Goal: Task Accomplishment & Management: Manage account settings

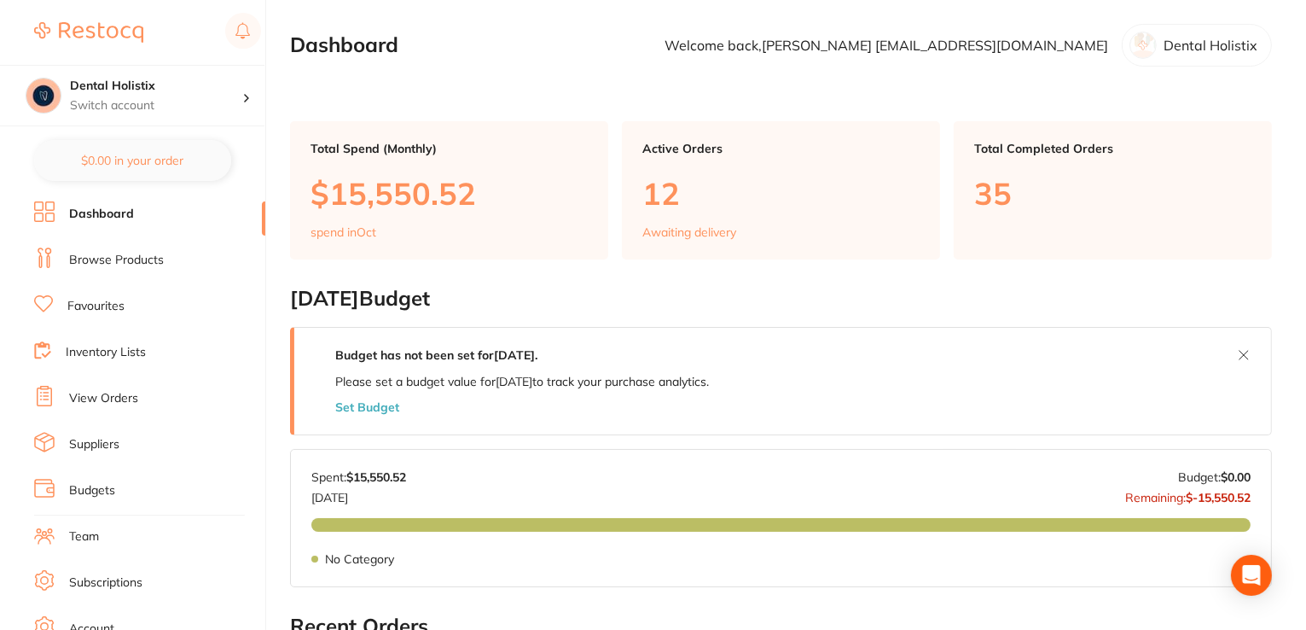
click at [140, 397] on li "View Orders" at bounding box center [149, 399] width 231 height 26
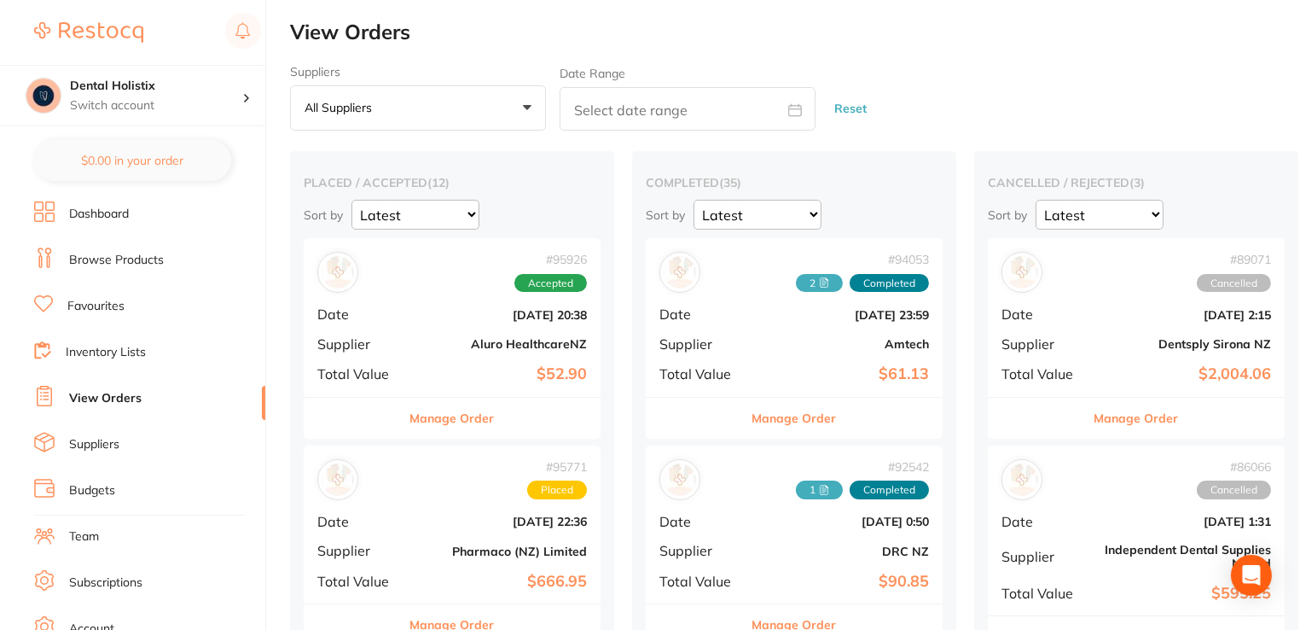
click at [446, 419] on button "Manage Order" at bounding box center [452, 418] width 84 height 41
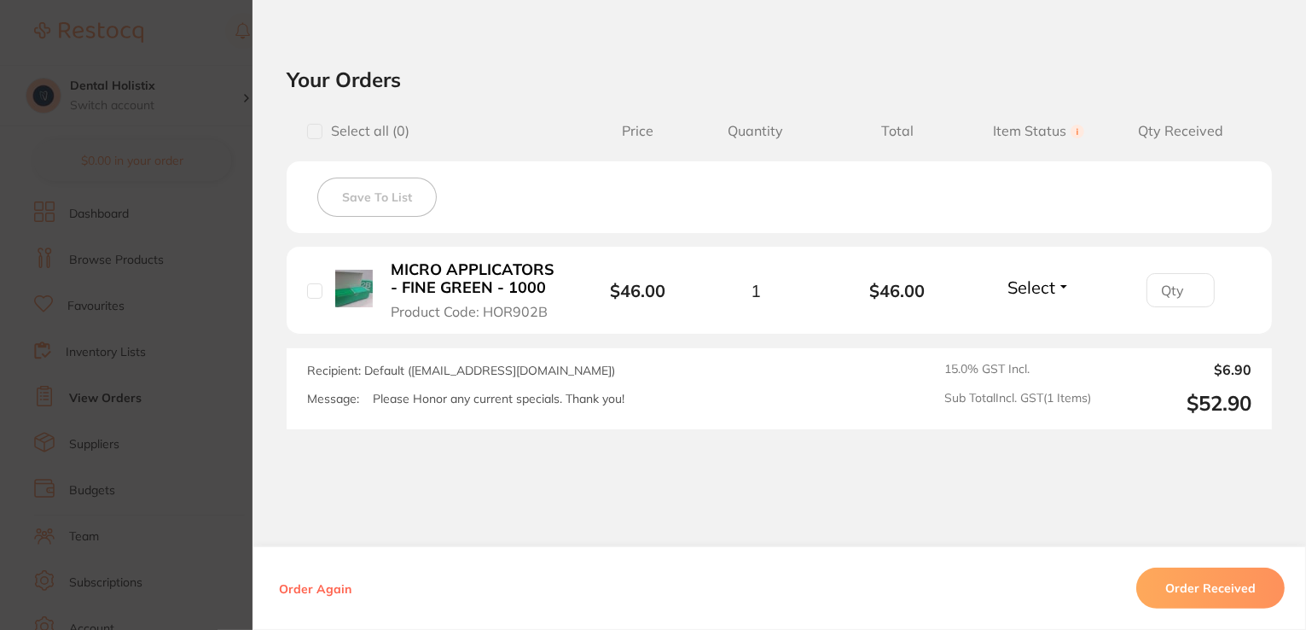
scroll to position [353, 0]
click at [1195, 590] on button "Order Received" at bounding box center [1211, 587] width 148 height 41
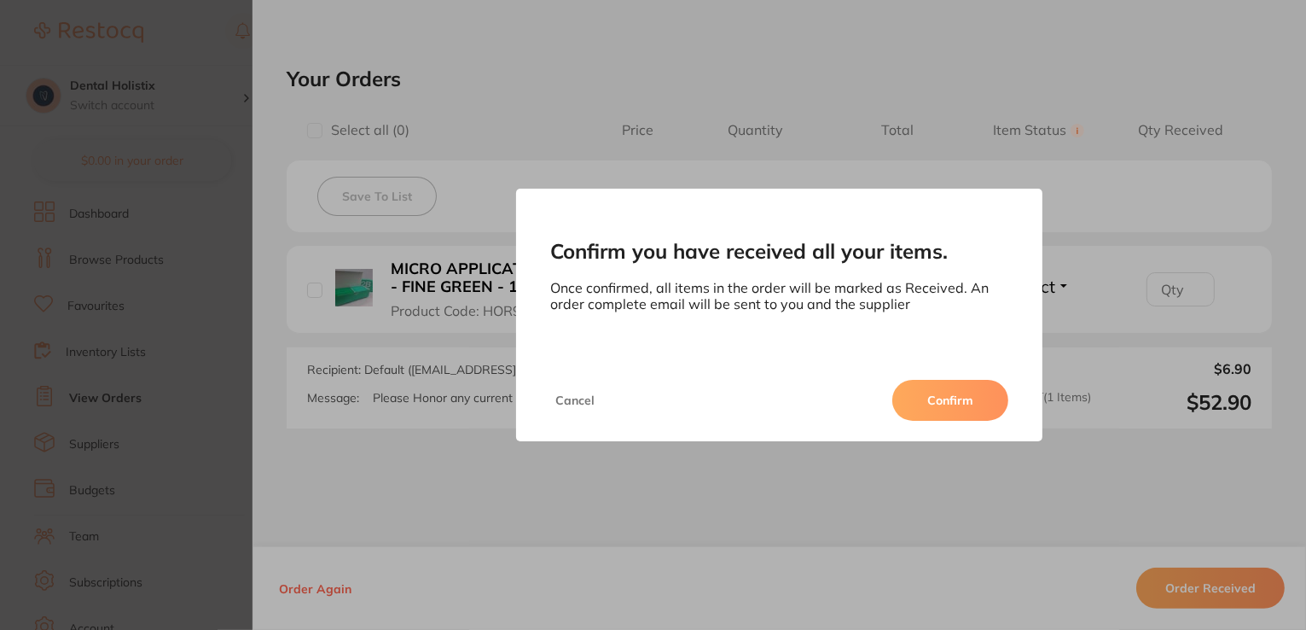
click at [553, 404] on button "Cancel" at bounding box center [574, 400] width 49 height 41
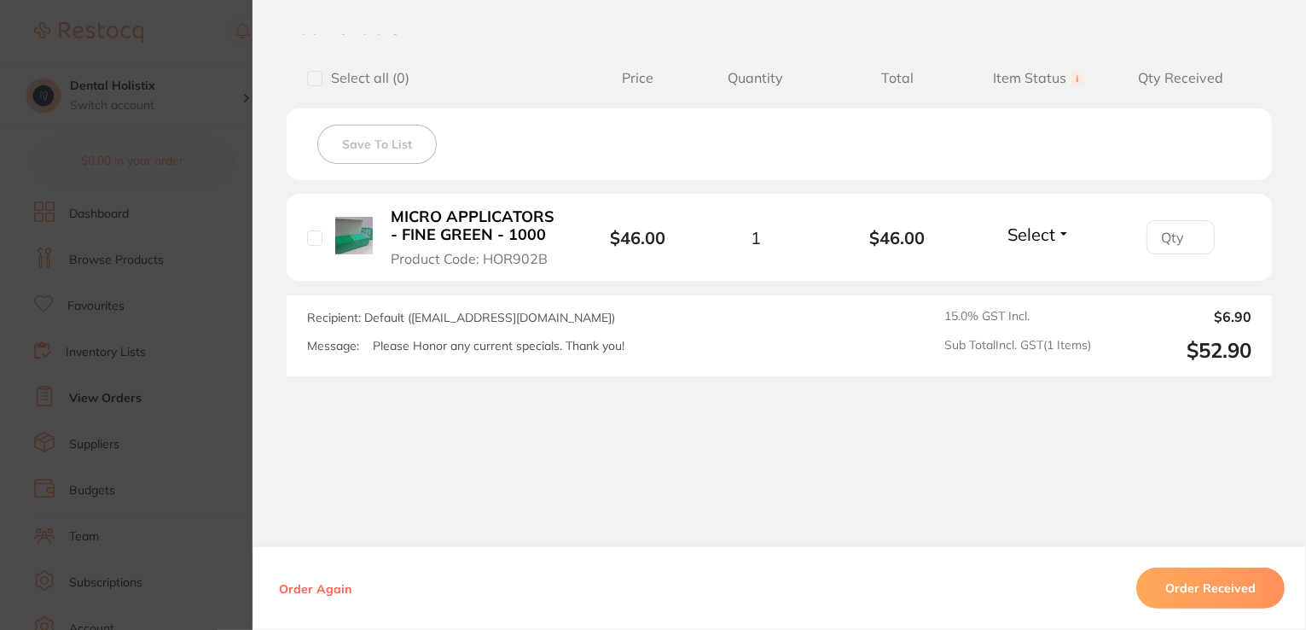
scroll to position [387, 0]
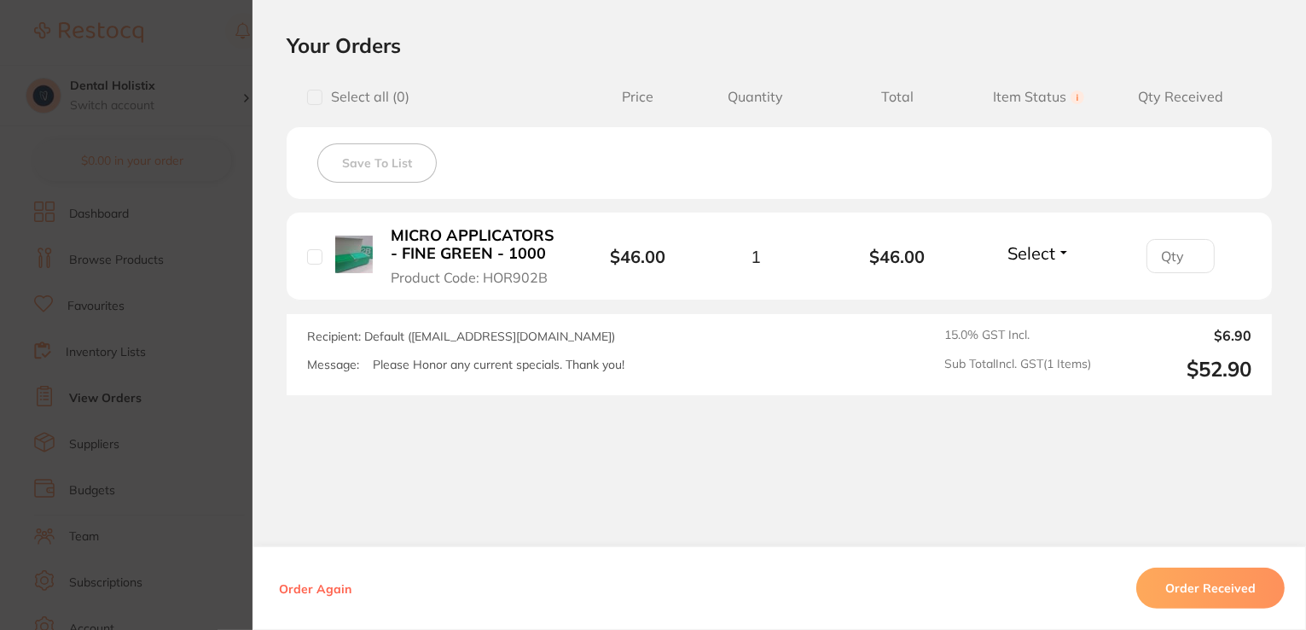
click at [1215, 583] on button "Order Received" at bounding box center [1211, 587] width 148 height 41
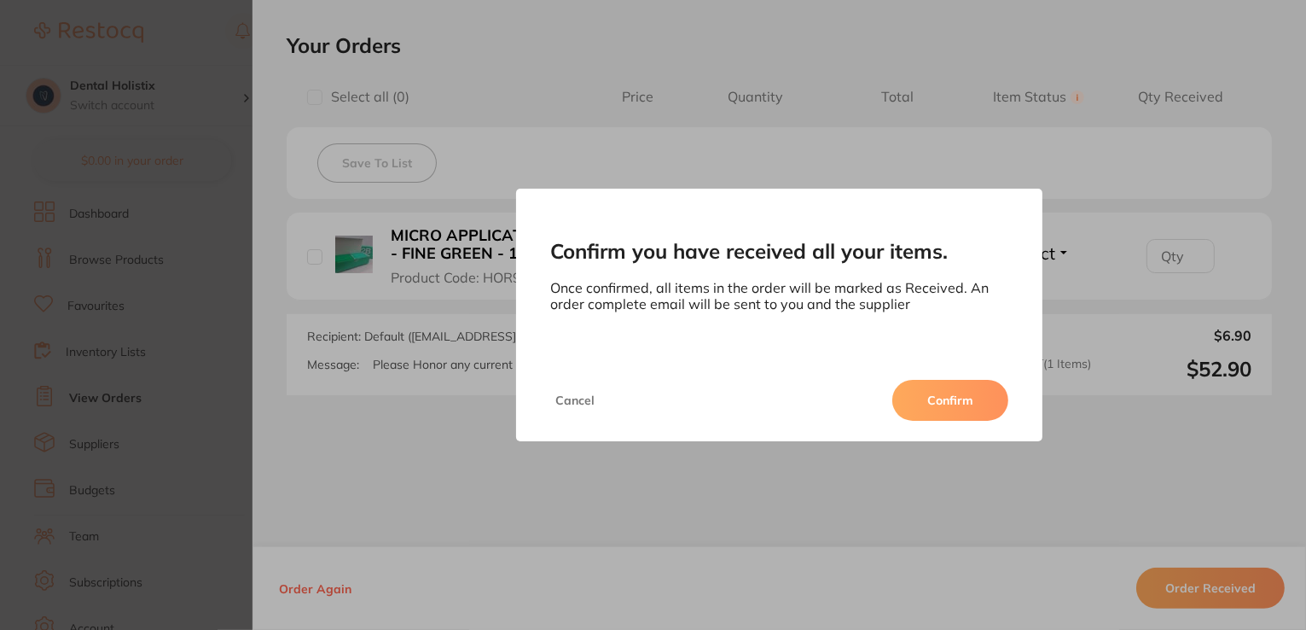
click at [989, 394] on button "Confirm" at bounding box center [951, 400] width 116 height 41
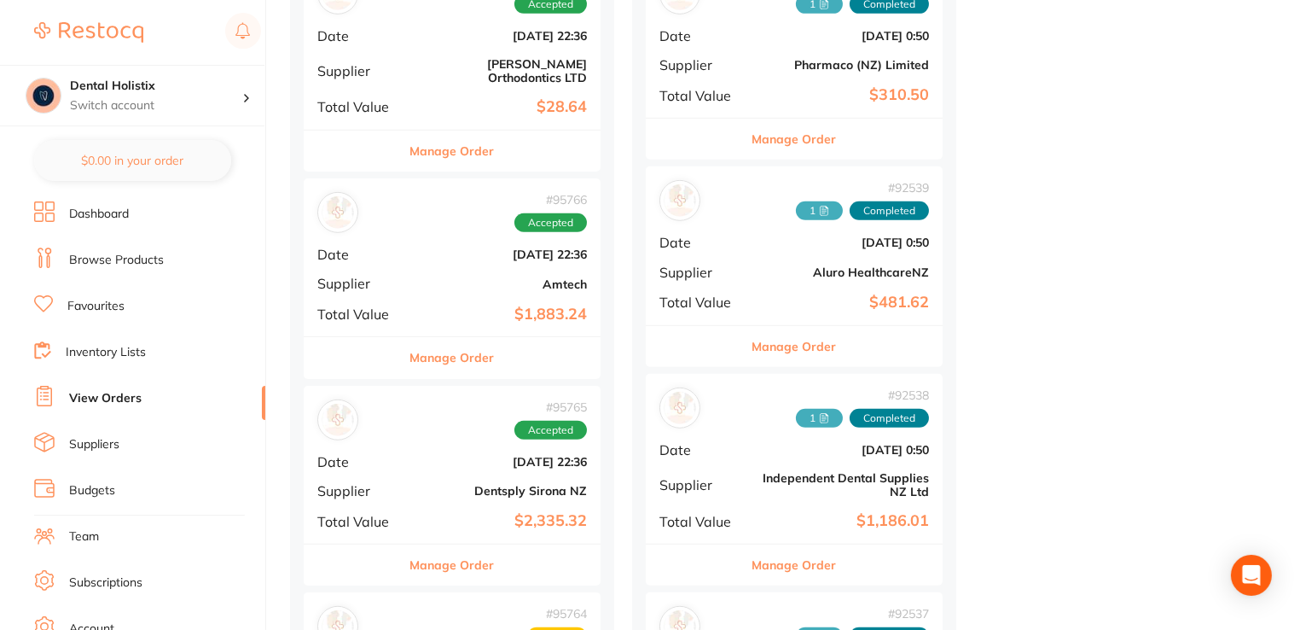
scroll to position [1124, 0]
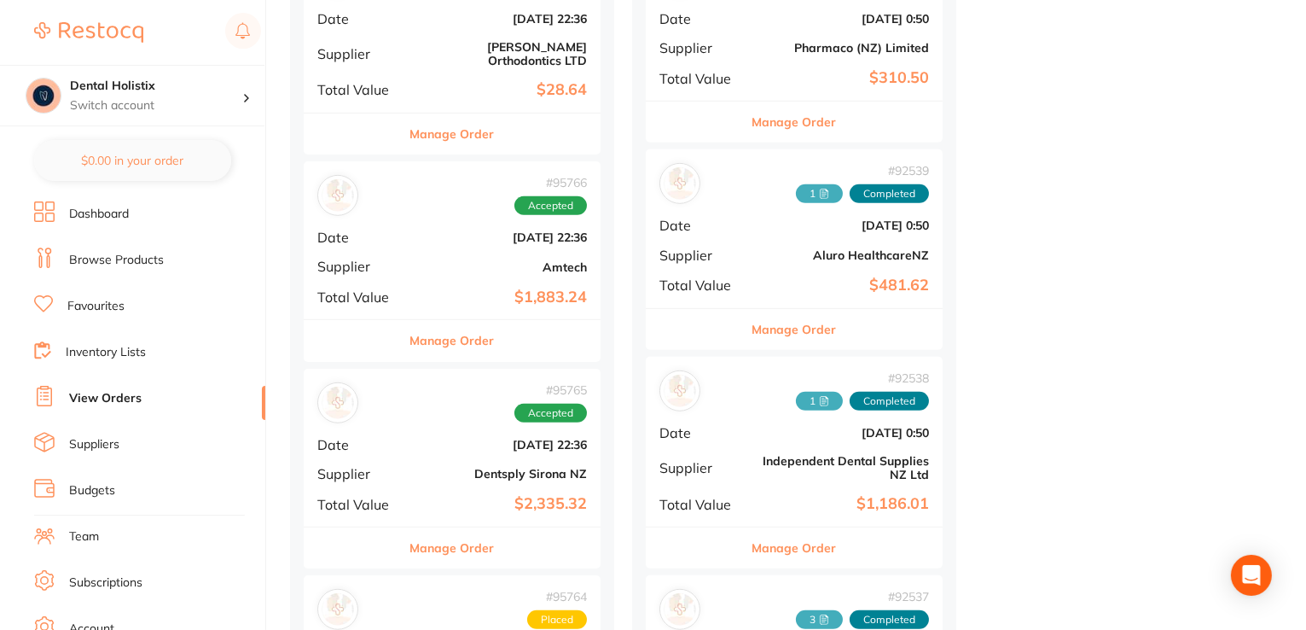
click at [468, 327] on button "Manage Order" at bounding box center [452, 340] width 84 height 41
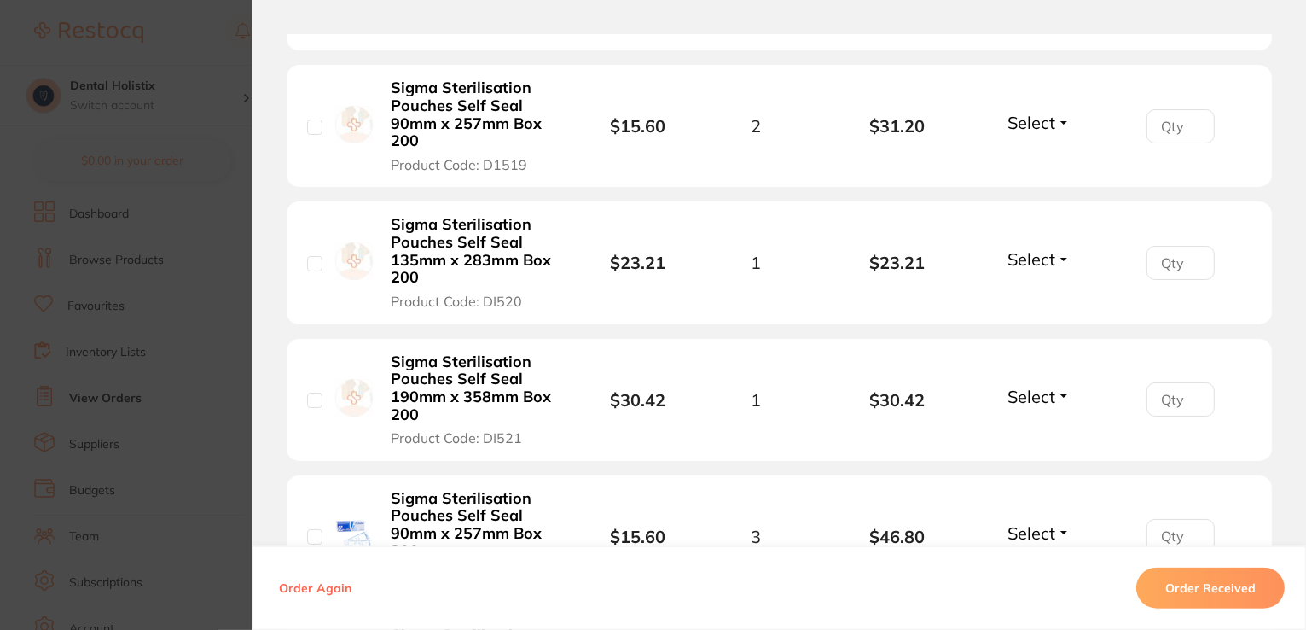
scroll to position [3055, 0]
drag, startPoint x: 1301, startPoint y: 298, endPoint x: 1301, endPoint y: 319, distance: 21.3
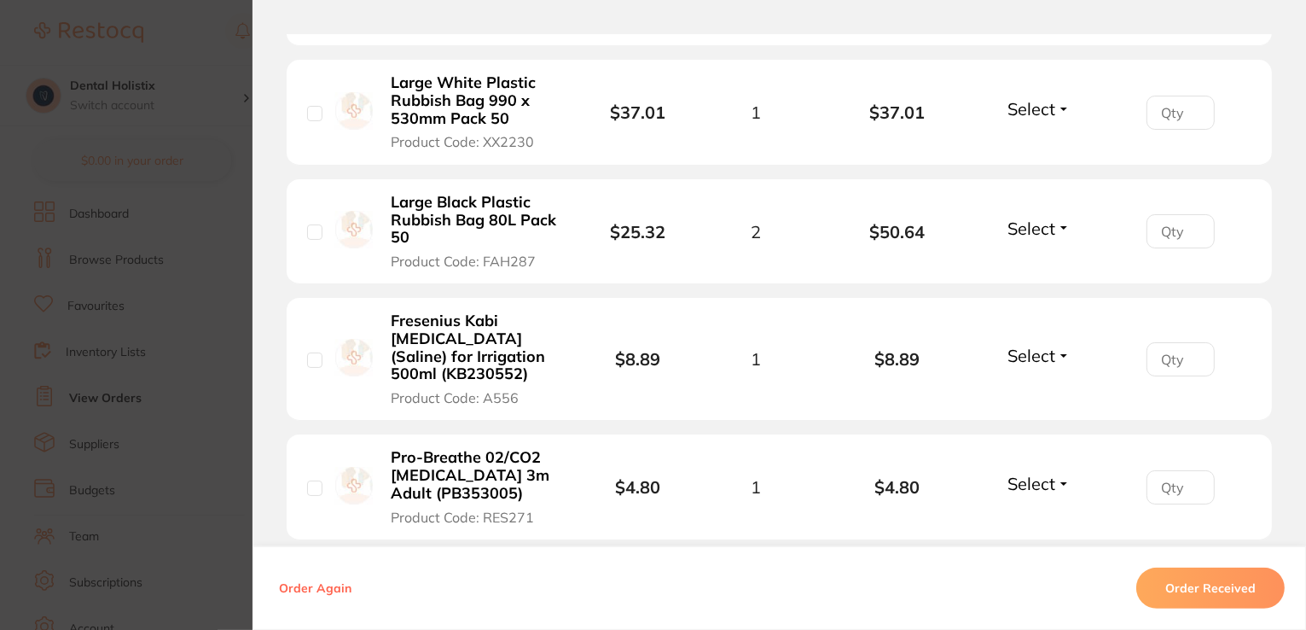
scroll to position [0, 0]
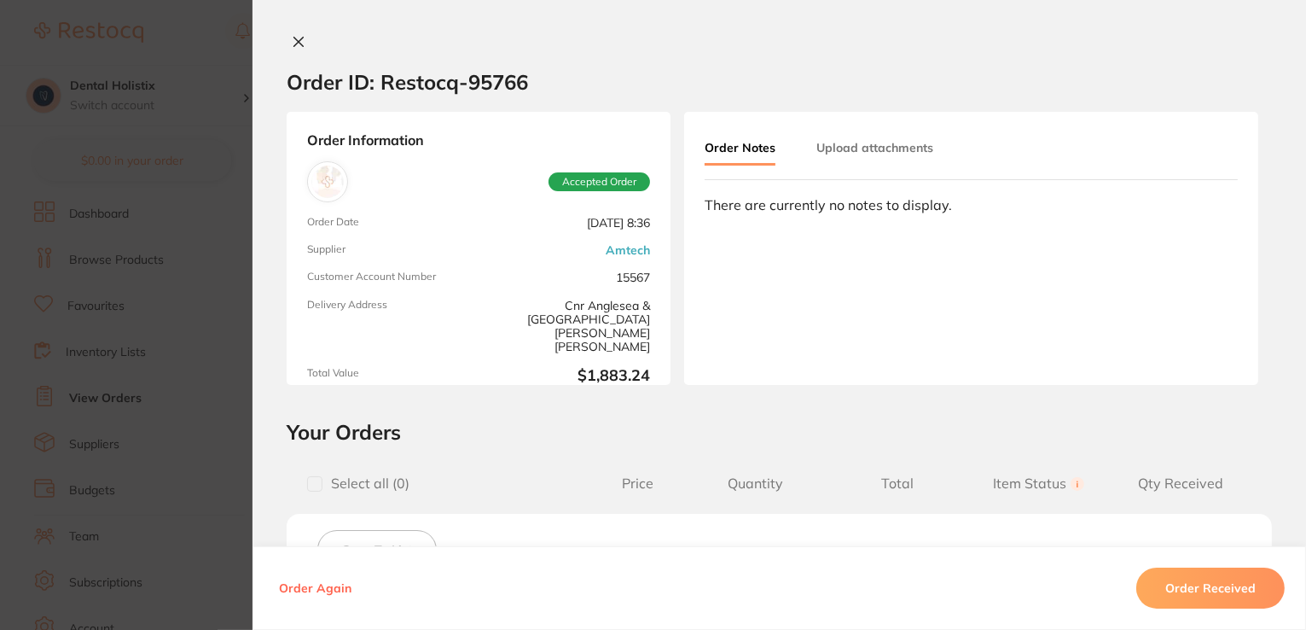
click at [297, 37] on icon at bounding box center [299, 42] width 14 height 14
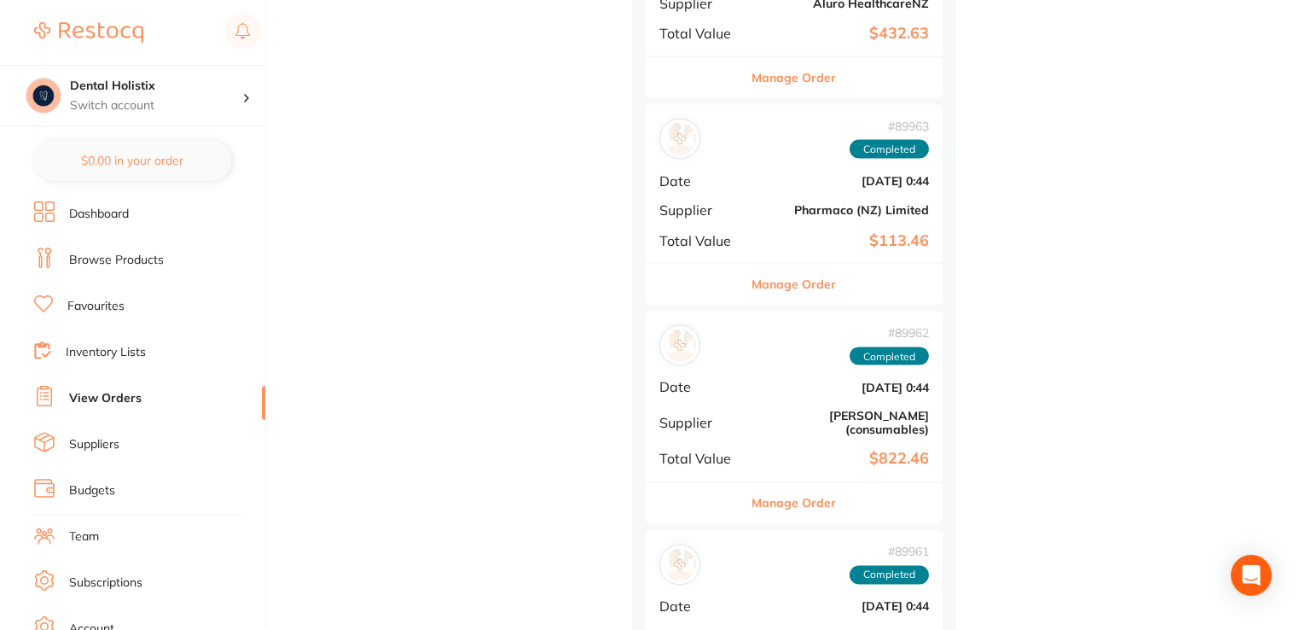
click at [117, 257] on link "Browse Products" at bounding box center [116, 260] width 95 height 17
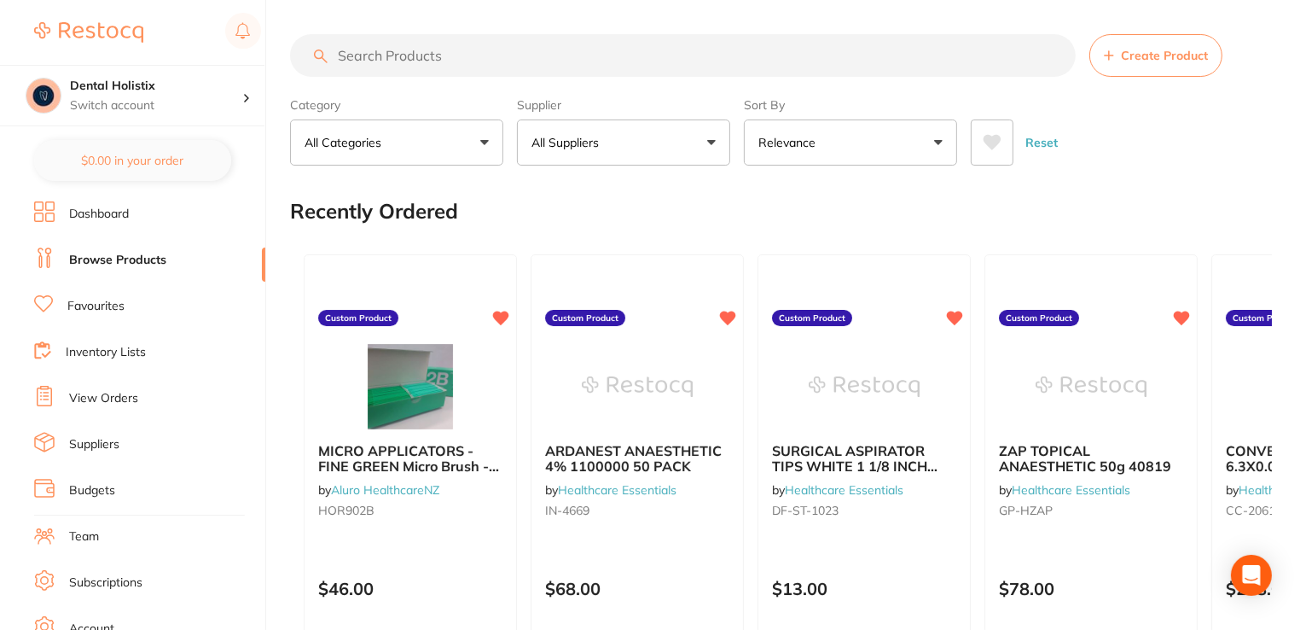
click at [356, 53] on input "search" at bounding box center [683, 55] width 786 height 43
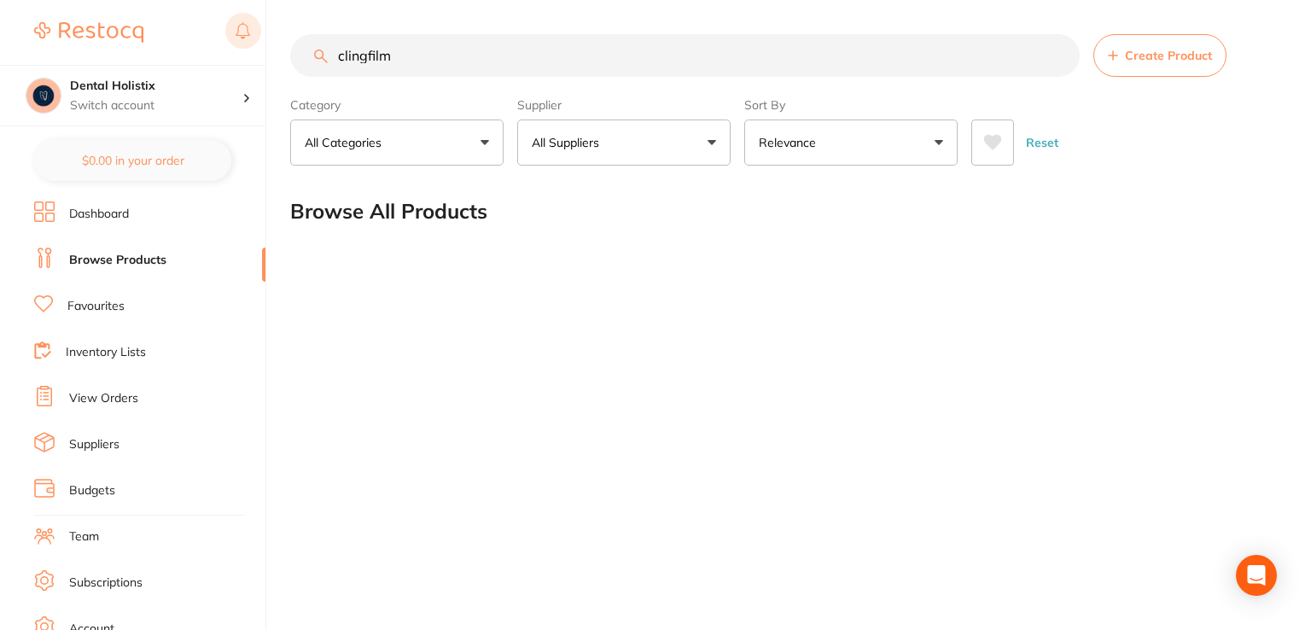
drag, startPoint x: 440, startPoint y: 52, endPoint x: 246, endPoint y: 49, distance: 194.6
click at [246, 49] on div "$0.00 Dental Holistix Switch account Dental Holistix $0.00 in your order Dashbo…" at bounding box center [655, 315] width 1311 height 630
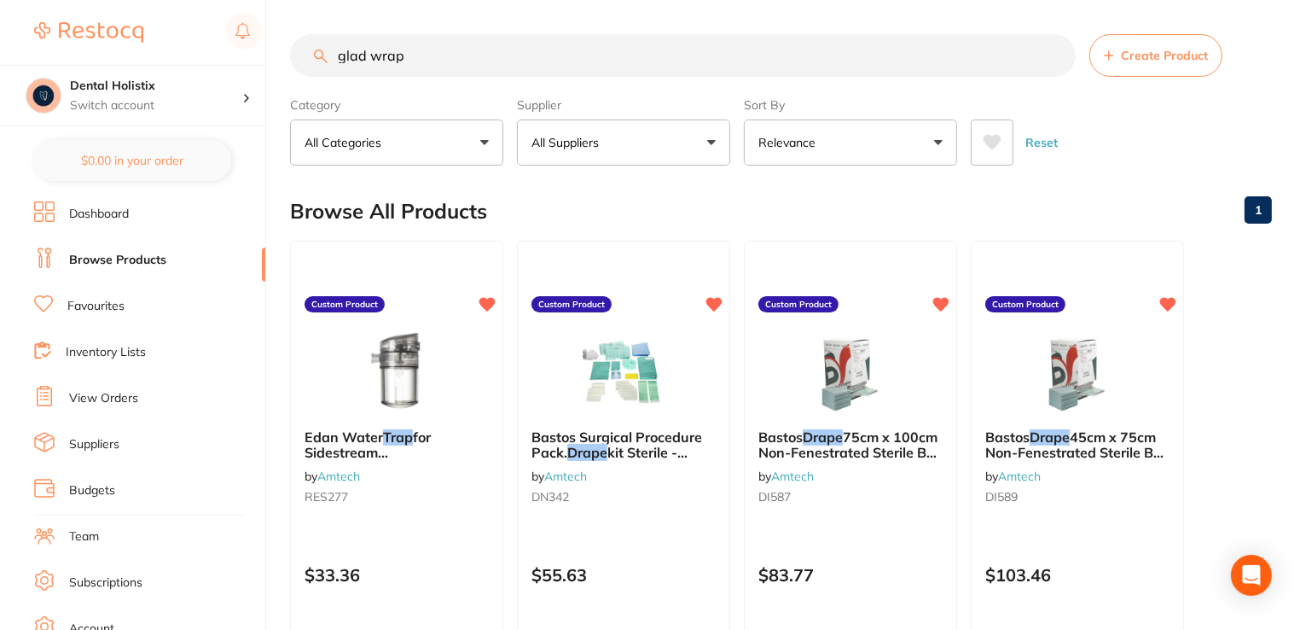
click at [374, 55] on input "glad wrap" at bounding box center [683, 55] width 786 height 43
click at [374, 55] on input "wrap" at bounding box center [683, 55] width 786 height 43
type input "wrap"
click at [108, 406] on link "View Orders" at bounding box center [103, 398] width 69 height 17
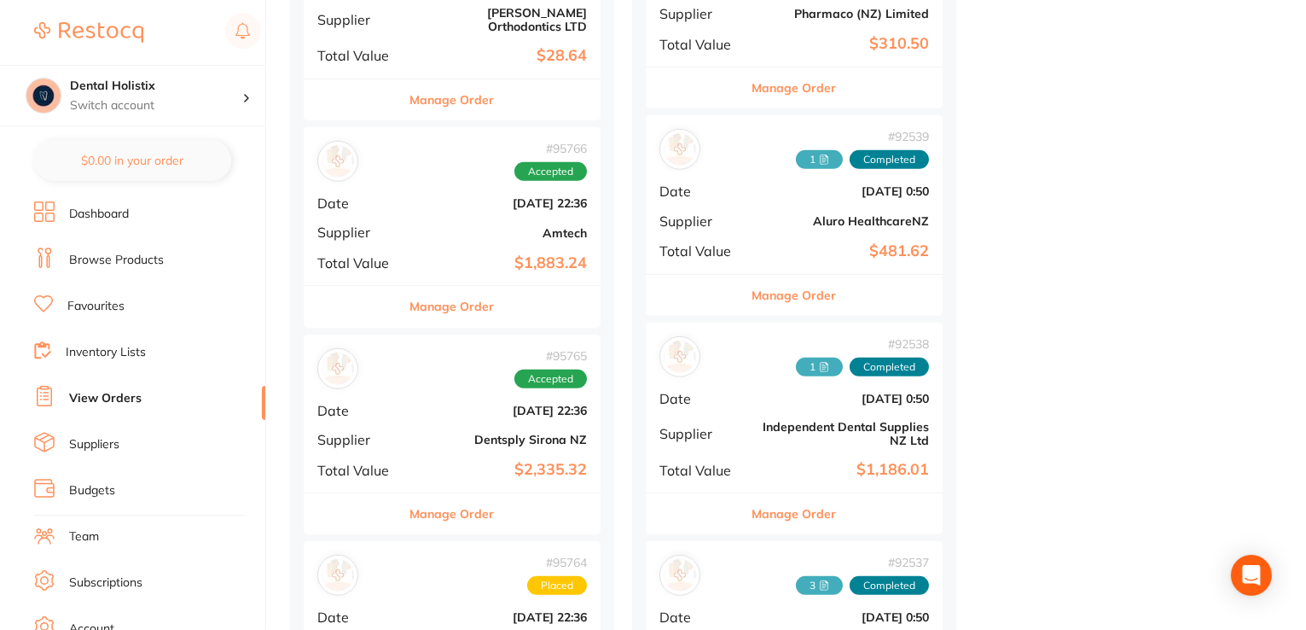
scroll to position [1166, 0]
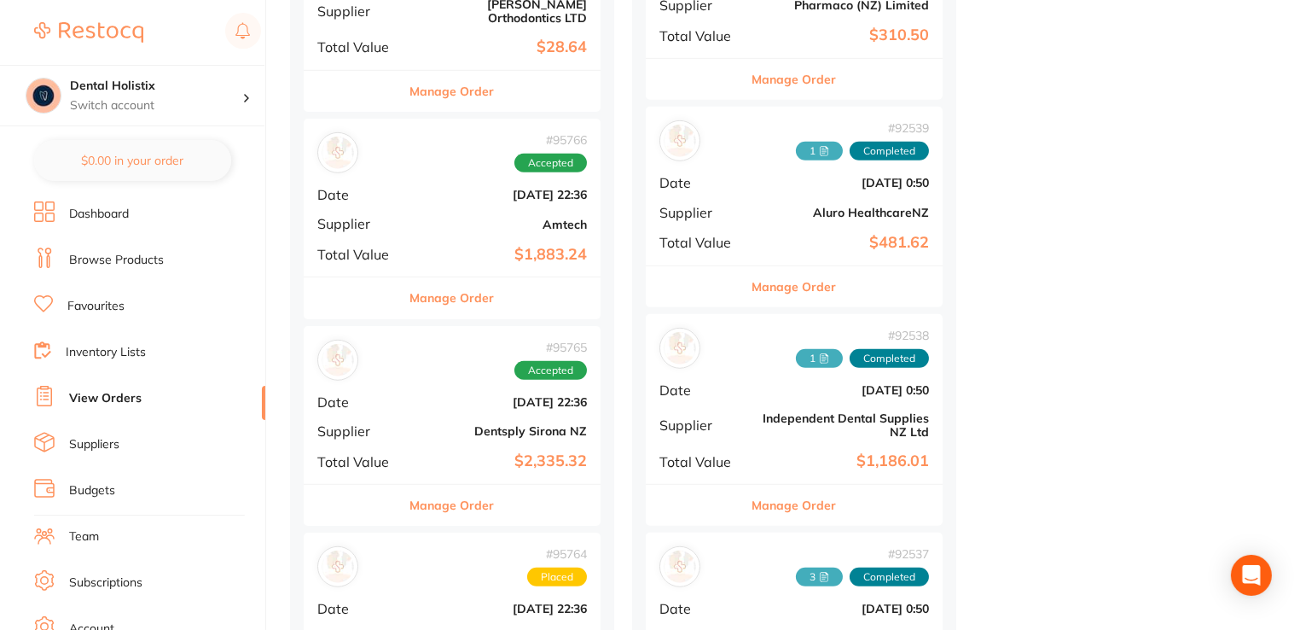
click at [443, 296] on button "Manage Order" at bounding box center [452, 297] width 84 height 41
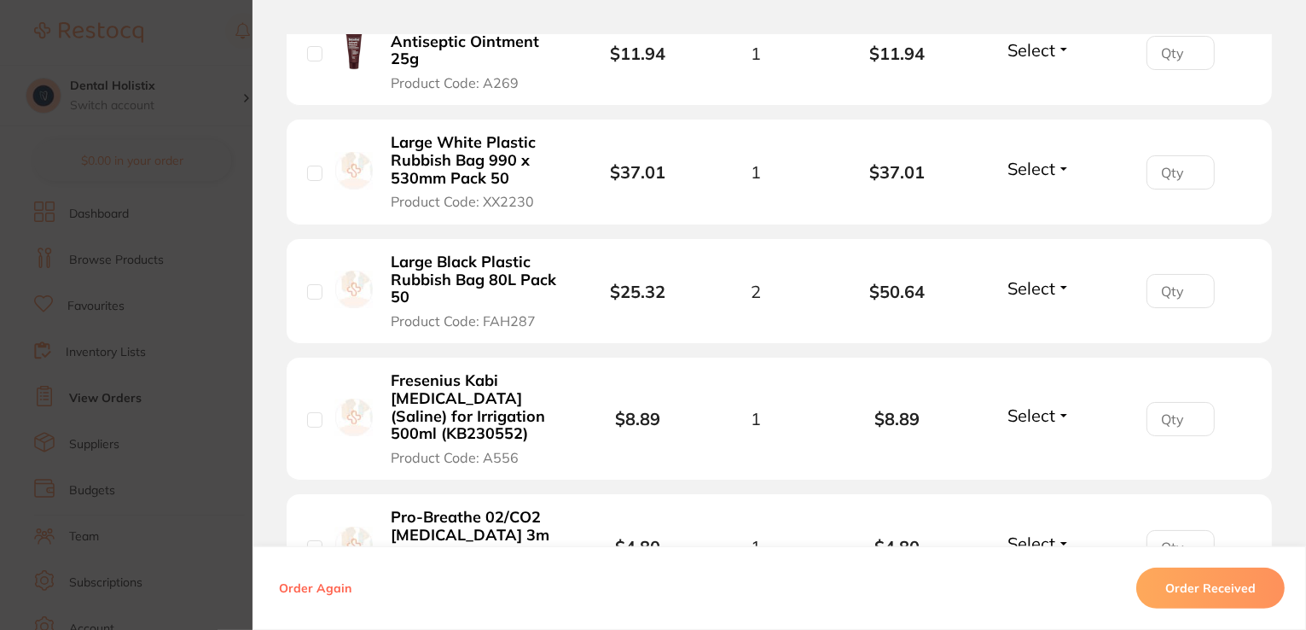
scroll to position [710, 0]
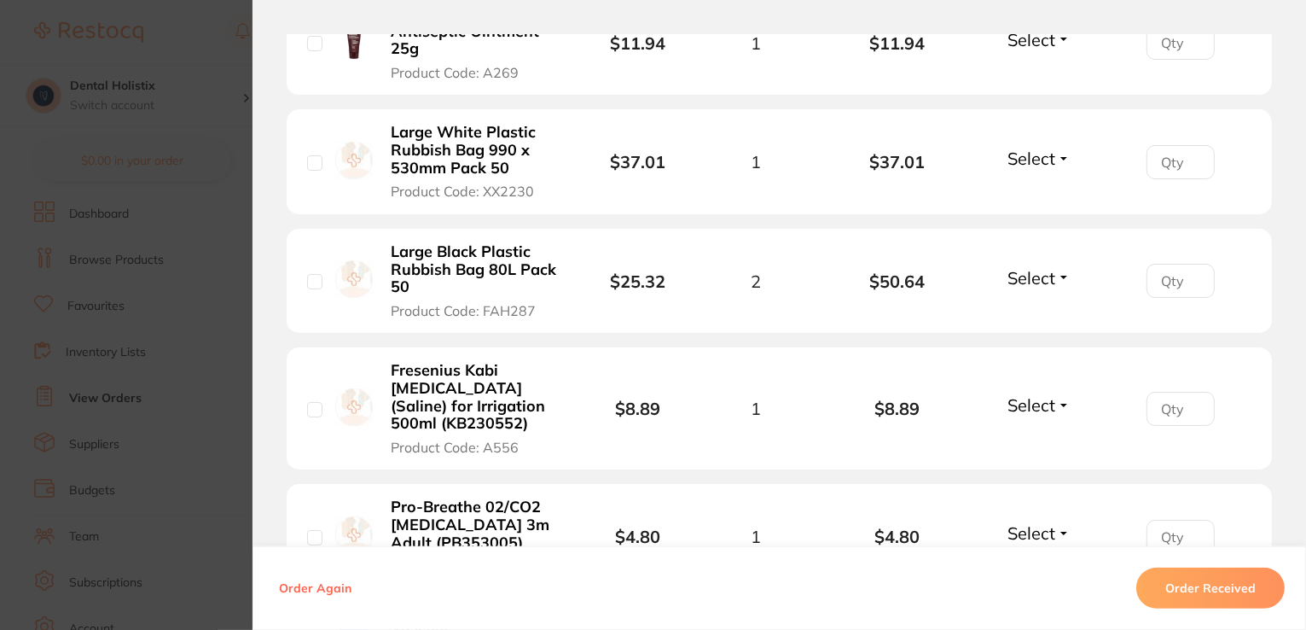
drag, startPoint x: 1301, startPoint y: 162, endPoint x: 1295, endPoint y: 195, distance: 33.8
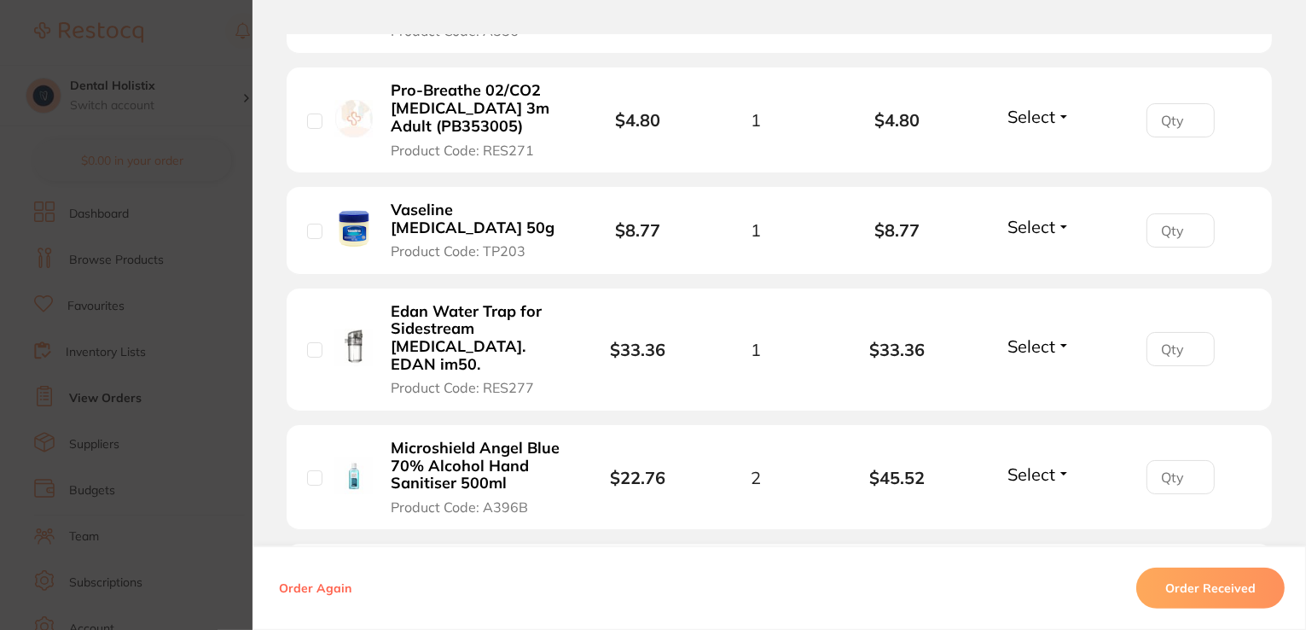
scroll to position [1078, 0]
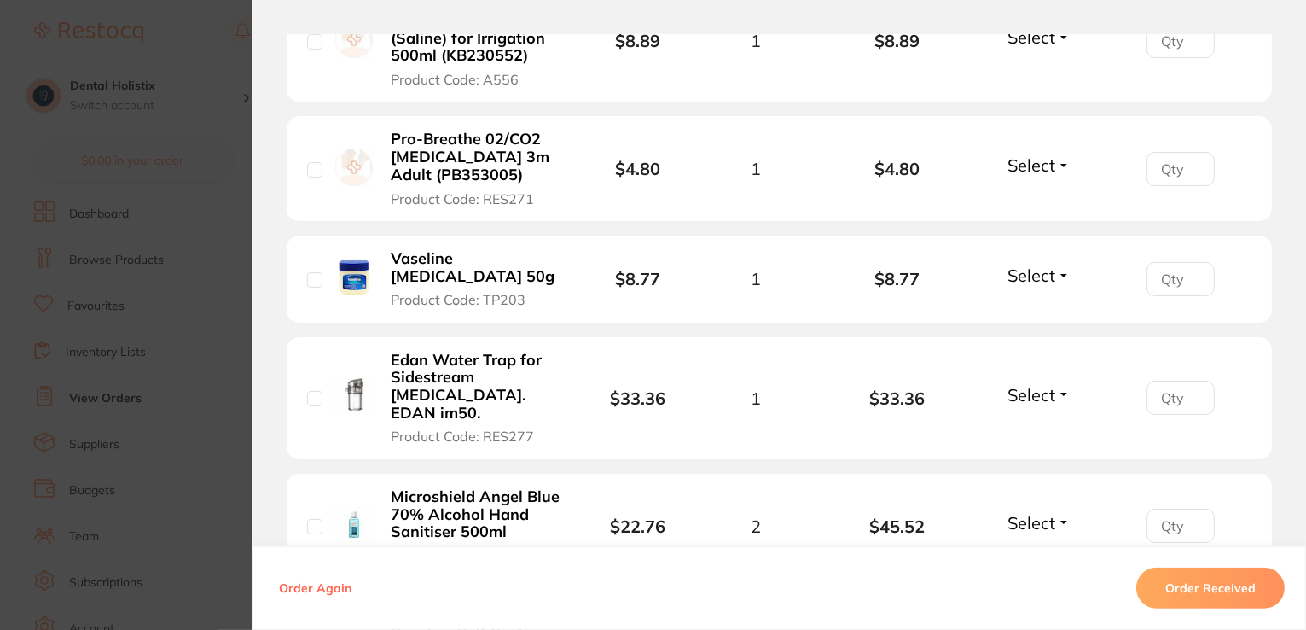
drag, startPoint x: 1301, startPoint y: 201, endPoint x: 1310, endPoint y: 49, distance: 152.1
click at [1295, 15] on div "Order ID: Restocq- 95766 Order Information Accepted Order Order Date Oct 2 2025…" at bounding box center [780, 315] width 1054 height 630
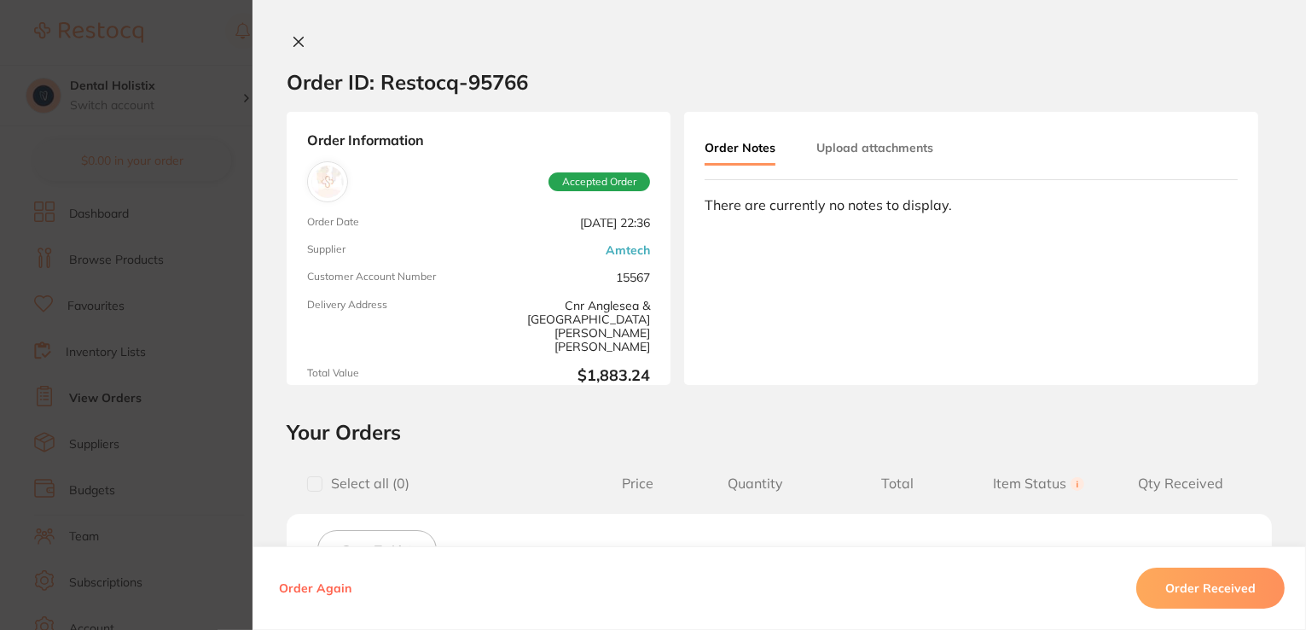
click at [297, 43] on icon at bounding box center [299, 42] width 14 height 14
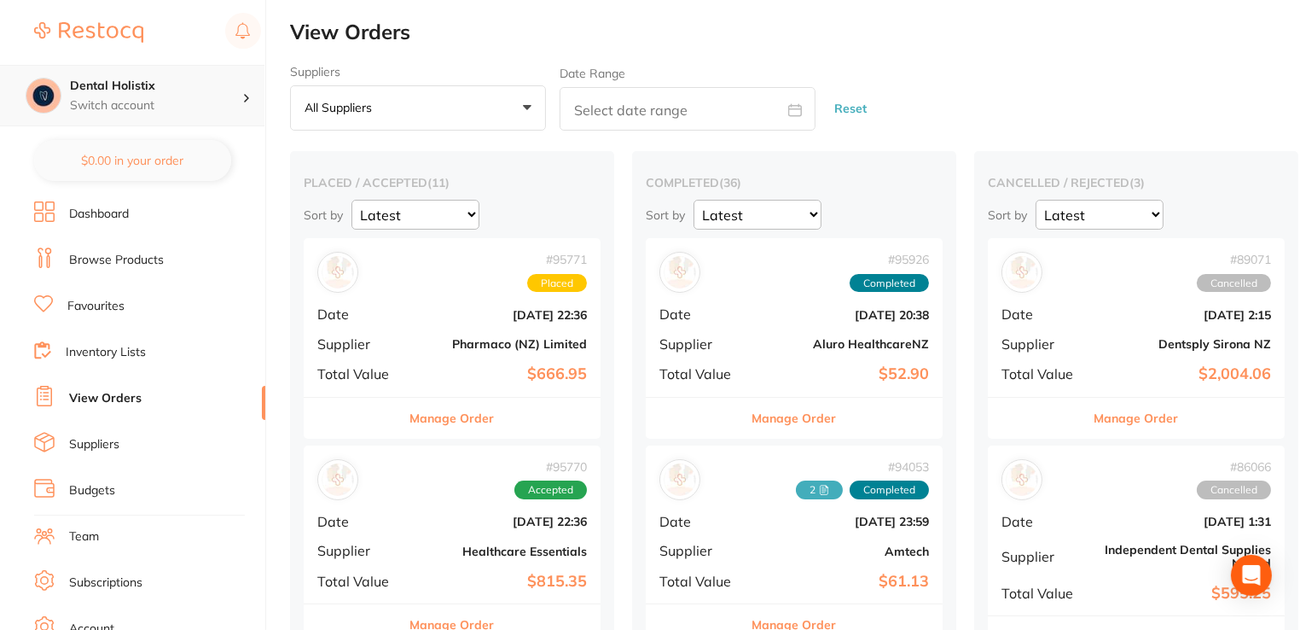
click at [229, 93] on h4 "Dental Holistix" at bounding box center [156, 86] width 172 height 17
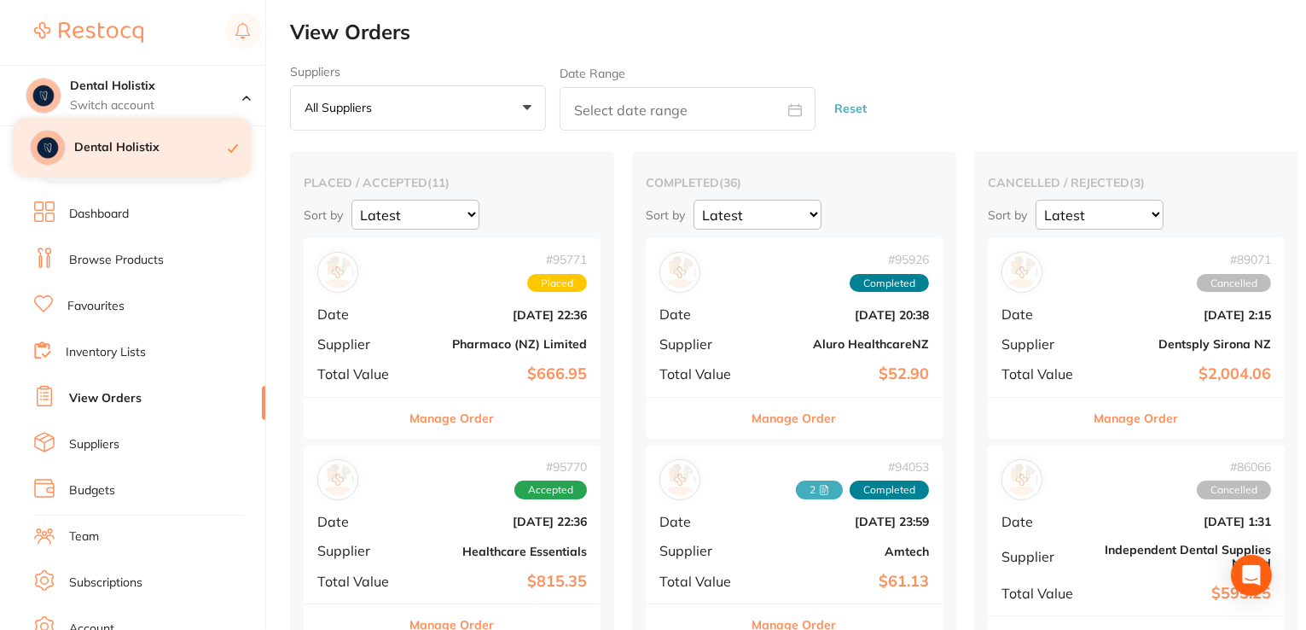
click at [137, 161] on div "Dental Holistix" at bounding box center [132, 148] width 239 height 60
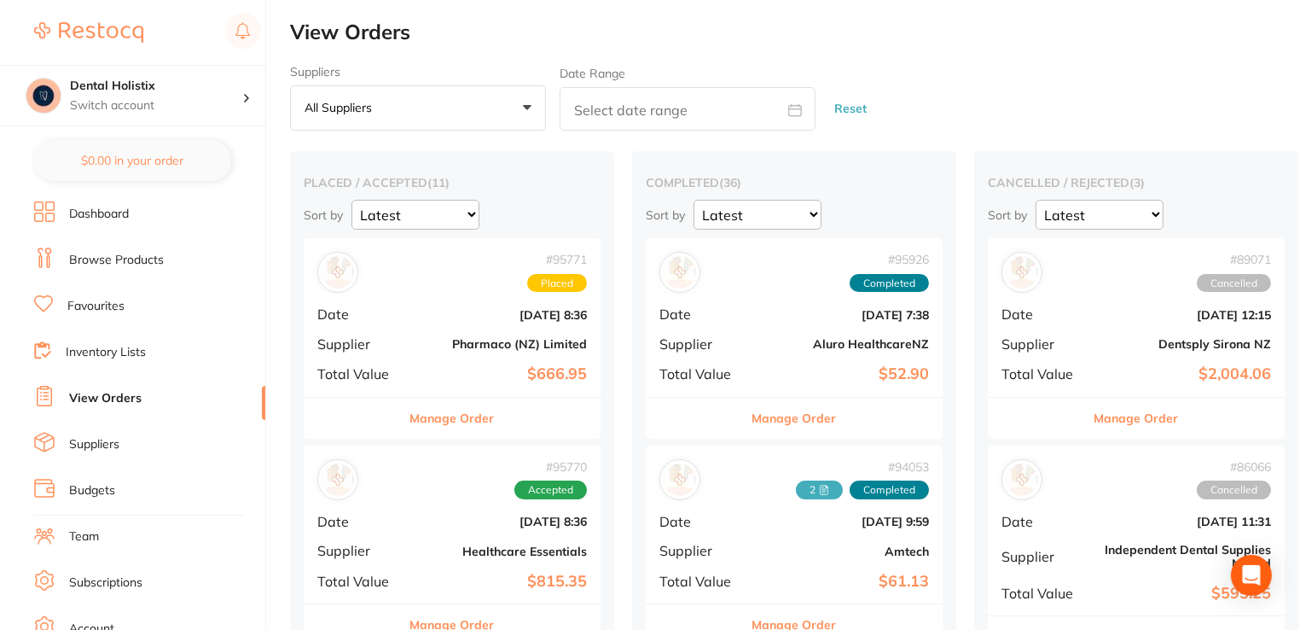
click at [92, 544] on link "Team" at bounding box center [84, 536] width 30 height 17
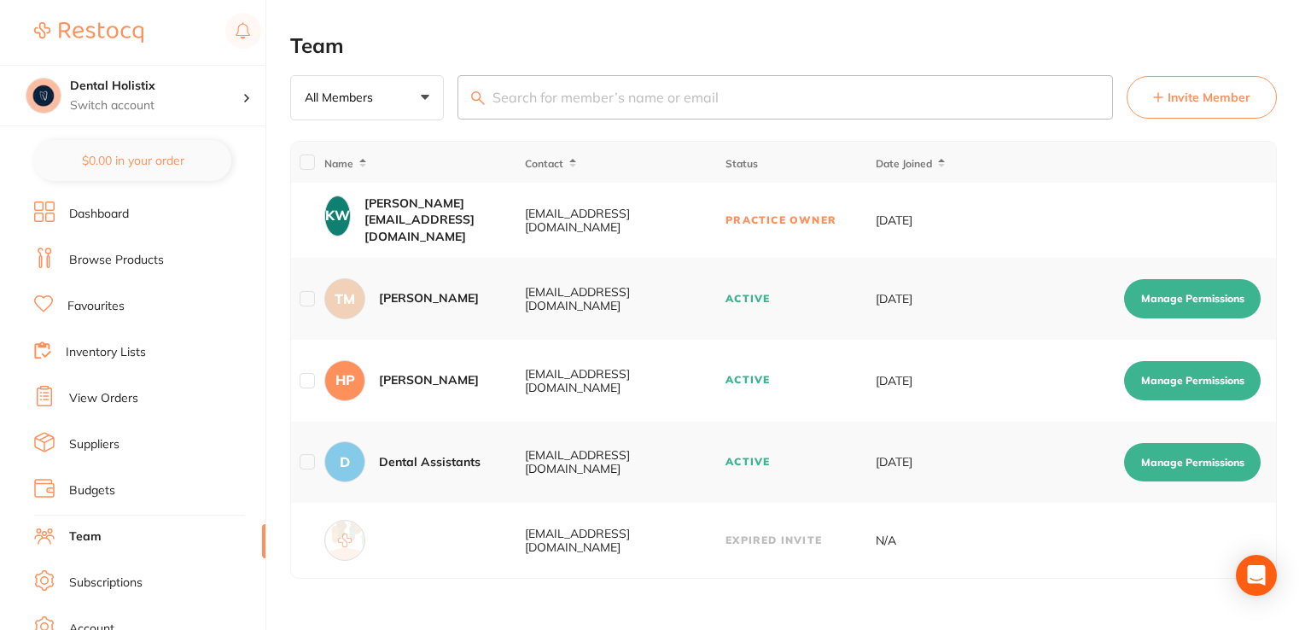
click at [0, 522] on section "Dental Holistix Switch account Dental Holistix $0.00 in your order Dashboard Br…" at bounding box center [133, 315] width 266 height 630
click at [142, 261] on link "Browse Products" at bounding box center [116, 260] width 95 height 17
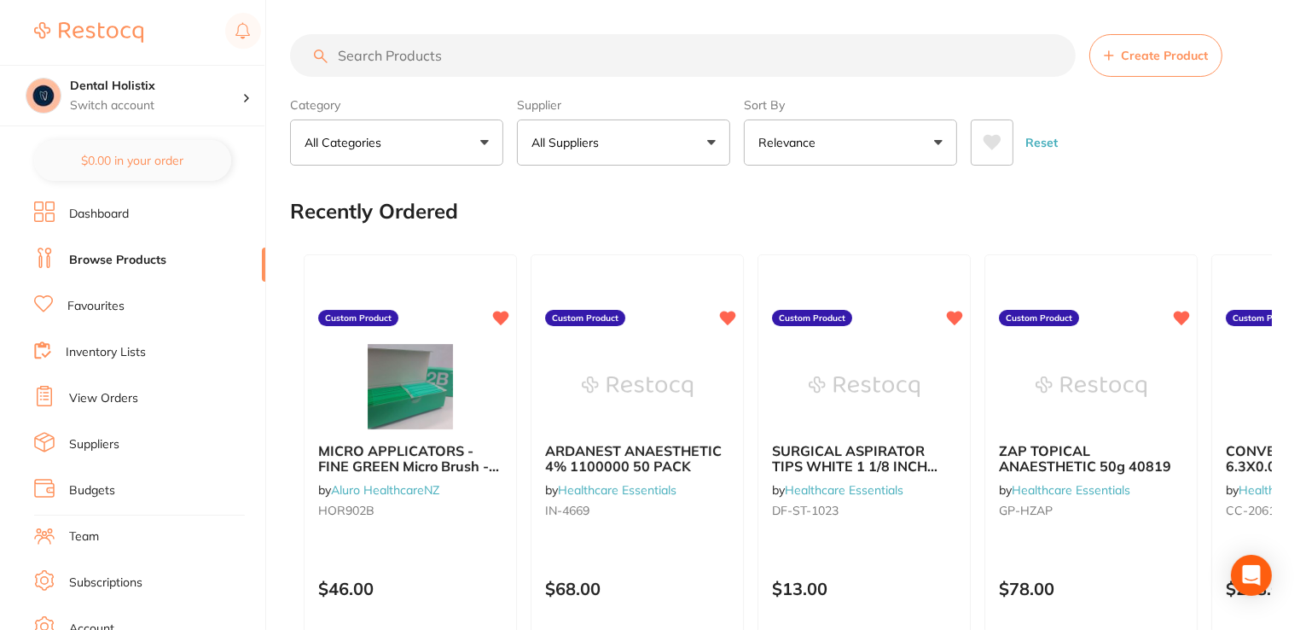
click at [108, 436] on link "Suppliers" at bounding box center [94, 444] width 50 height 17
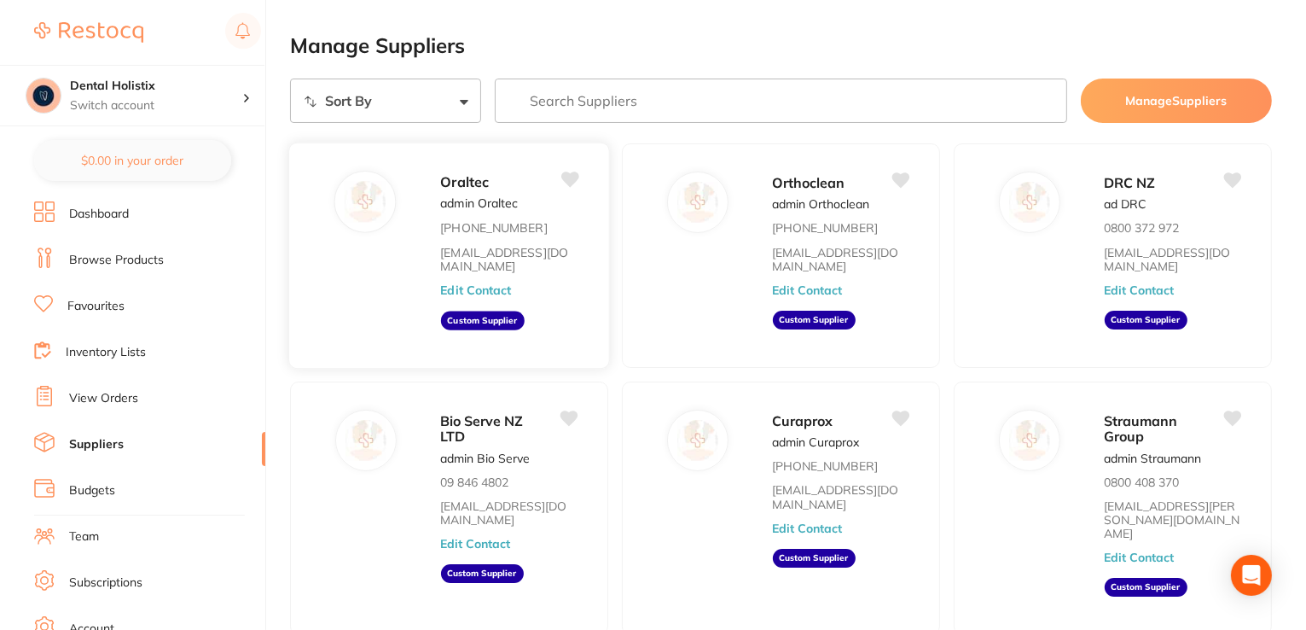
click at [474, 292] on button "Edit Contact" at bounding box center [475, 290] width 71 height 14
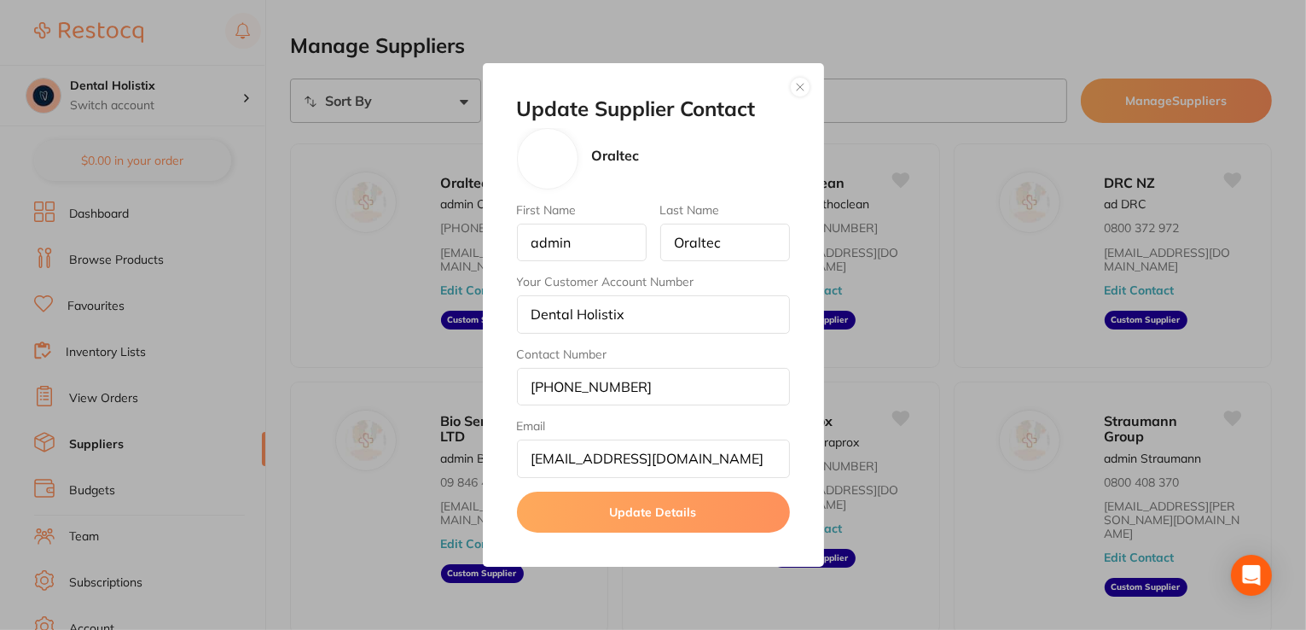
click at [800, 84] on button "button" at bounding box center [800, 87] width 20 height 20
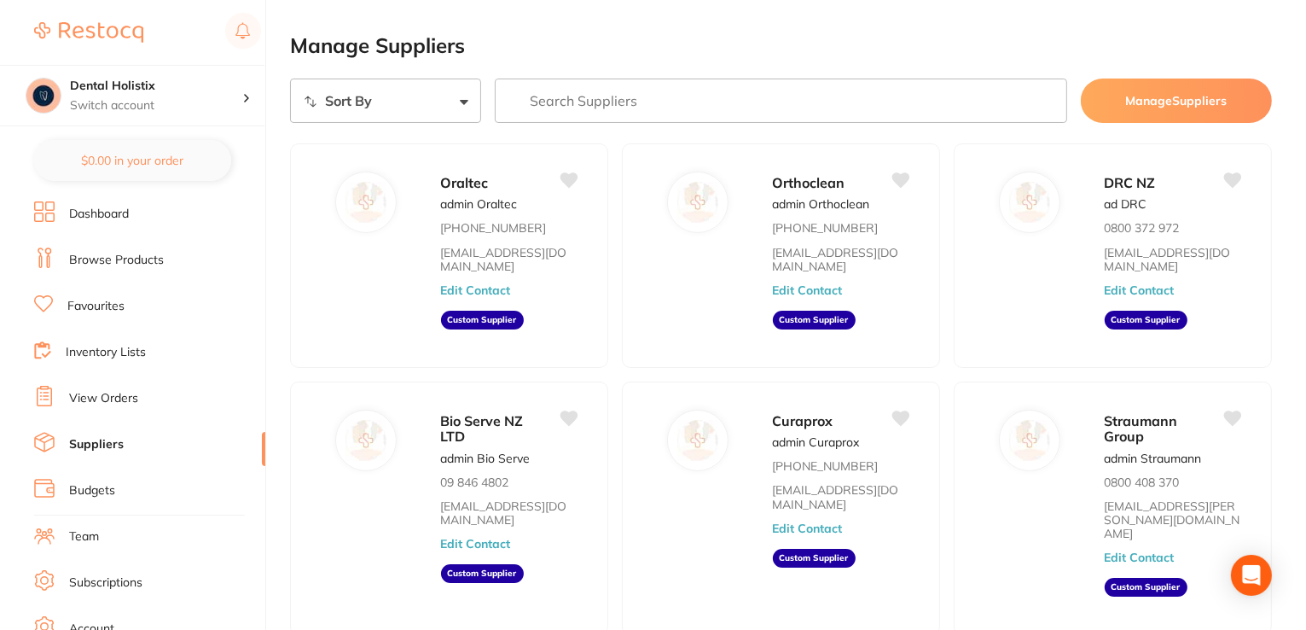
click at [118, 257] on link "Browse Products" at bounding box center [116, 260] width 95 height 17
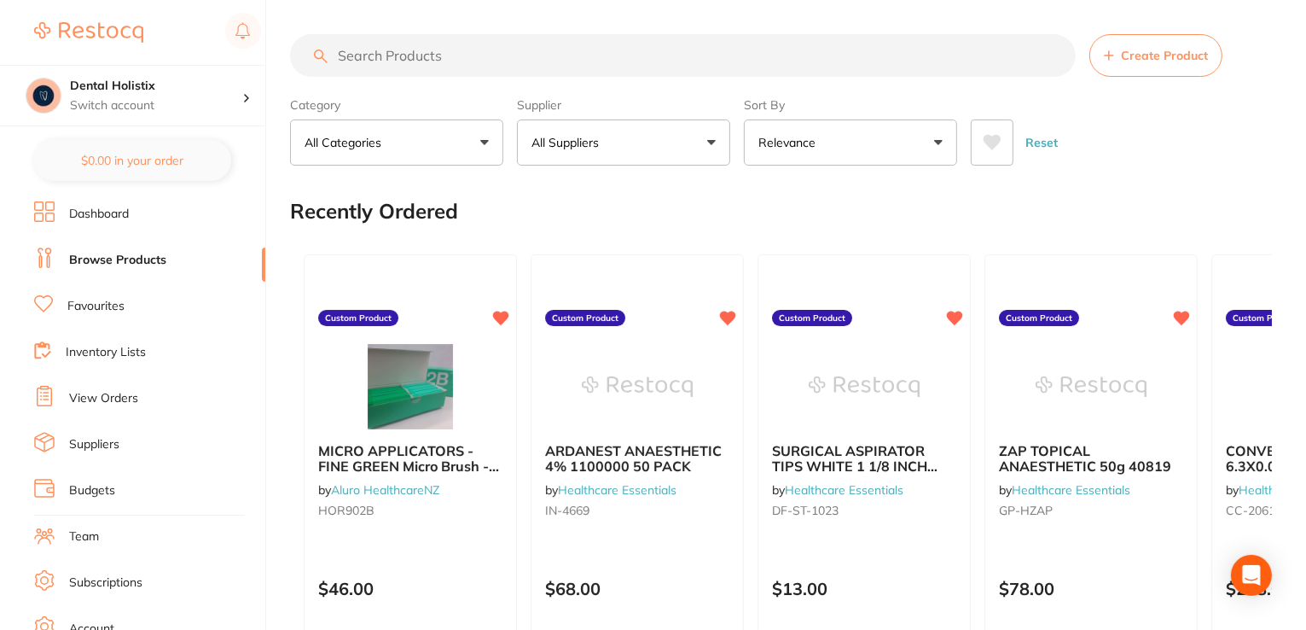
click at [708, 140] on button "All Suppliers" at bounding box center [623, 142] width 213 height 46
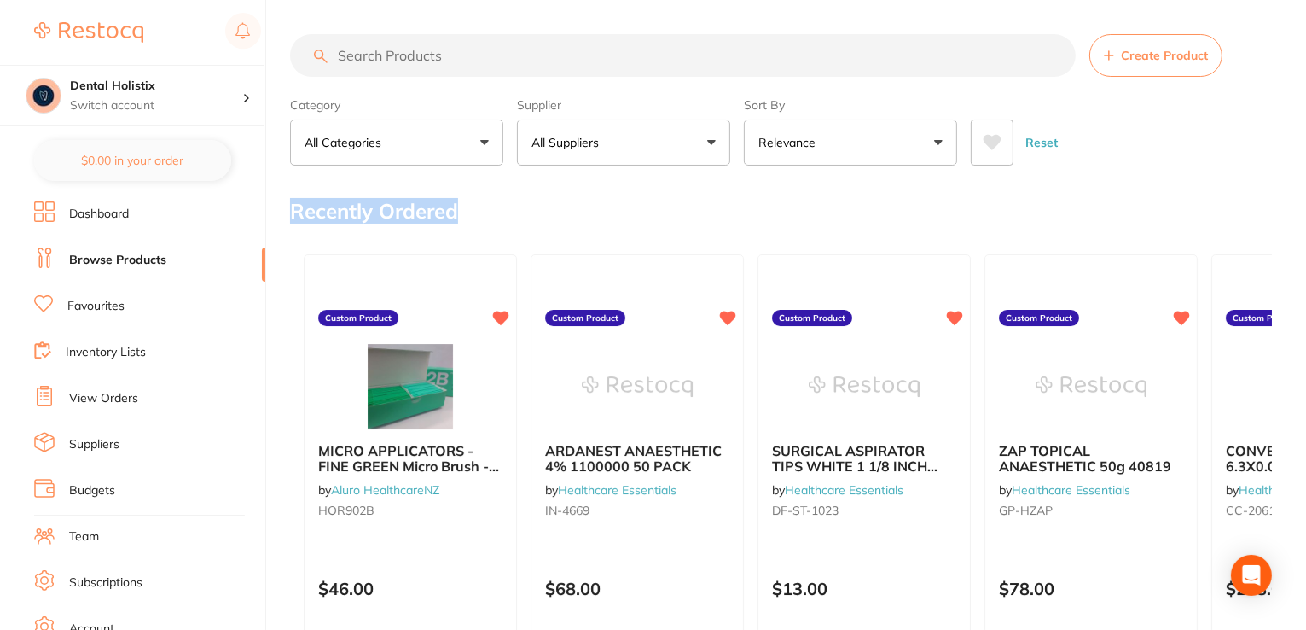
click at [713, 144] on button "All Suppliers" at bounding box center [623, 142] width 213 height 46
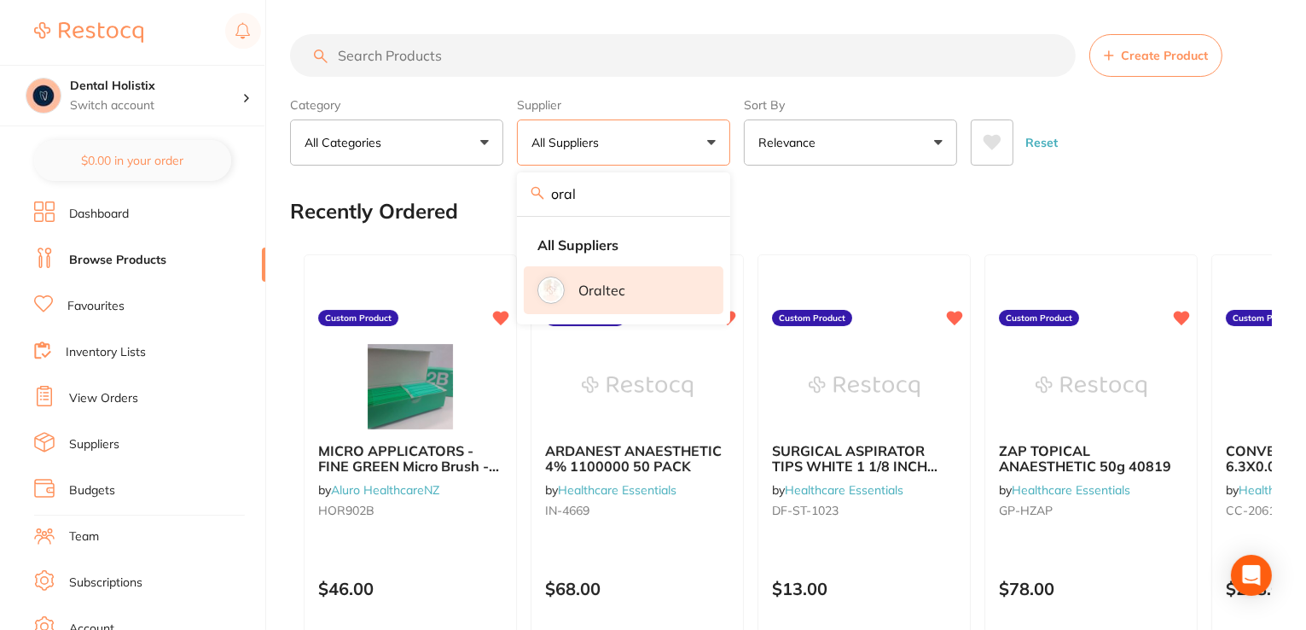
type input "oral"
click at [601, 289] on p "Oraltec" at bounding box center [602, 289] width 47 height 15
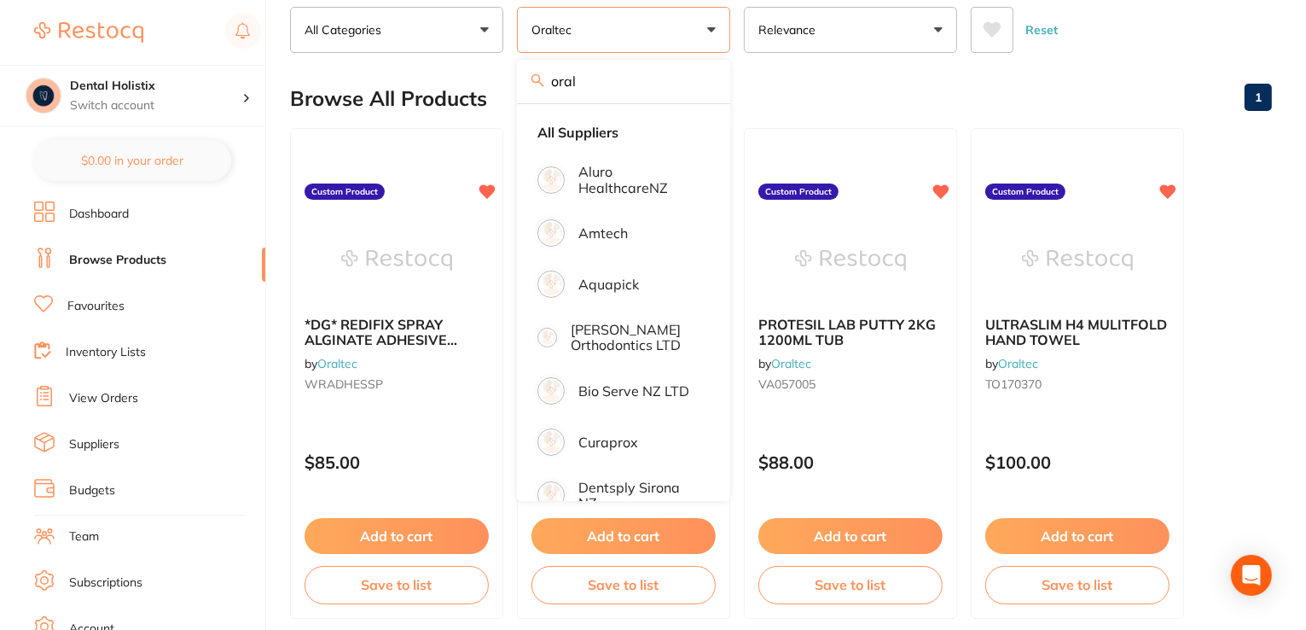
scroll to position [146, 0]
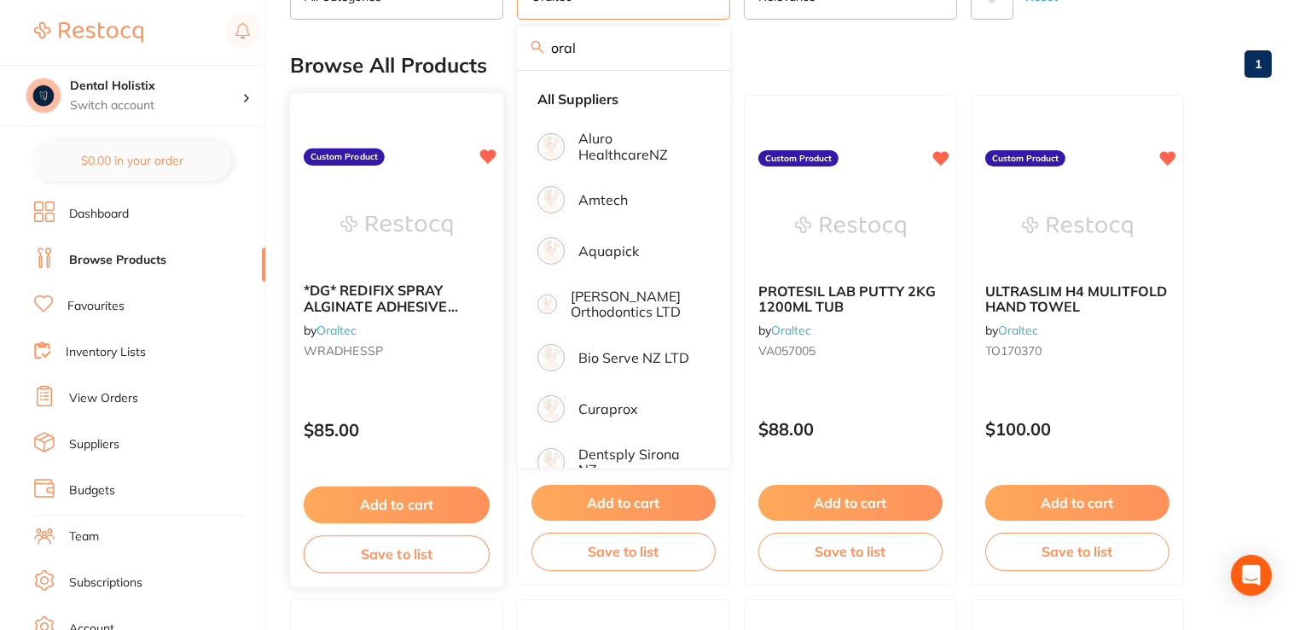
click at [338, 329] on link "Oraltec" at bounding box center [337, 329] width 40 height 15
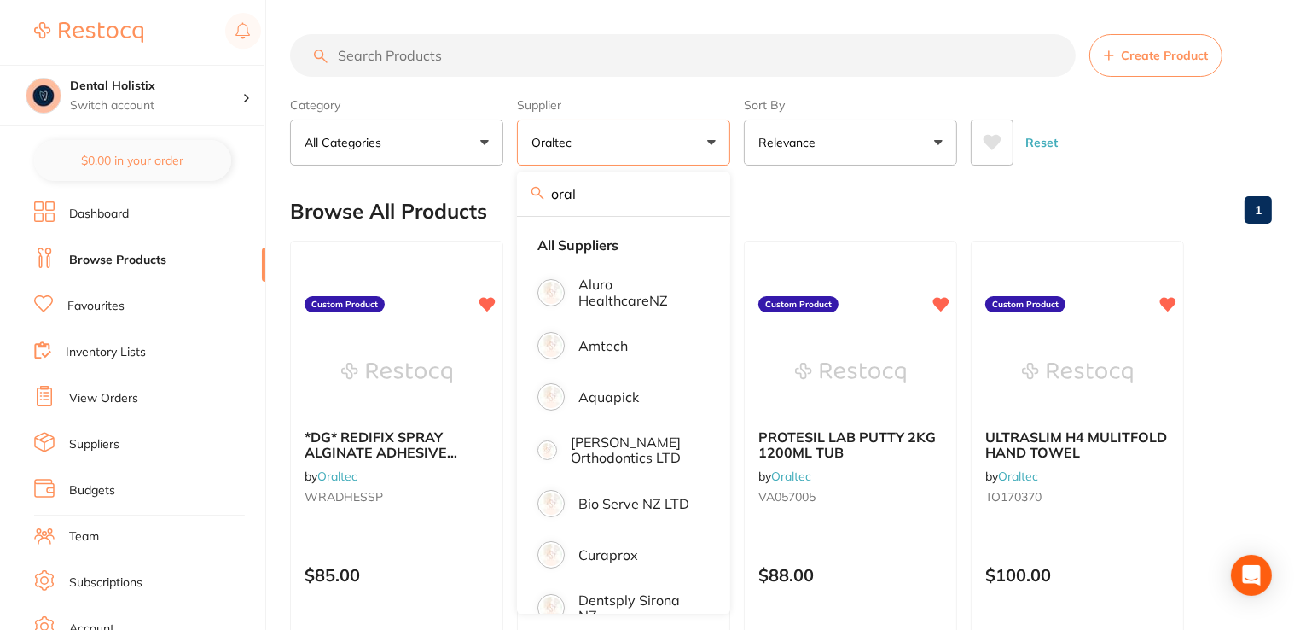
click at [925, 201] on div "Browse All Products 1" at bounding box center [781, 211] width 982 height 57
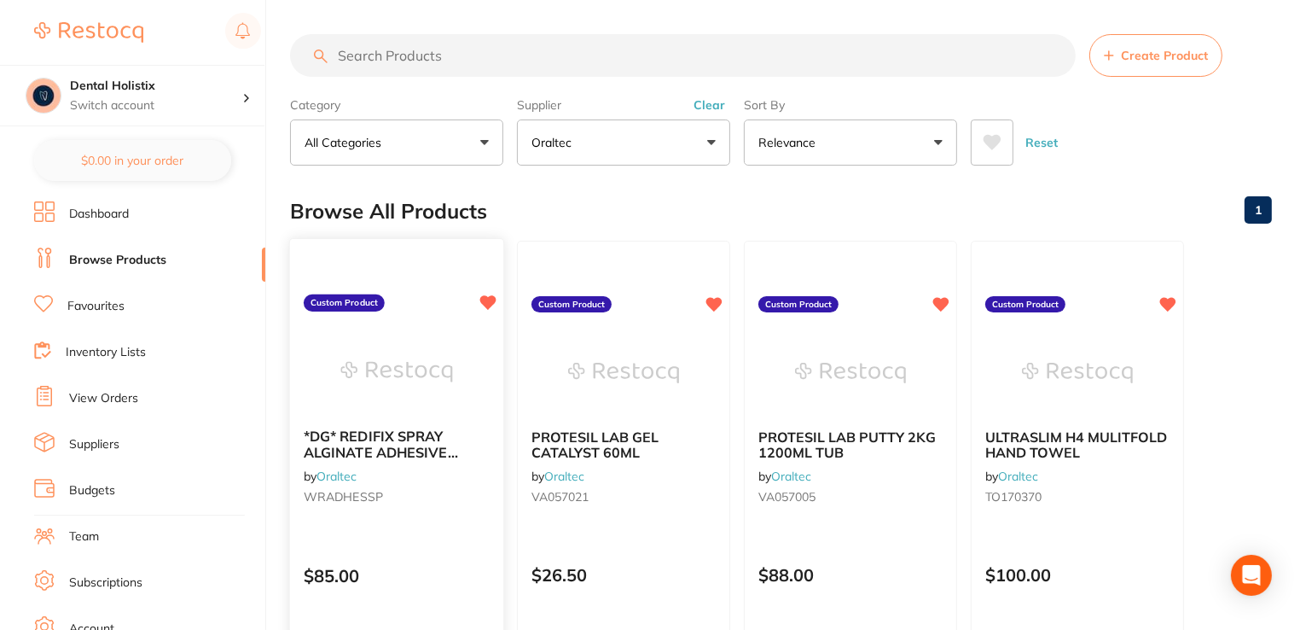
click at [405, 439] on span "*DG* REDIFIX SPRAY ALGINATE ADHESIVE 200ML" at bounding box center [381, 451] width 154 height 49
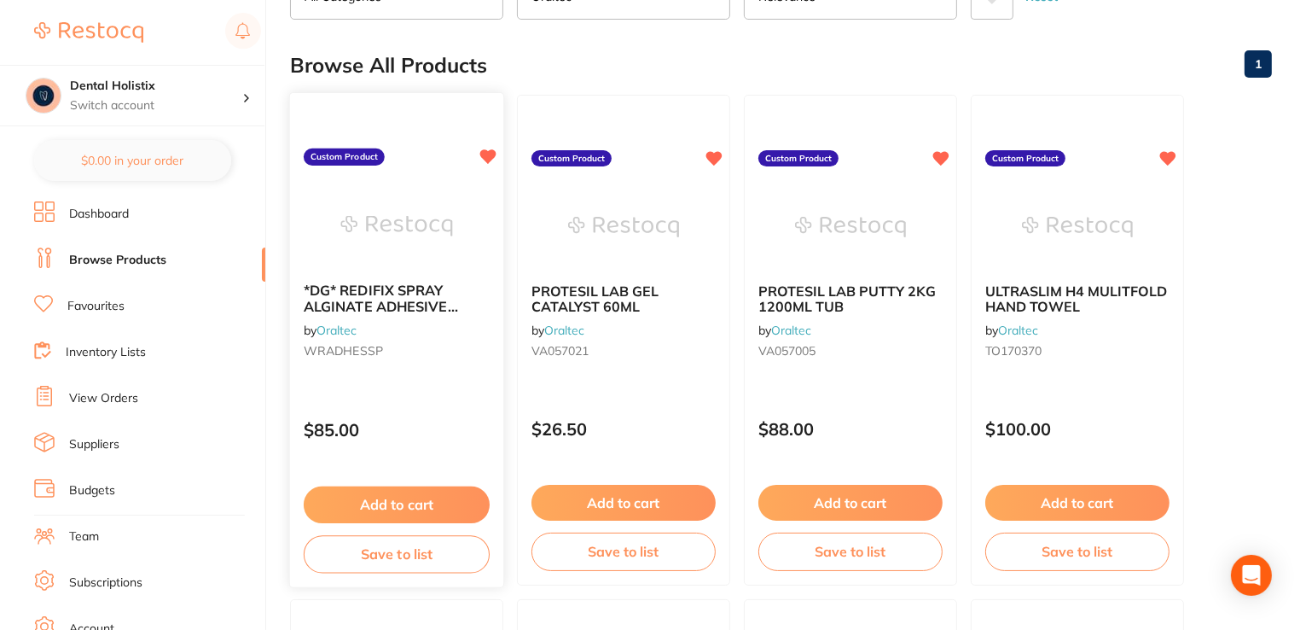
click at [405, 310] on span "*DG* REDIFIX SPRAY ALGINATE ADHESIVE 200ML" at bounding box center [381, 306] width 154 height 49
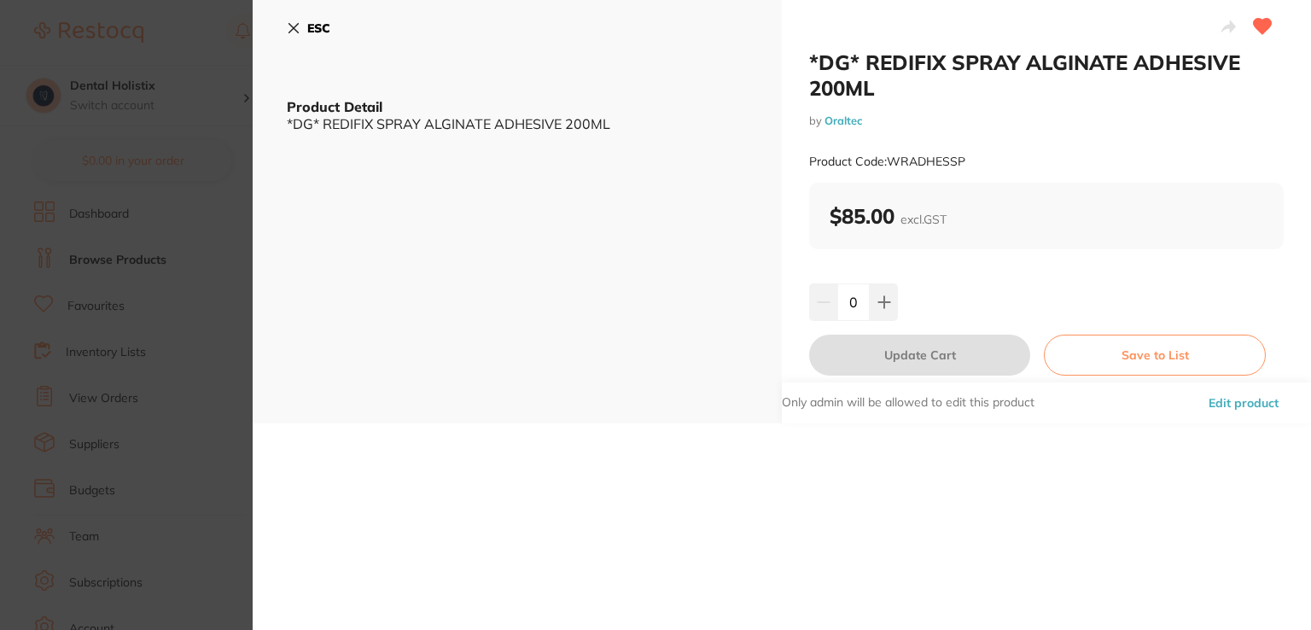
click at [405, 310] on section "*DG* REDIFIX SPRAY ALGINATE ADHESIVE 200ML by Oraltec Product Code: WRADHESSP E…" at bounding box center [655, 315] width 1311 height 630
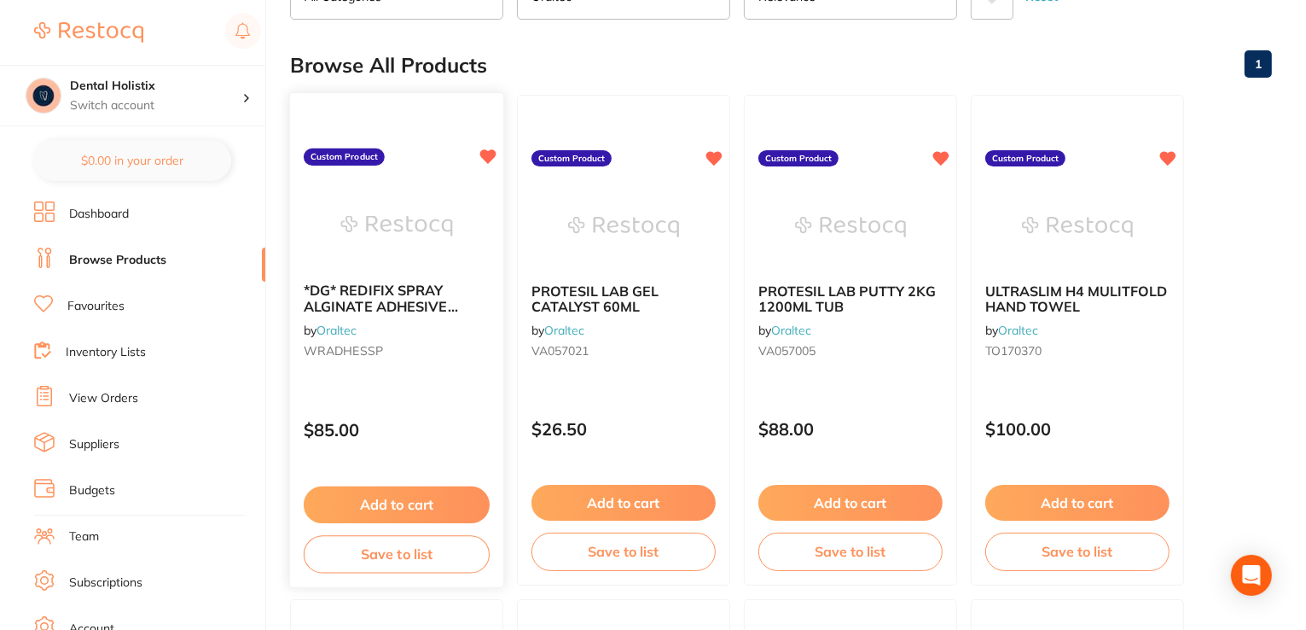
click at [405, 310] on span "*DG* REDIFIX SPRAY ALGINATE ADHESIVE 200ML" at bounding box center [381, 306] width 154 height 49
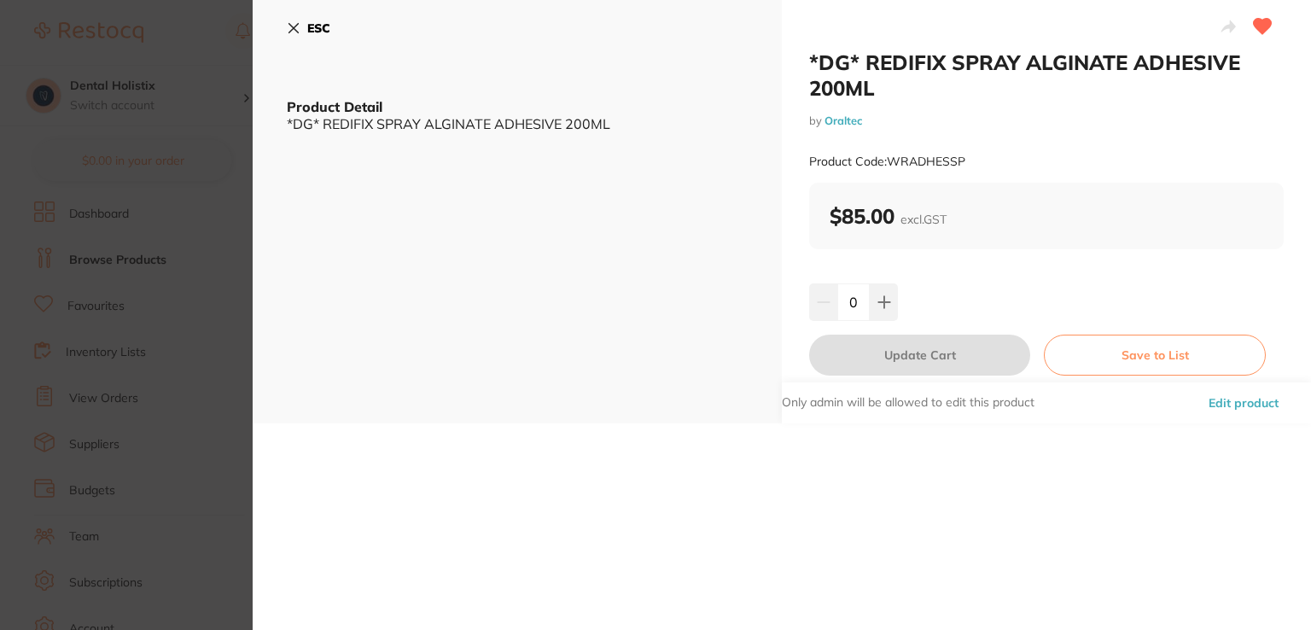
click at [1239, 410] on button "Edit product" at bounding box center [1243, 402] width 80 height 41
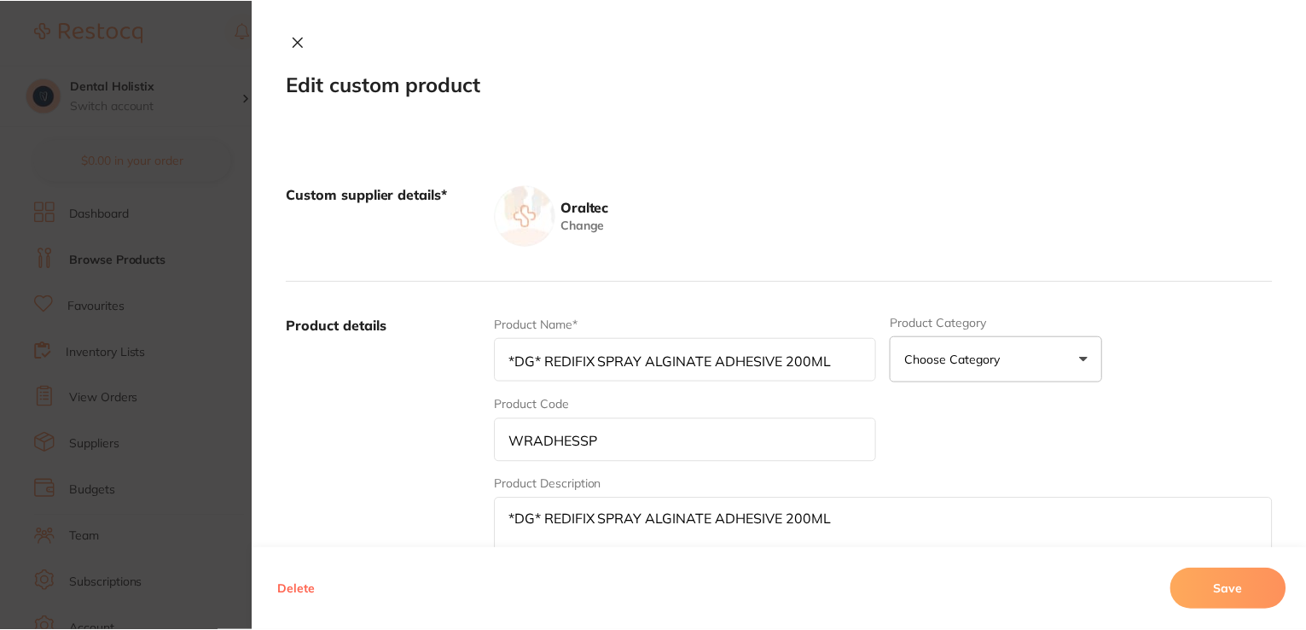
scroll to position [146, 0]
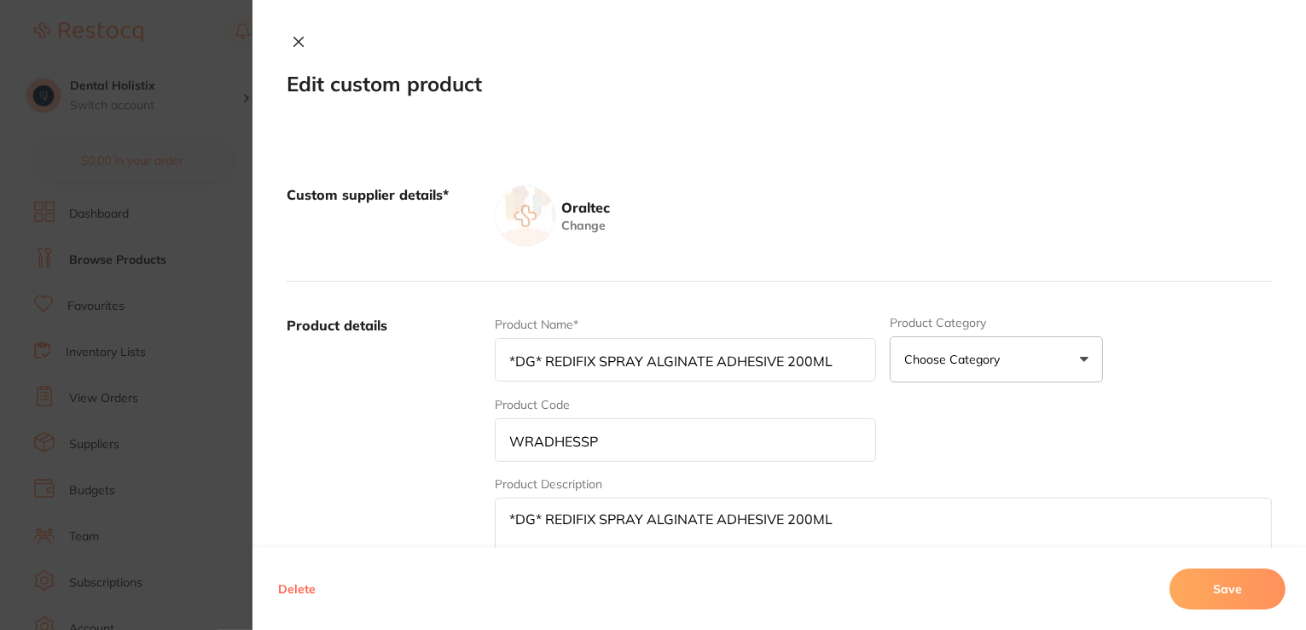
click at [520, 220] on img at bounding box center [525, 215] width 61 height 61
drag, startPoint x: 834, startPoint y: 366, endPoint x: 480, endPoint y: 363, distance: 355.0
click at [480, 363] on div "Product details Product Name* *DG* REDIFIX SPRAY ALGINATE ADHESIVE 200ML Produc…" at bounding box center [780, 449] width 986 height 335
click at [298, 41] on icon at bounding box center [299, 42] width 14 height 14
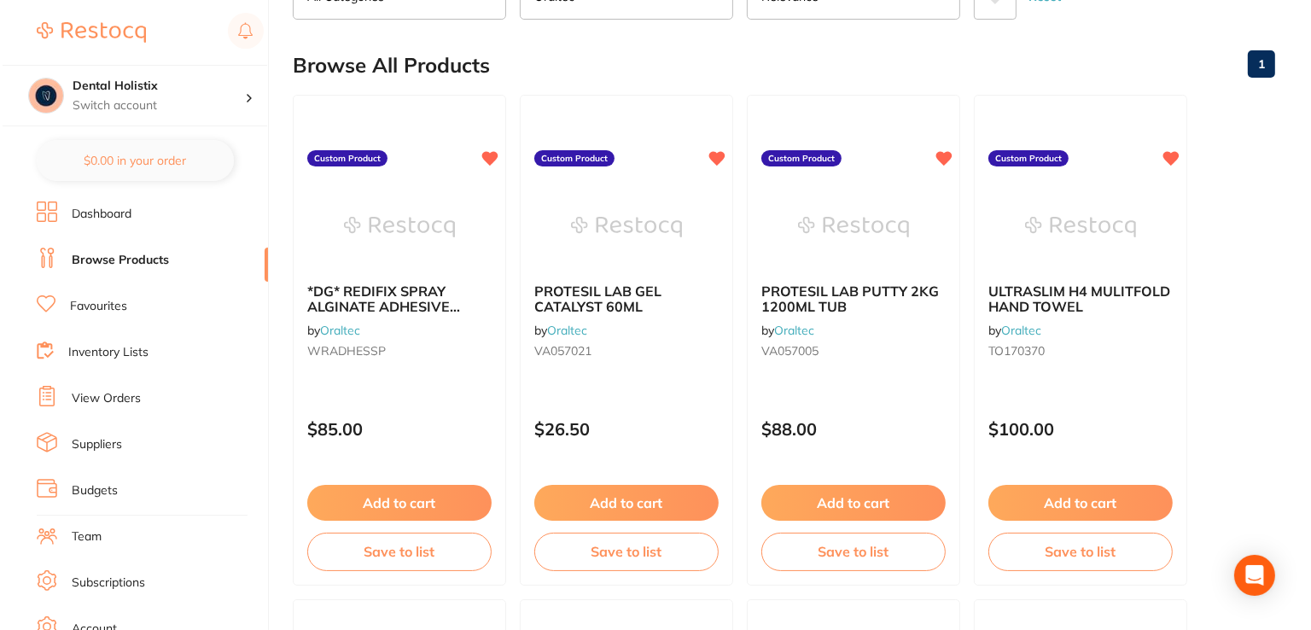
scroll to position [0, 0]
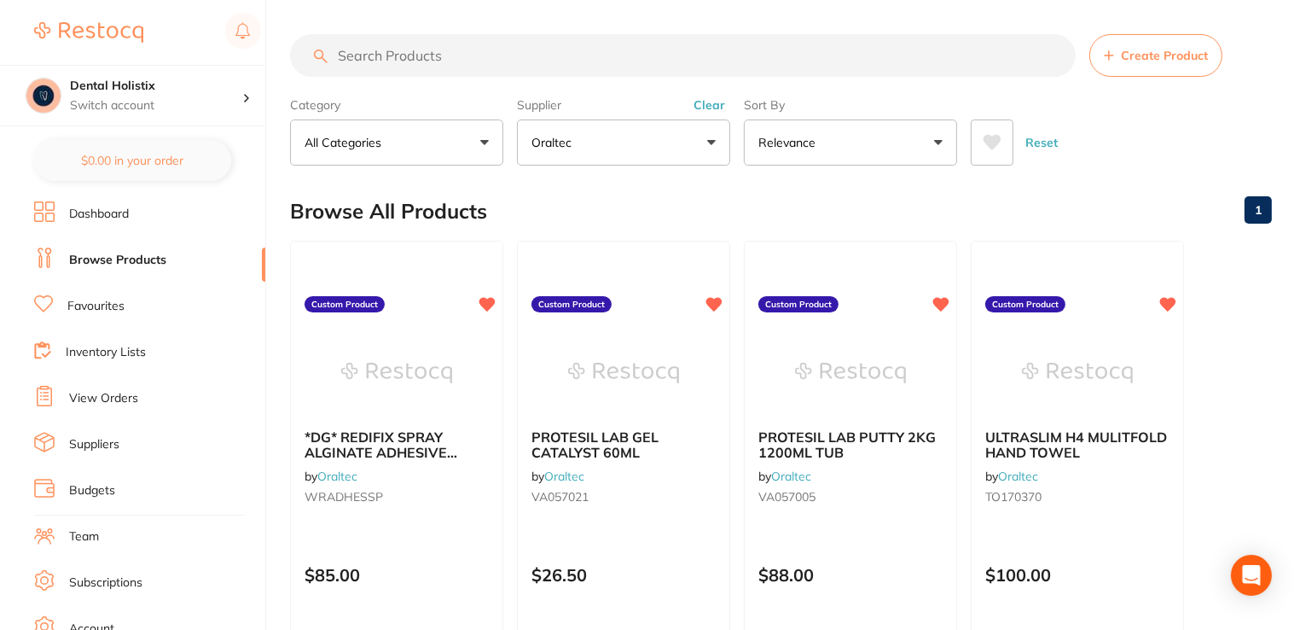
click at [529, 65] on input "search" at bounding box center [683, 55] width 786 height 43
paste input "*DG* REDIFIX SPRAY ALGINATE ADHESIVE 200ML"
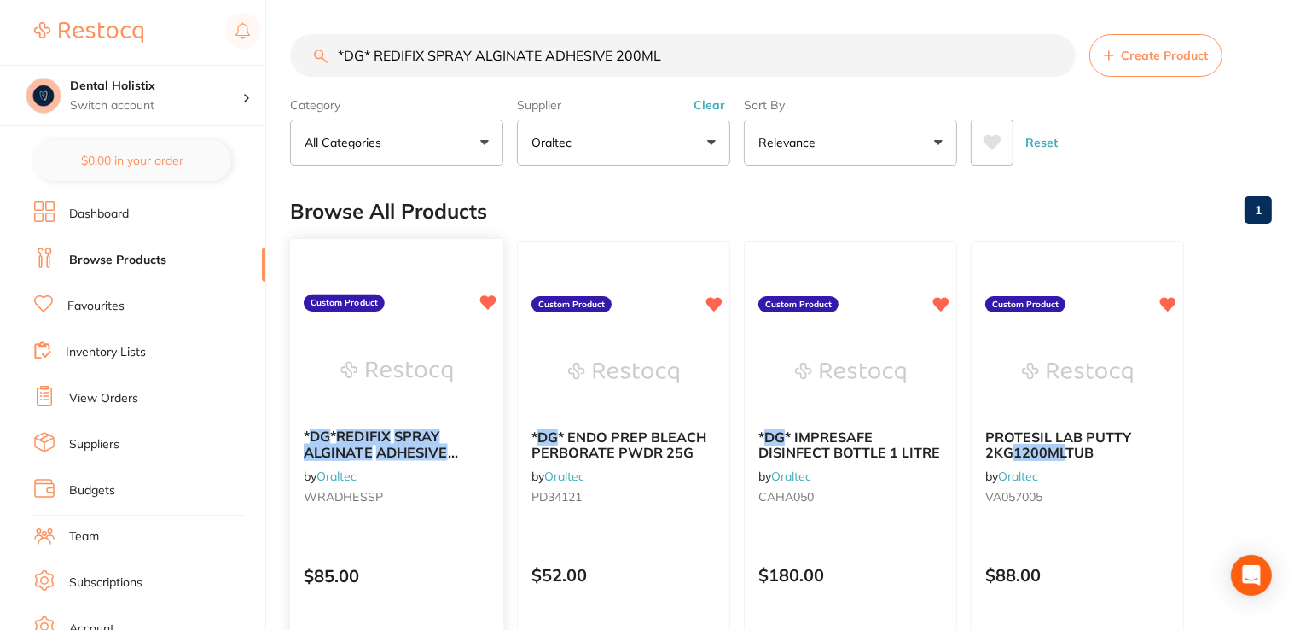
type input "*DG* REDIFIX SPRAY ALGINATE ADHESIVE 200ML"
click at [408, 427] on em "SPRAY" at bounding box center [417, 435] width 46 height 17
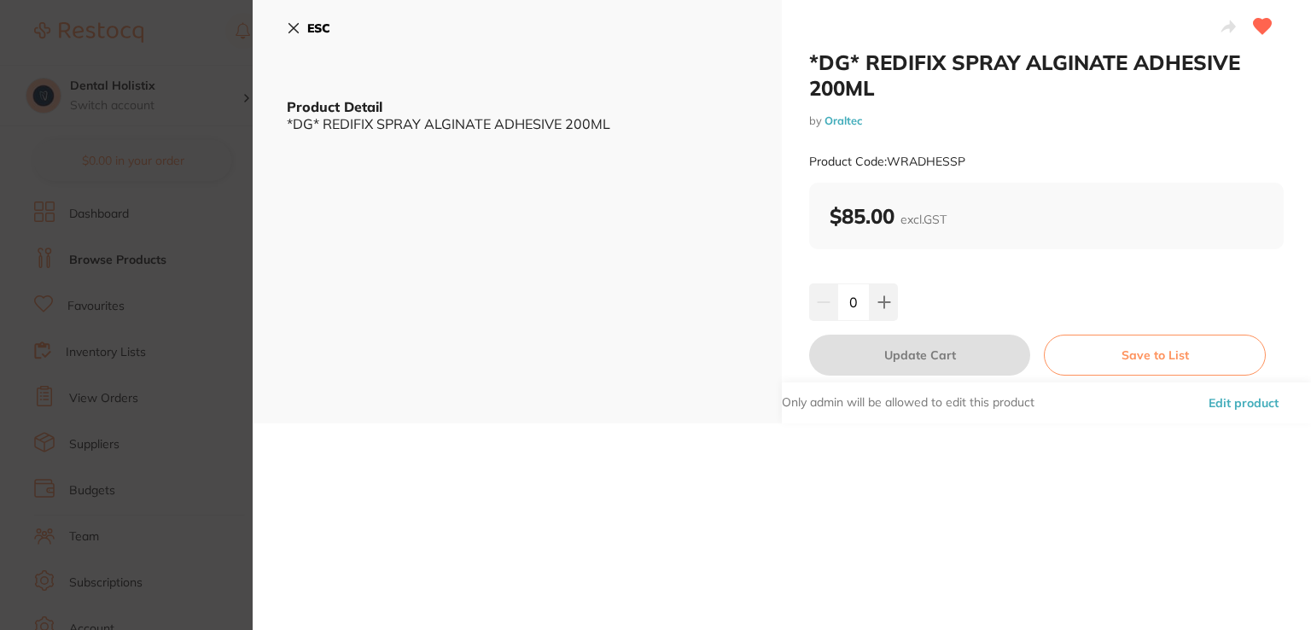
click at [1236, 392] on button "Edit product" at bounding box center [1243, 402] width 80 height 41
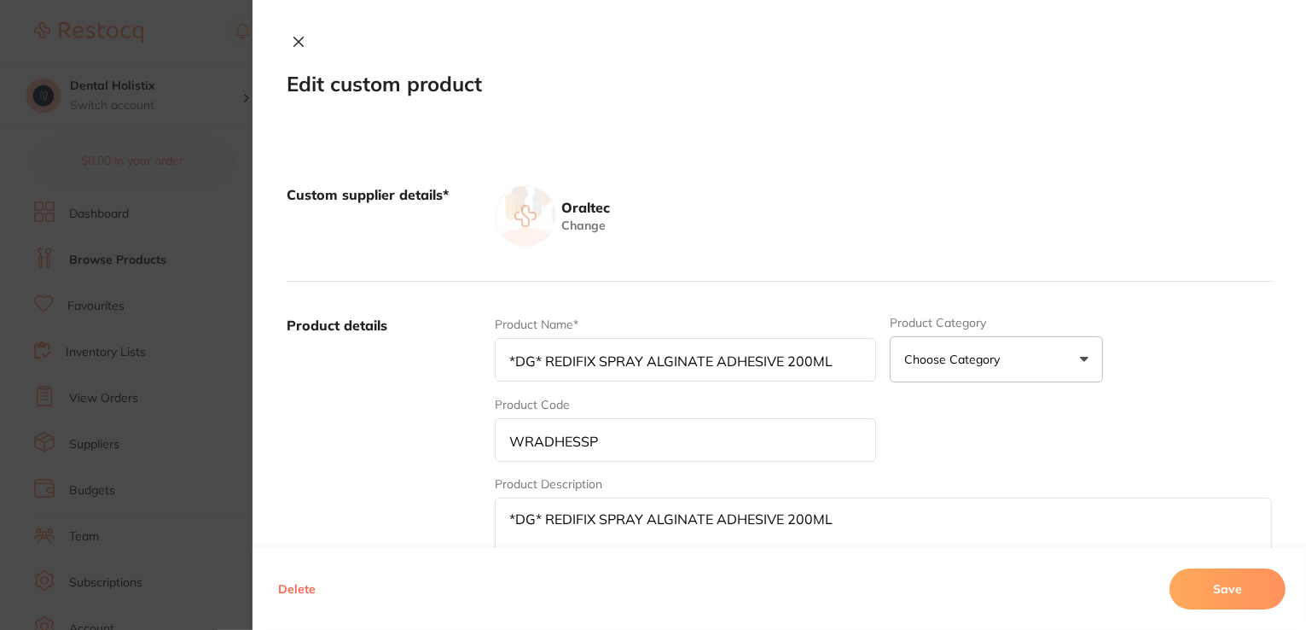
scroll to position [410, 0]
drag, startPoint x: 1300, startPoint y: 107, endPoint x: 1305, endPoint y: 215, distance: 108.4
click at [1305, 215] on div "Edit custom product Custom supplier details* Oraltec Change Product details Pro…" at bounding box center [780, 315] width 1054 height 630
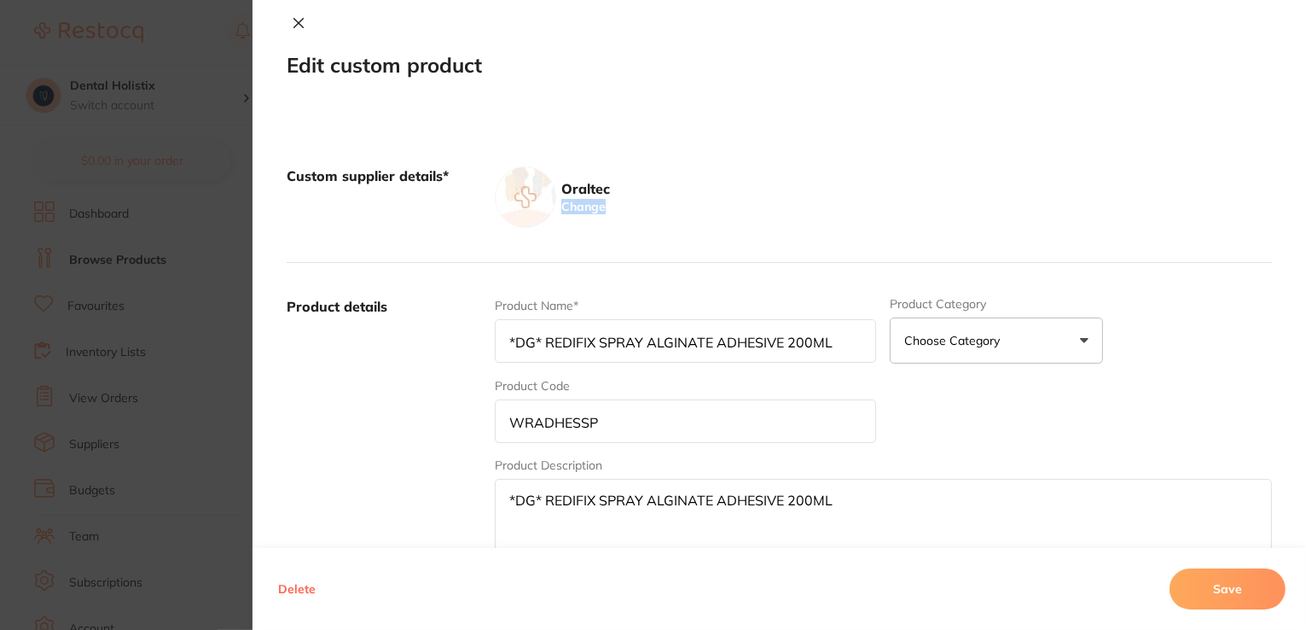
scroll to position [0, 0]
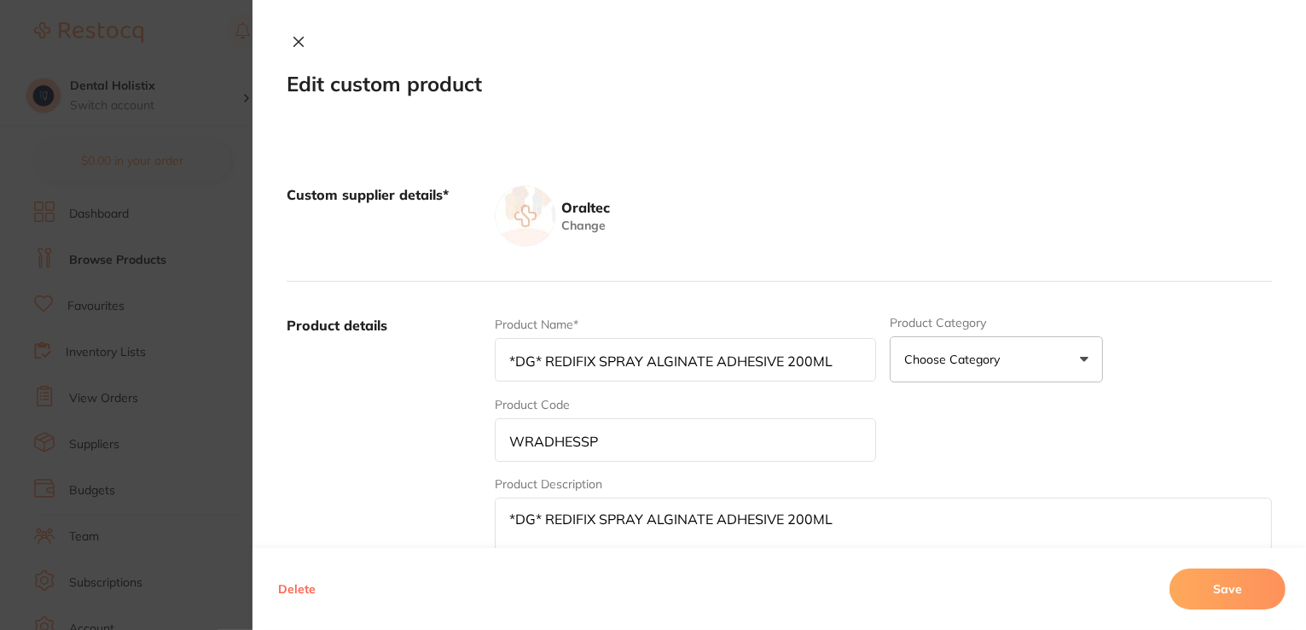
click at [292, 32] on div "Edit custom product Custom supplier details* Oraltec Change Product details Pro…" at bounding box center [780, 315] width 1054 height 630
click at [294, 38] on icon at bounding box center [299, 42] width 14 height 14
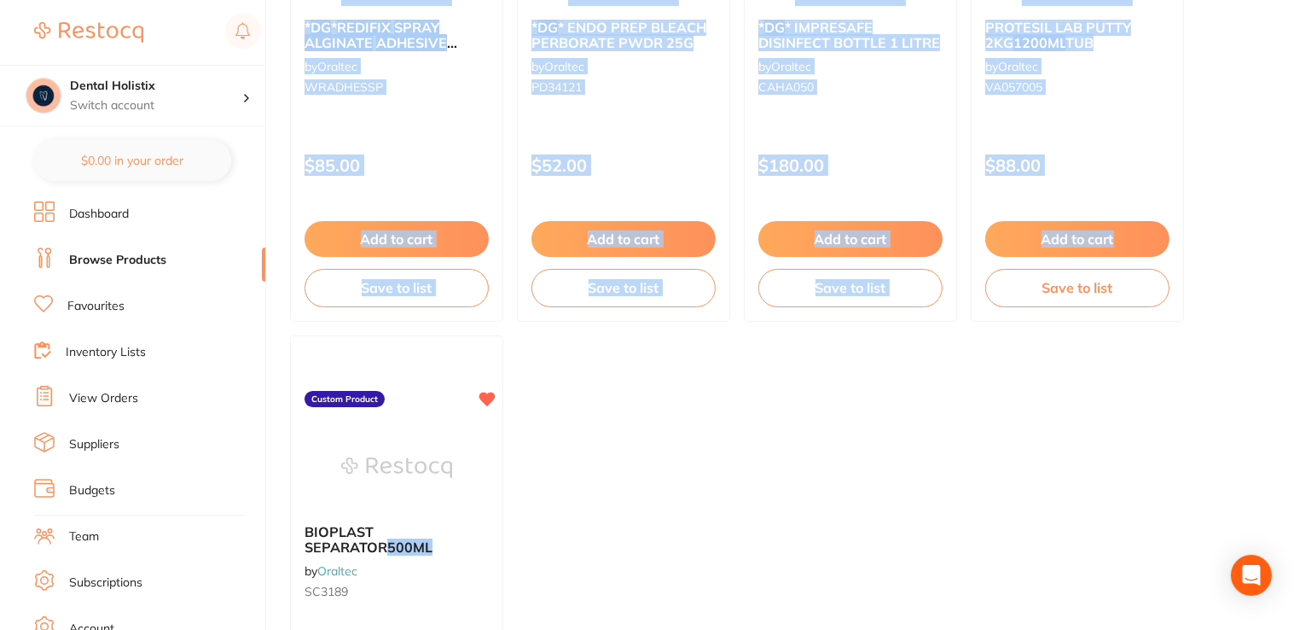
drag, startPoint x: 1305, startPoint y: 240, endPoint x: 1310, endPoint y: 91, distance: 148.6
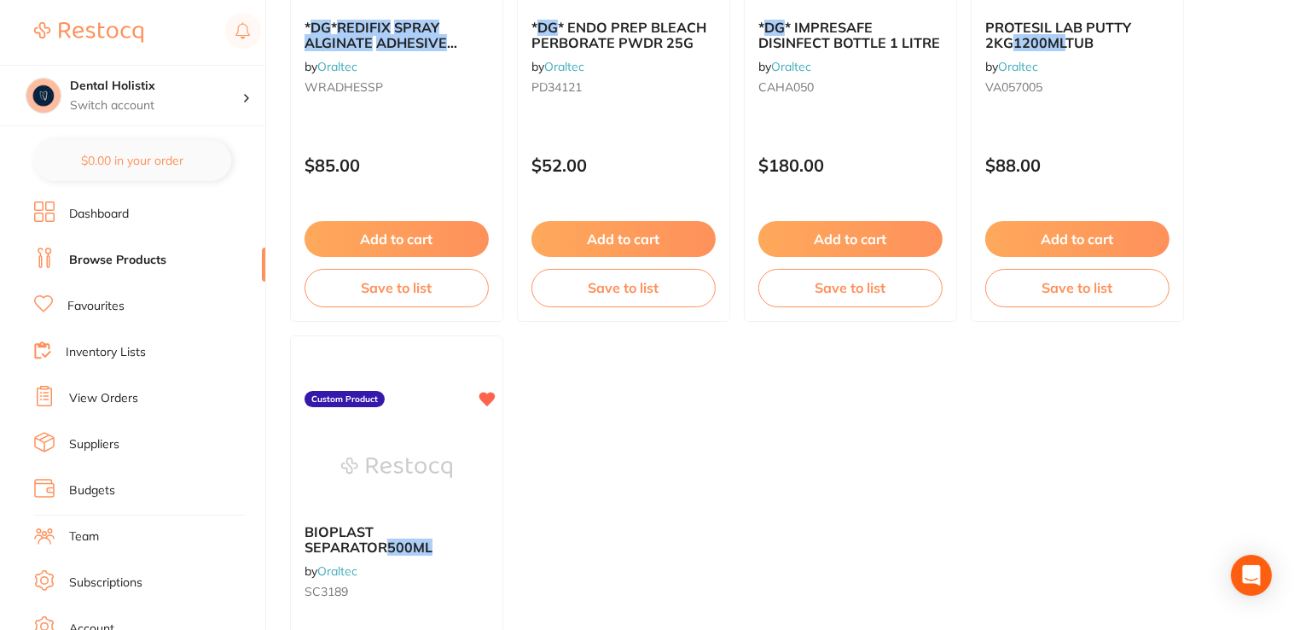
click at [1137, 458] on ul "* DG * REDIFIX SPRAY ALGINATE ADHESIVE 200ML by Oraltec WRADHESSP Custom Produc…" at bounding box center [781, 328] width 982 height 995
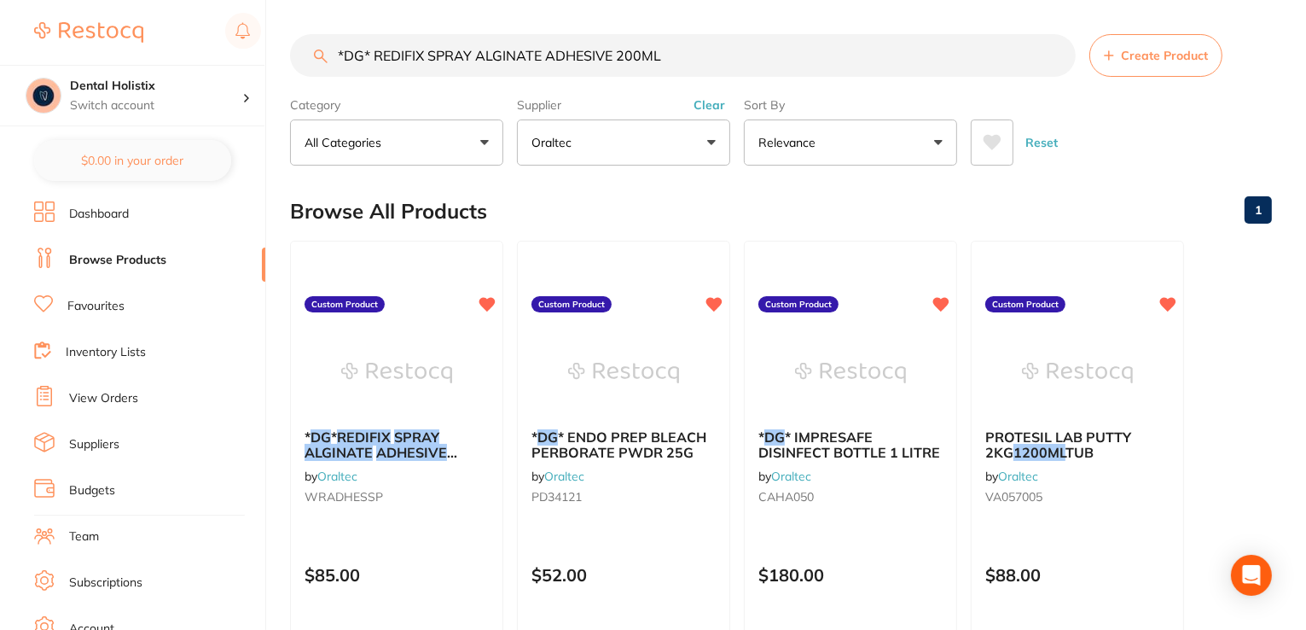
click at [144, 253] on link "Browse Products" at bounding box center [117, 260] width 97 height 17
click at [708, 107] on button "Clear" at bounding box center [710, 104] width 42 height 15
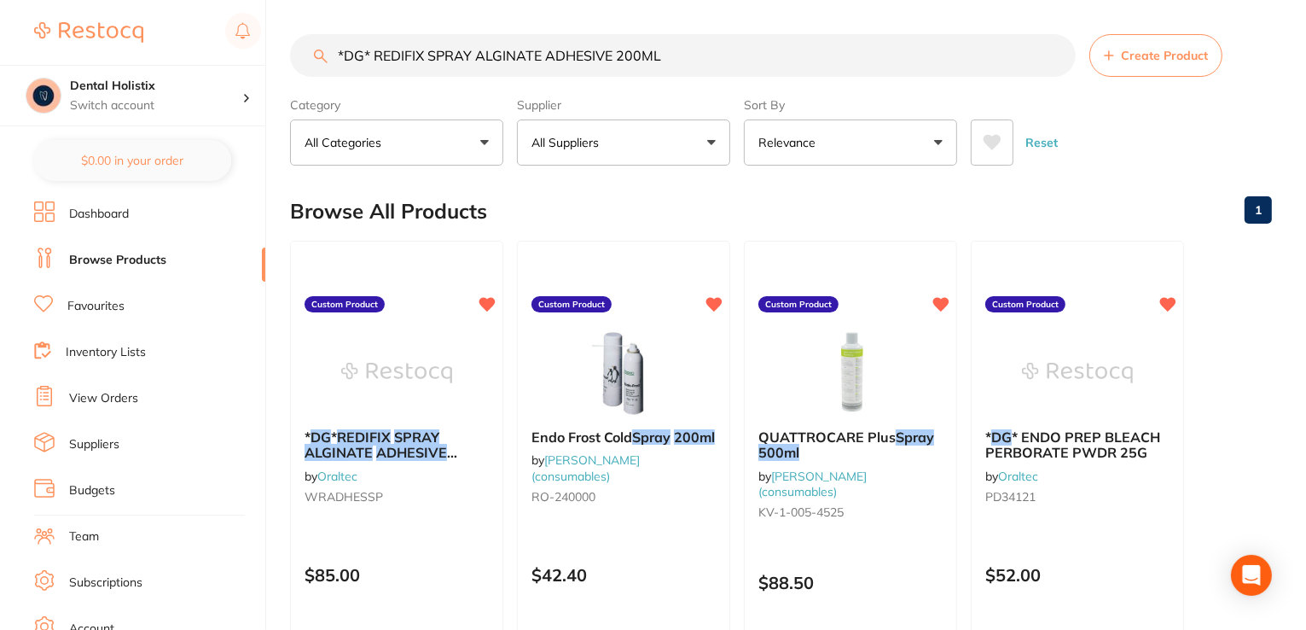
click at [953, 59] on input "*DG* REDIFIX SPRAY ALGINATE ADHESIVE 200ML" at bounding box center [683, 55] width 786 height 43
click at [352, 449] on em "ALGINATE" at bounding box center [338, 452] width 69 height 17
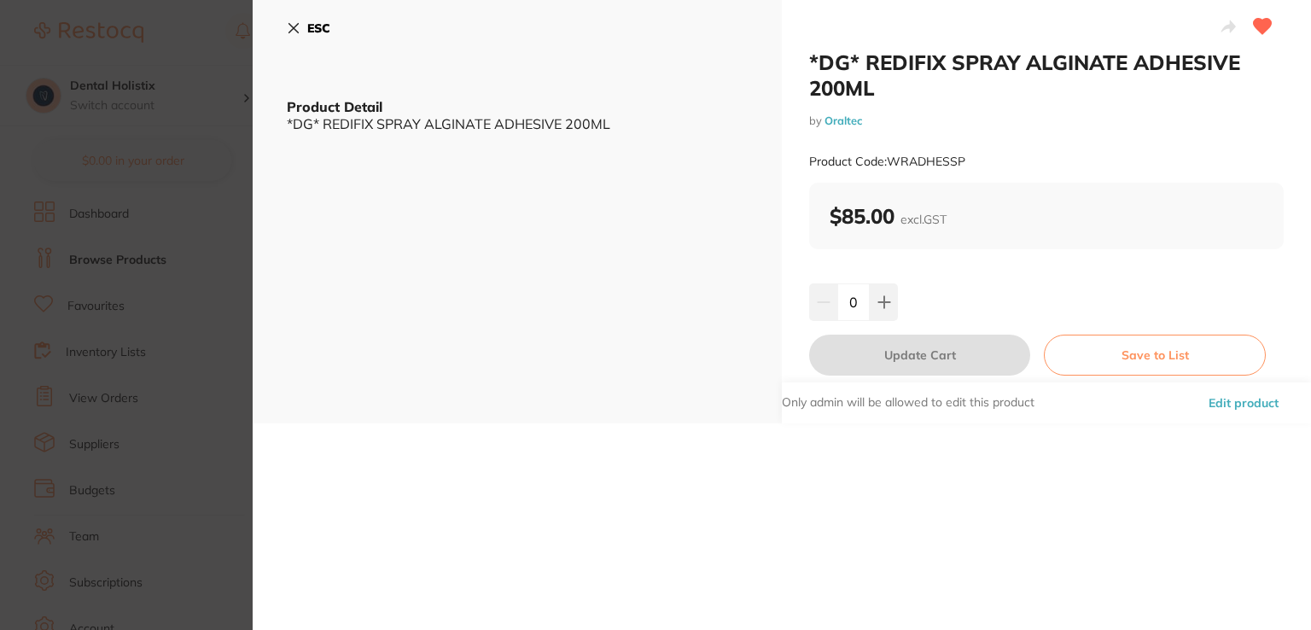
click at [1239, 400] on button "Edit product" at bounding box center [1243, 402] width 80 height 41
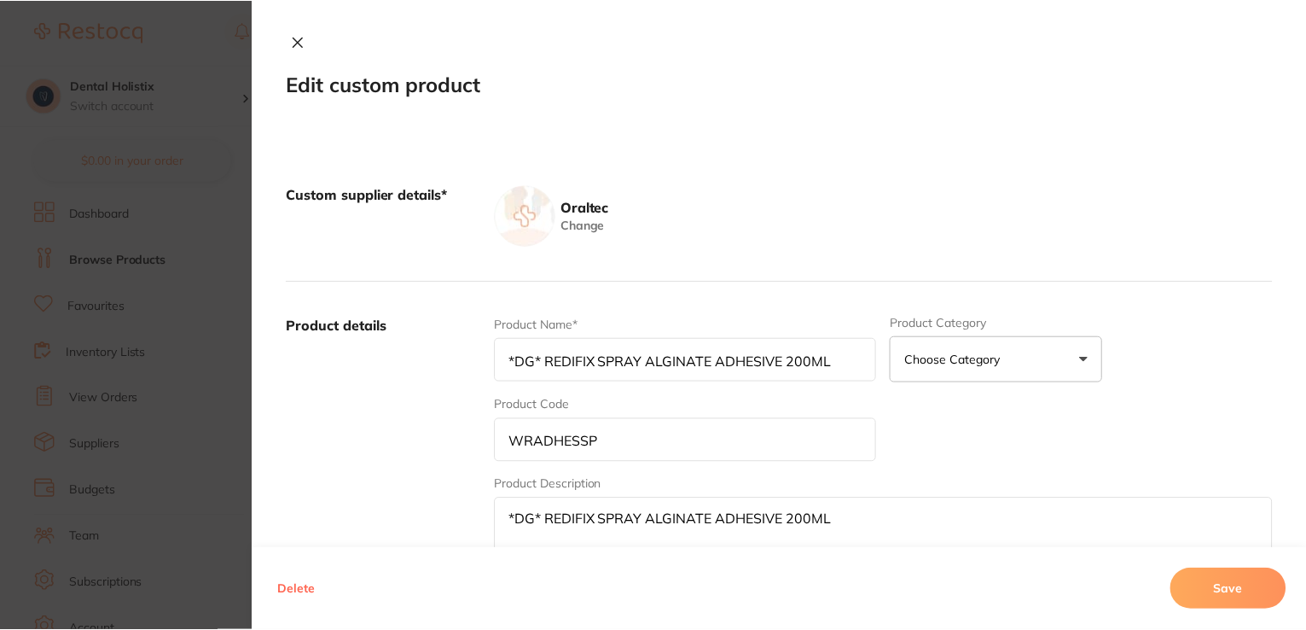
scroll to position [2, 0]
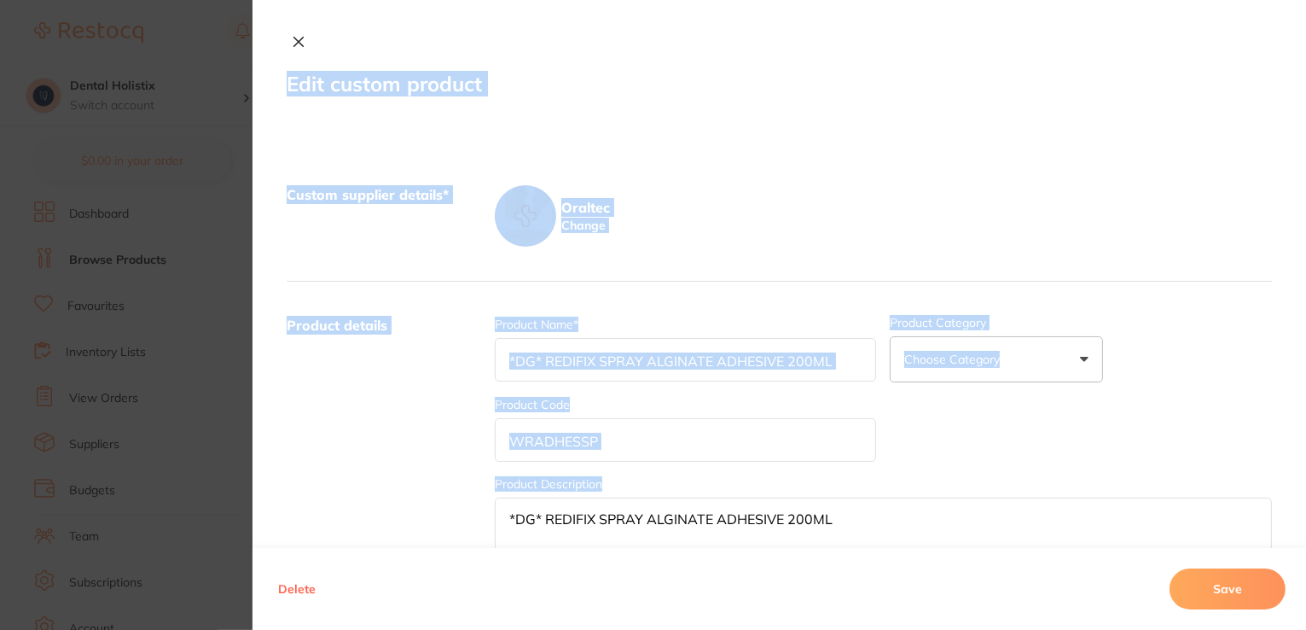
drag, startPoint x: 1300, startPoint y: 301, endPoint x: 1308, endPoint y: 400, distance: 99.3
click at [1306, 400] on html "$0.00 Dental Holistix Switch account Dental Holistix $0.00 in your order Dashbo…" at bounding box center [653, 313] width 1306 height 630
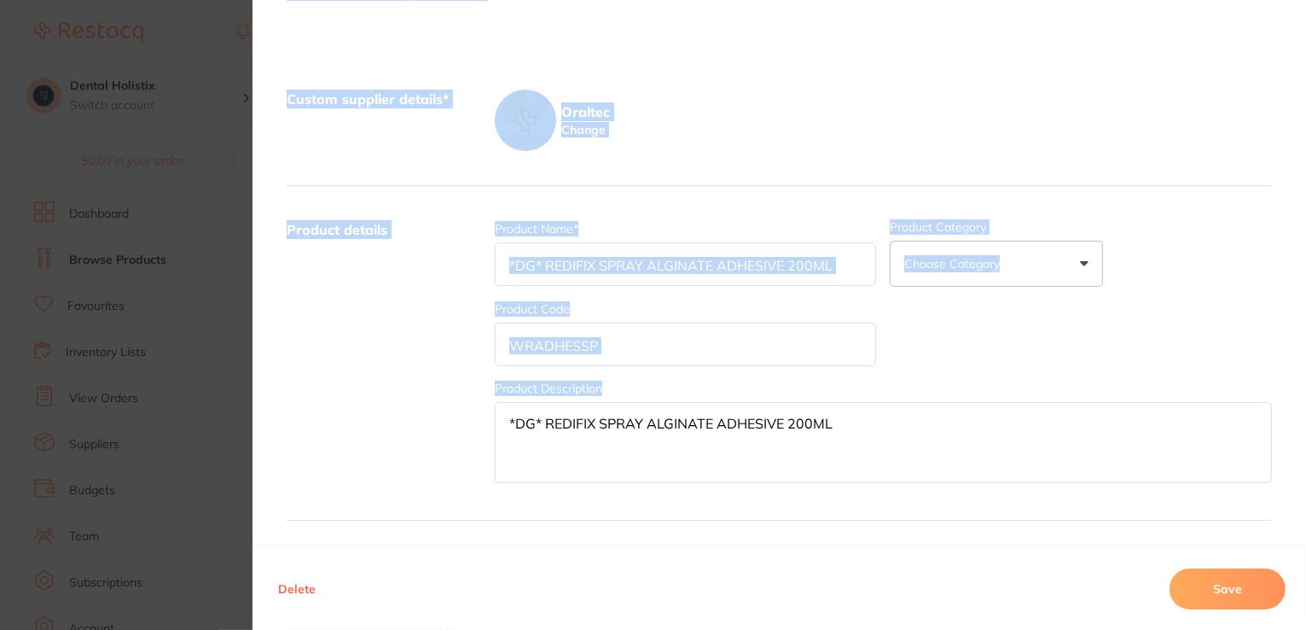
scroll to position [0, 0]
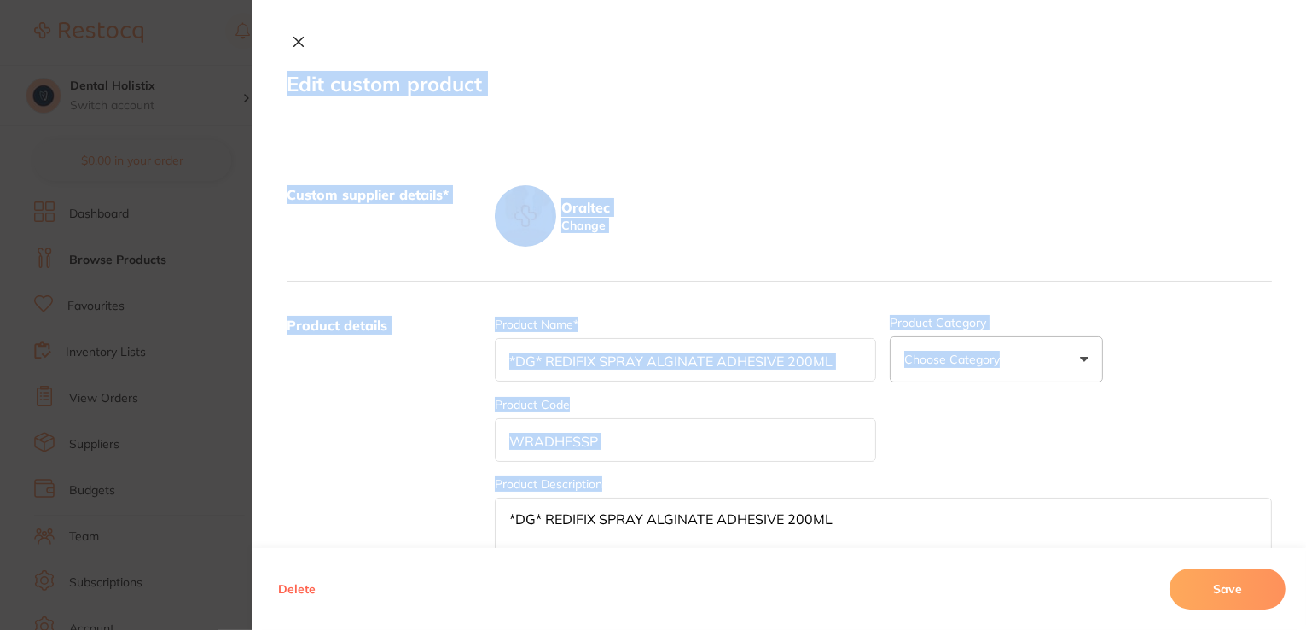
click at [932, 161] on div "Custom supplier details* Oraltec Change" at bounding box center [780, 216] width 986 height 131
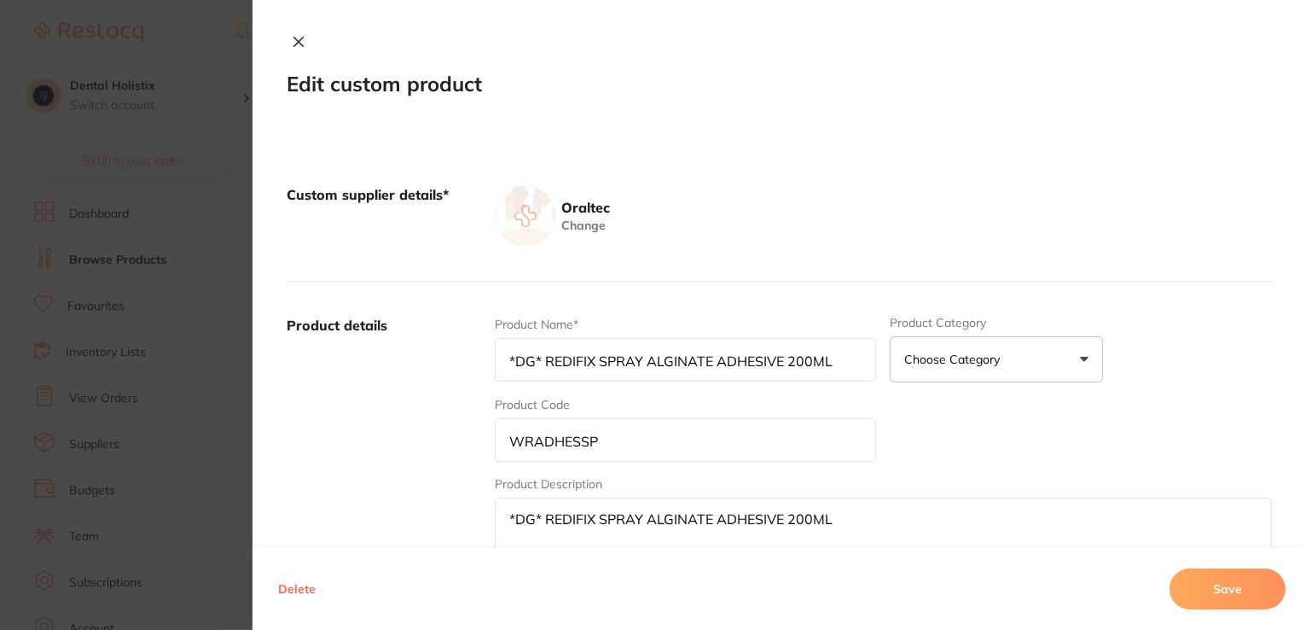
click at [296, 45] on icon at bounding box center [299, 42] width 14 height 14
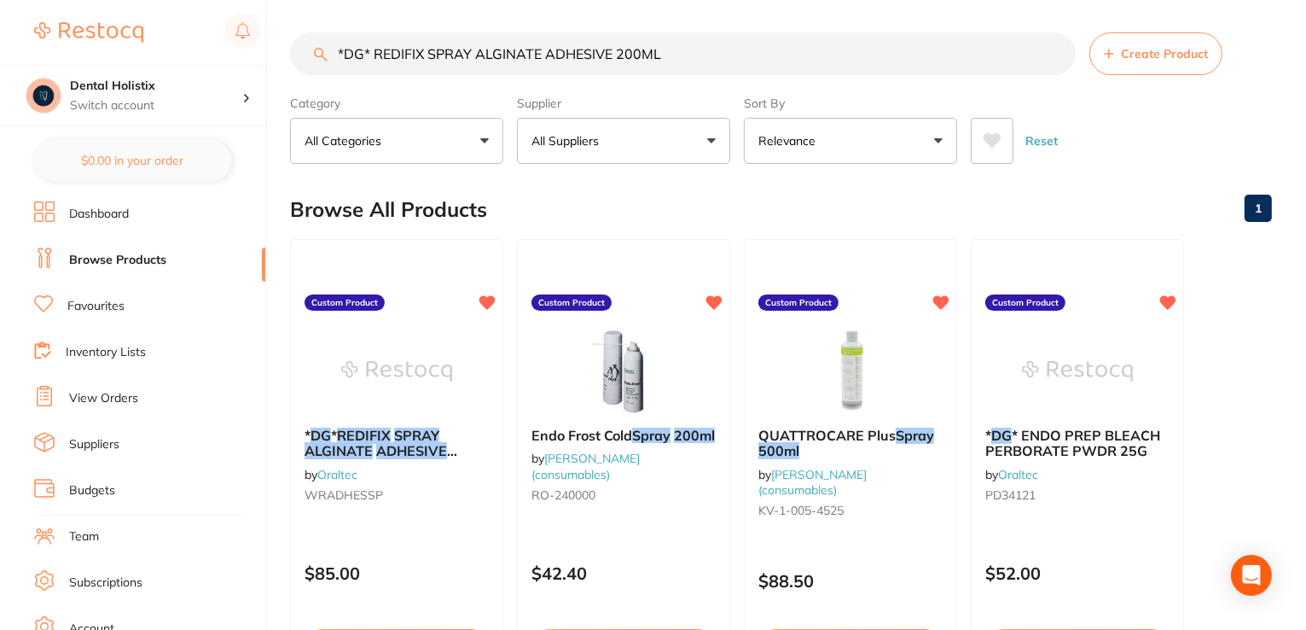
click at [106, 447] on link "Suppliers" at bounding box center [94, 444] width 50 height 17
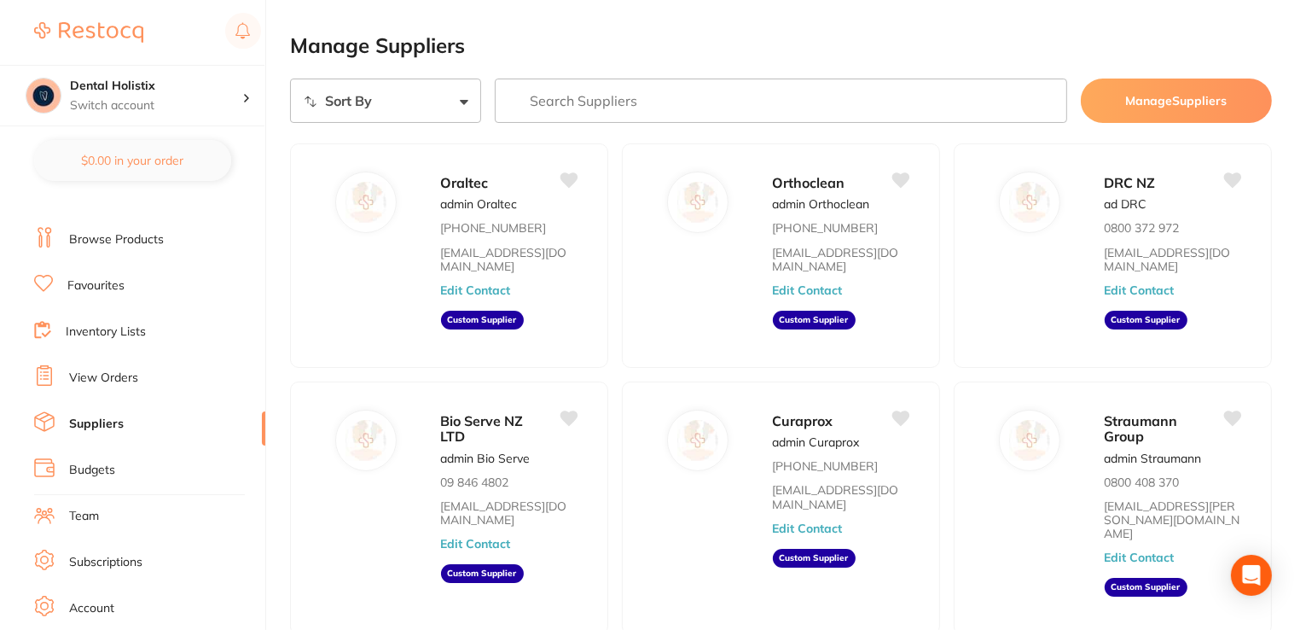
scroll to position [22, 0]
drag, startPoint x: 259, startPoint y: 433, endPoint x: 256, endPoint y: 502, distance: 69.2
click at [256, 502] on ul "Dashboard Browse Products Favourites Inventory Lists View Orders Suppliers Budg…" at bounding box center [149, 473] width 231 height 589
click at [259, 431] on li "Suppliers" at bounding box center [149, 423] width 231 height 26
drag, startPoint x: 259, startPoint y: 431, endPoint x: 258, endPoint y: 470, distance: 39.3
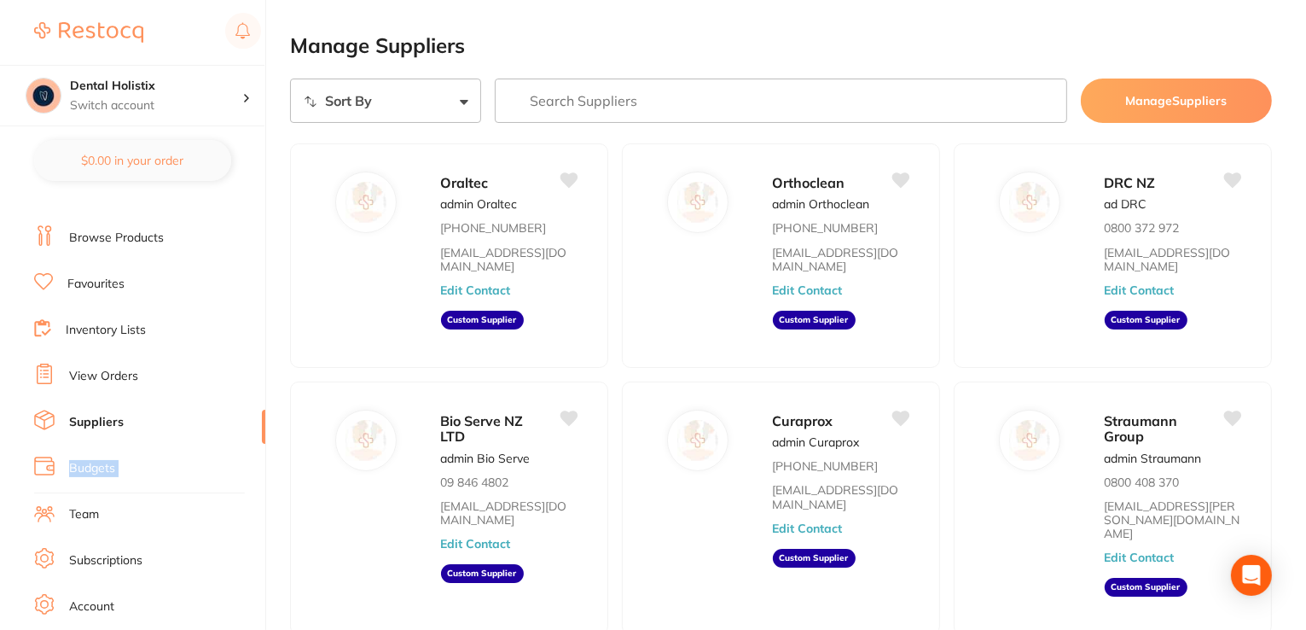
click at [258, 470] on ul "Dashboard Browse Products Favourites Inventory Lists View Orders Suppliers Budg…" at bounding box center [149, 473] width 231 height 589
click at [259, 533] on ul "Dashboard Browse Products Favourites Inventory Lists View Orders Suppliers Budg…" at bounding box center [149, 473] width 231 height 589
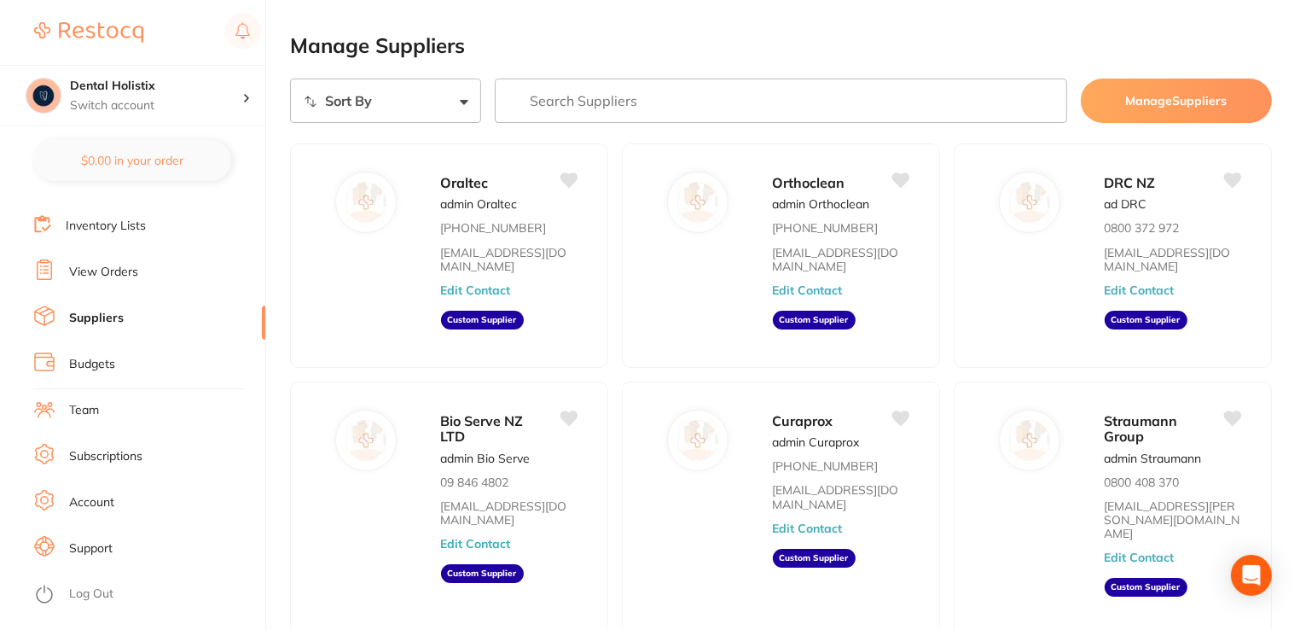
scroll to position [160, 0]
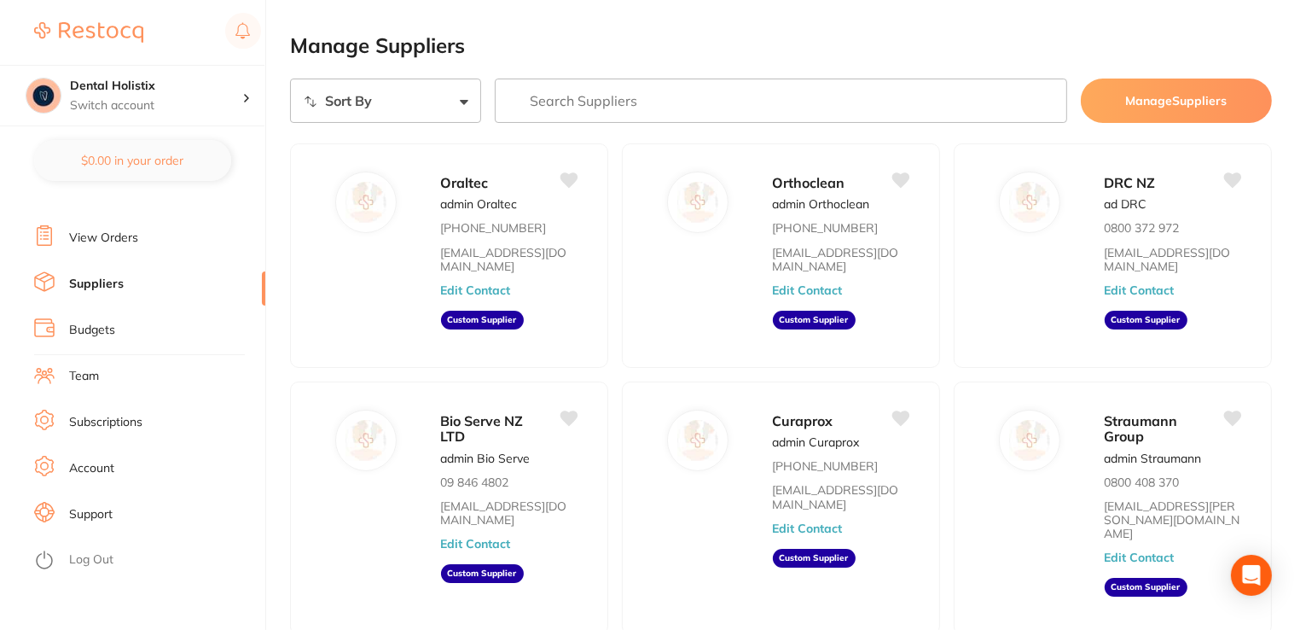
click at [95, 513] on link "Support" at bounding box center [91, 514] width 44 height 17
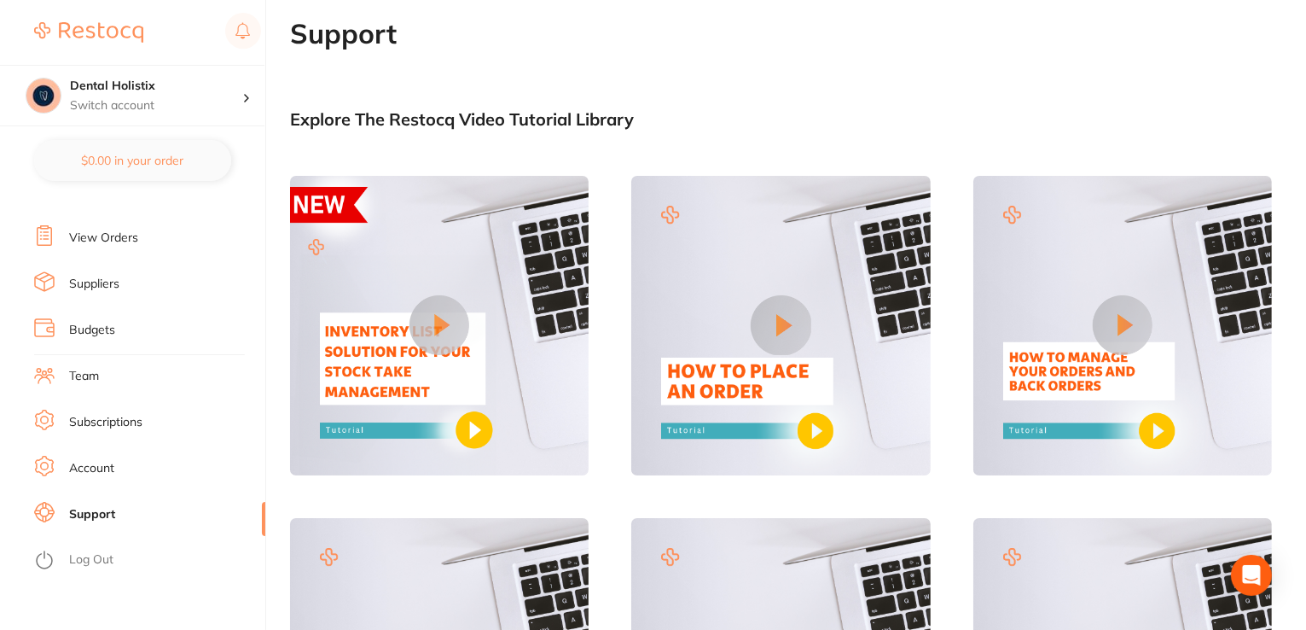
drag, startPoint x: 1305, startPoint y: 166, endPoint x: 1297, endPoint y: 448, distance: 282.5
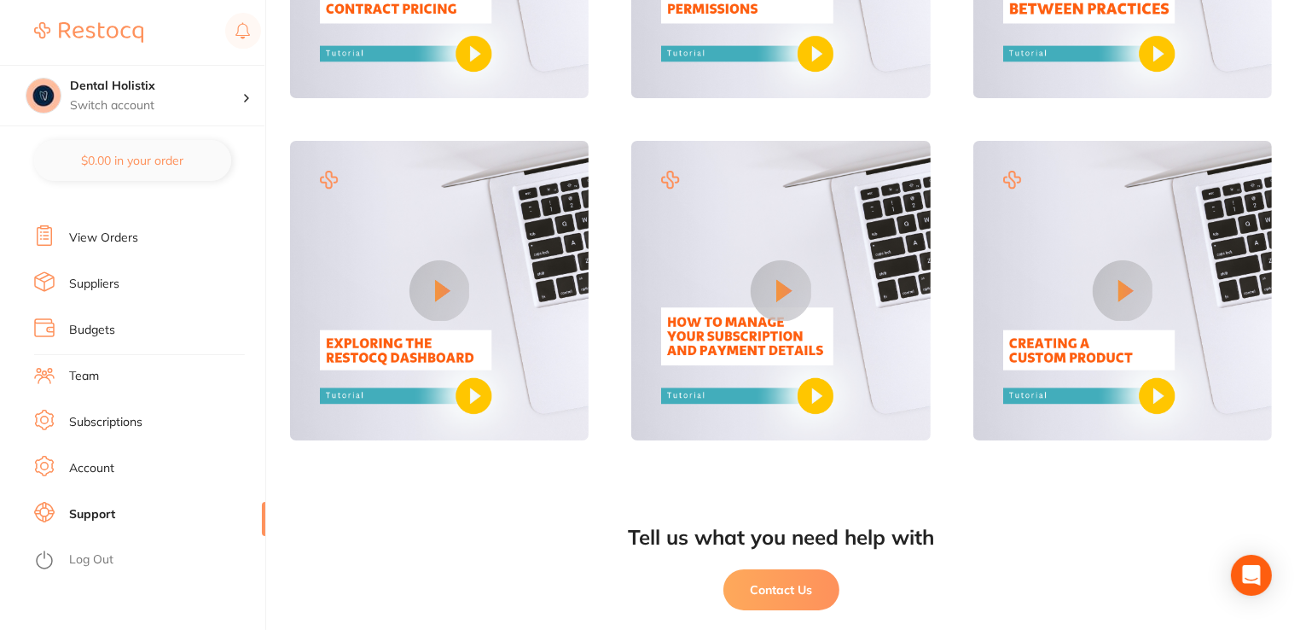
scroll to position [1109, 0]
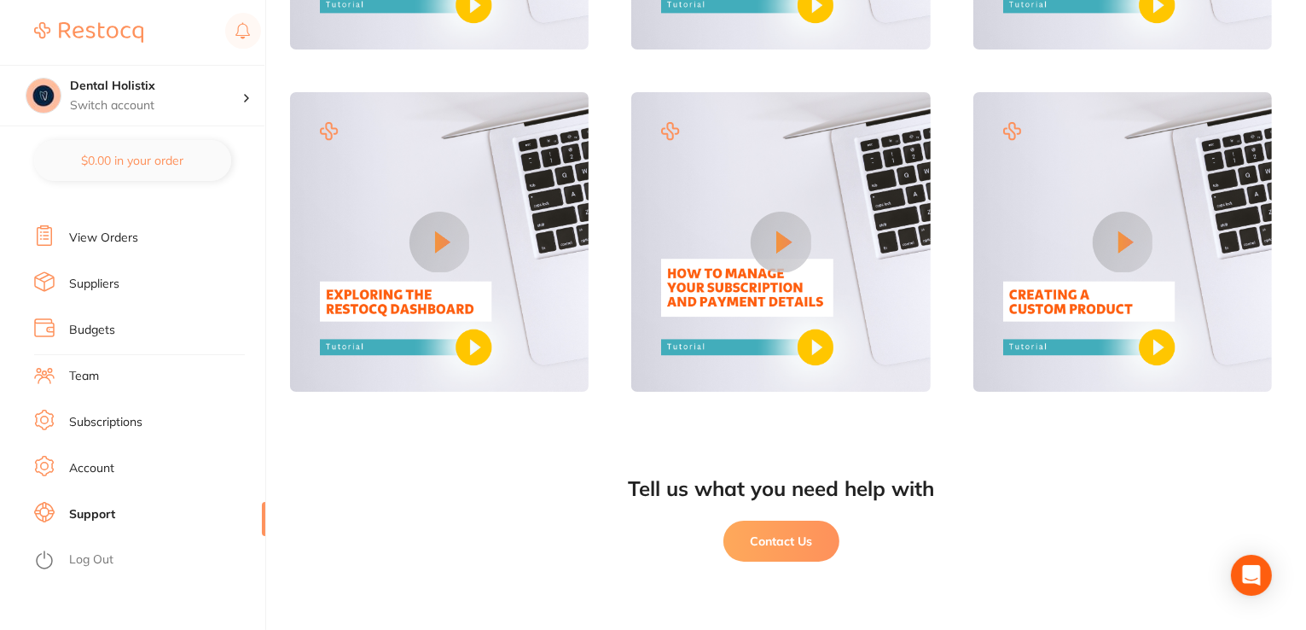
click at [788, 535] on button "Contact Us" at bounding box center [782, 540] width 116 height 41
click at [98, 282] on link "Suppliers" at bounding box center [94, 284] width 50 height 17
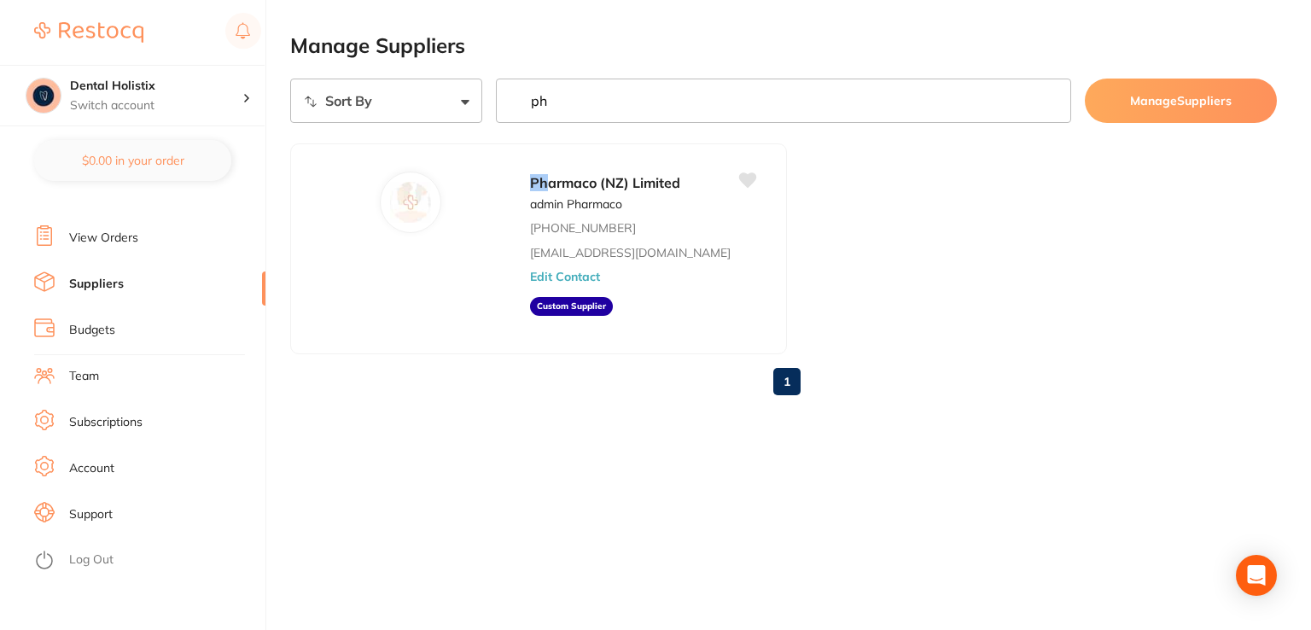
type input "p"
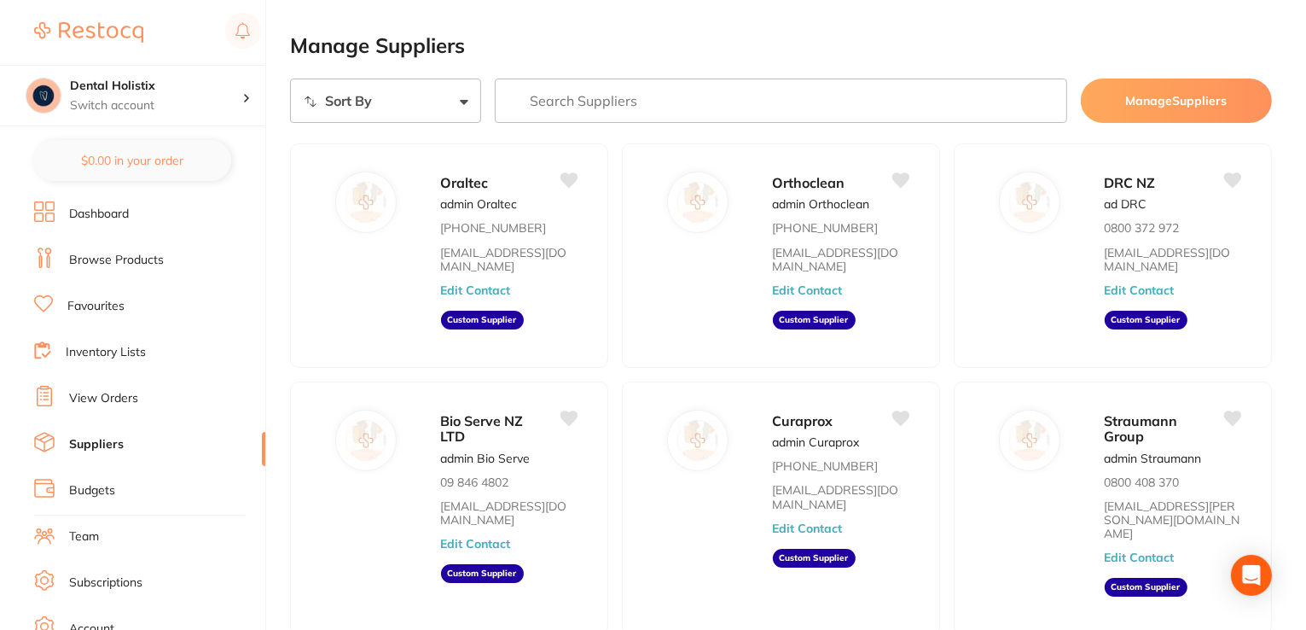
click at [132, 259] on link "Browse Products" at bounding box center [116, 260] width 95 height 17
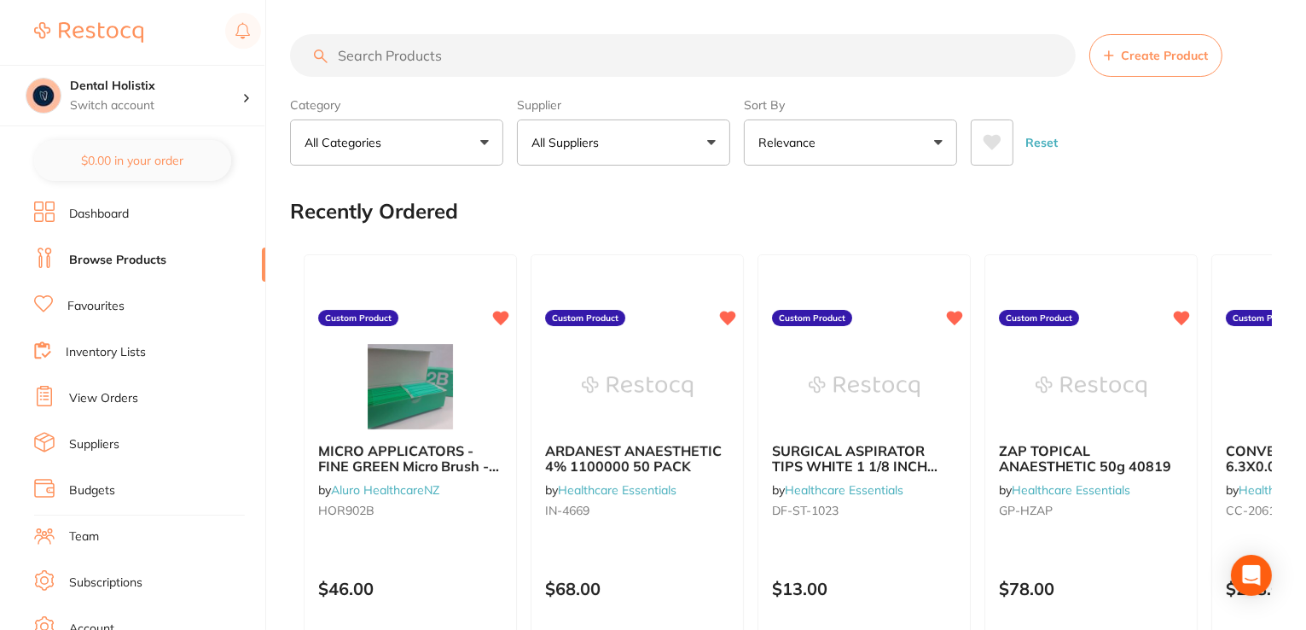
click at [724, 154] on button "All Suppliers" at bounding box center [623, 142] width 213 height 46
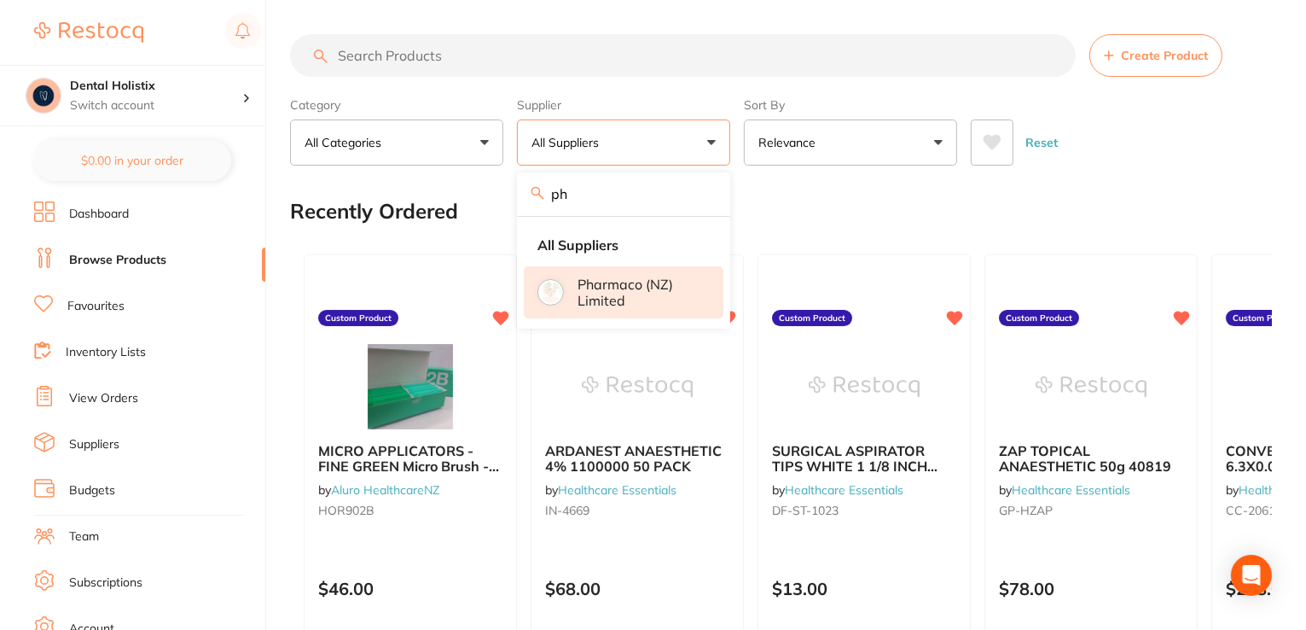
click at [621, 294] on p "Pharmaco (NZ) Limited" at bounding box center [639, 292] width 122 height 32
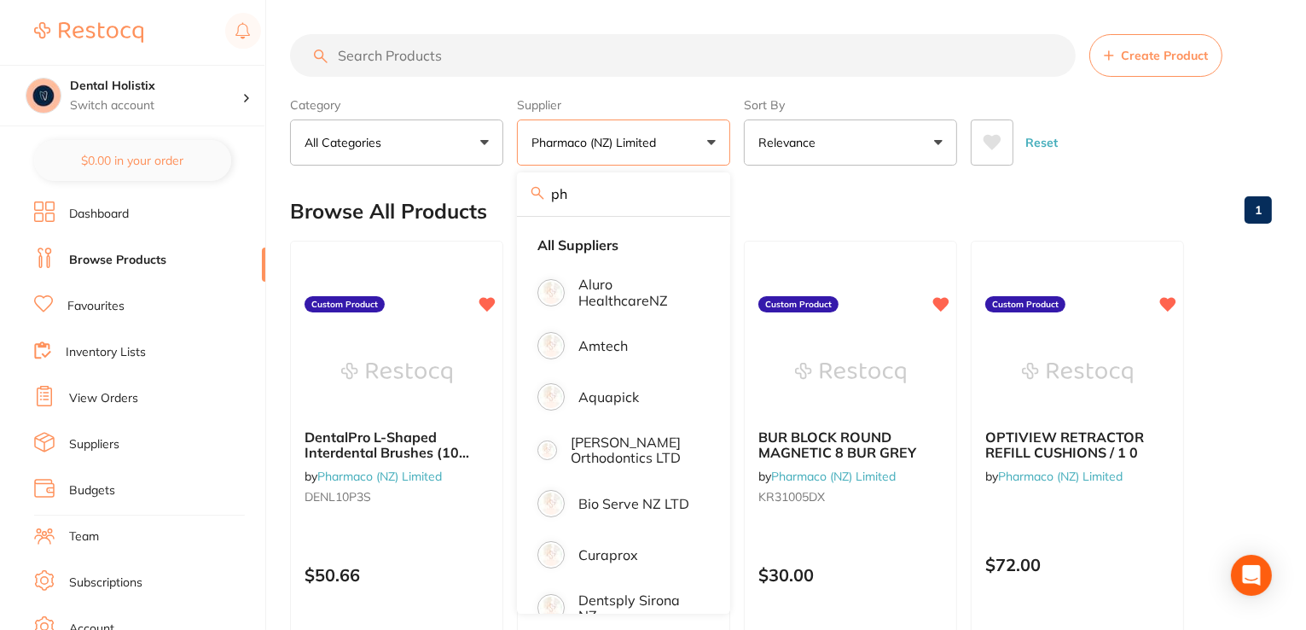
click at [591, 181] on input "ph" at bounding box center [623, 193] width 213 height 43
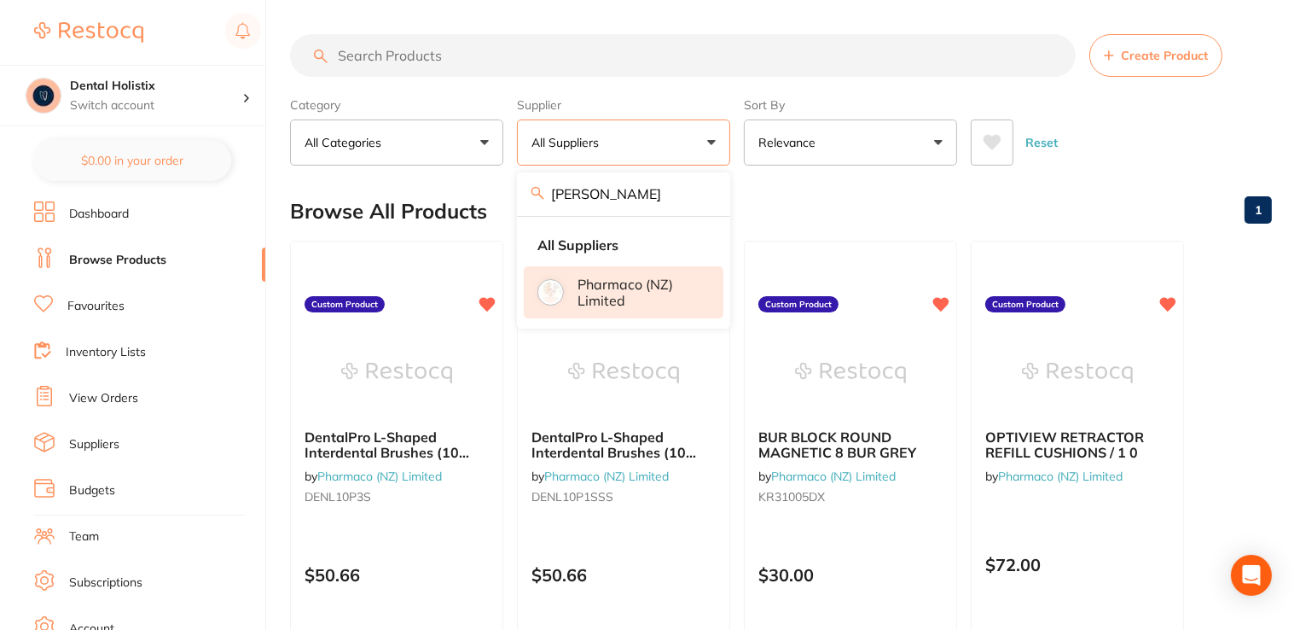
click at [582, 309] on li "Pharmaco (NZ) Limited" at bounding box center [624, 292] width 200 height 52
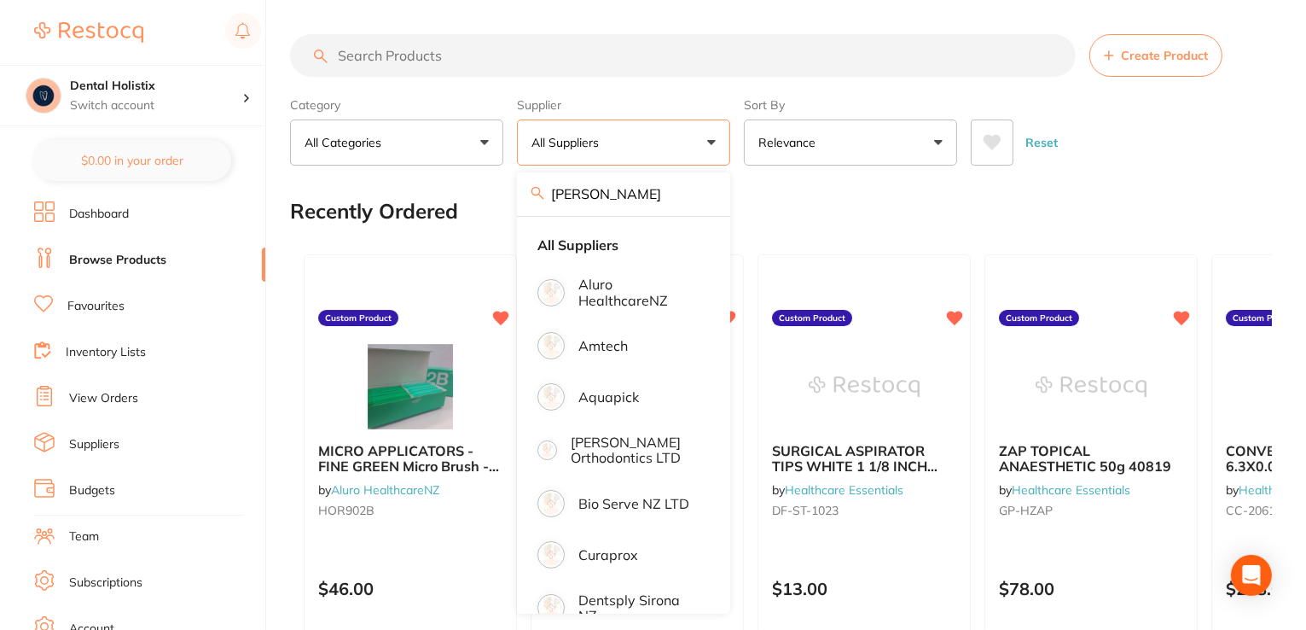
click at [928, 218] on div "Recently Ordered" at bounding box center [781, 211] width 982 height 57
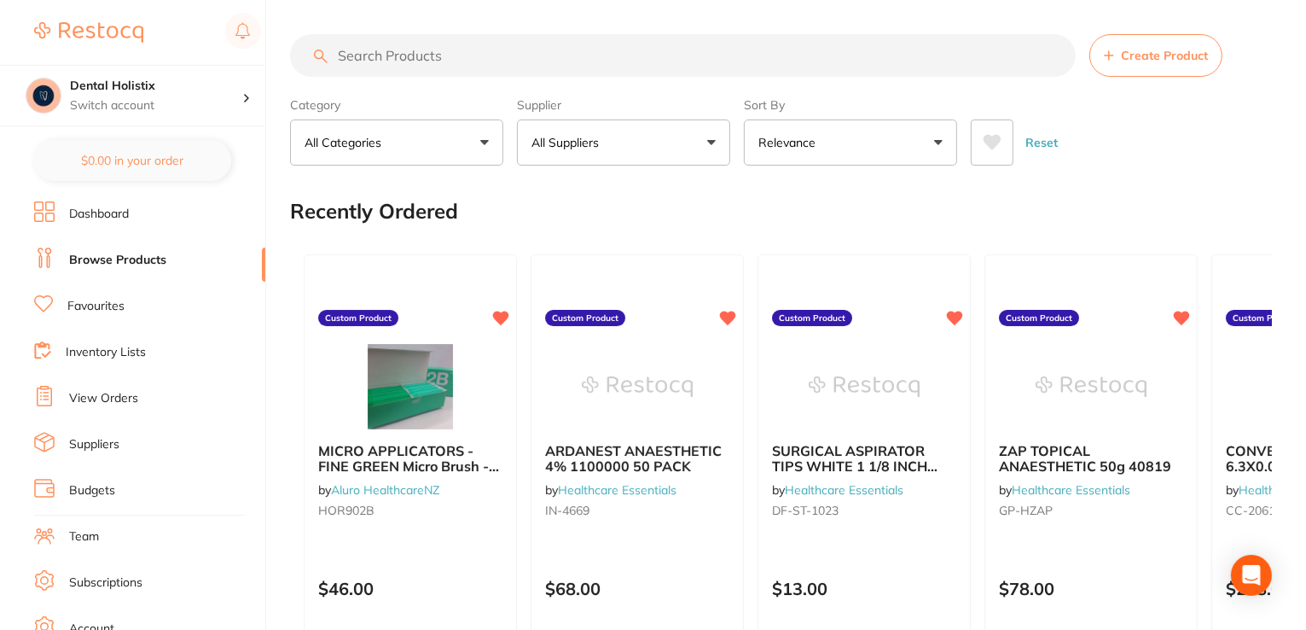
click at [709, 151] on button "All Suppliers" at bounding box center [623, 142] width 213 height 46
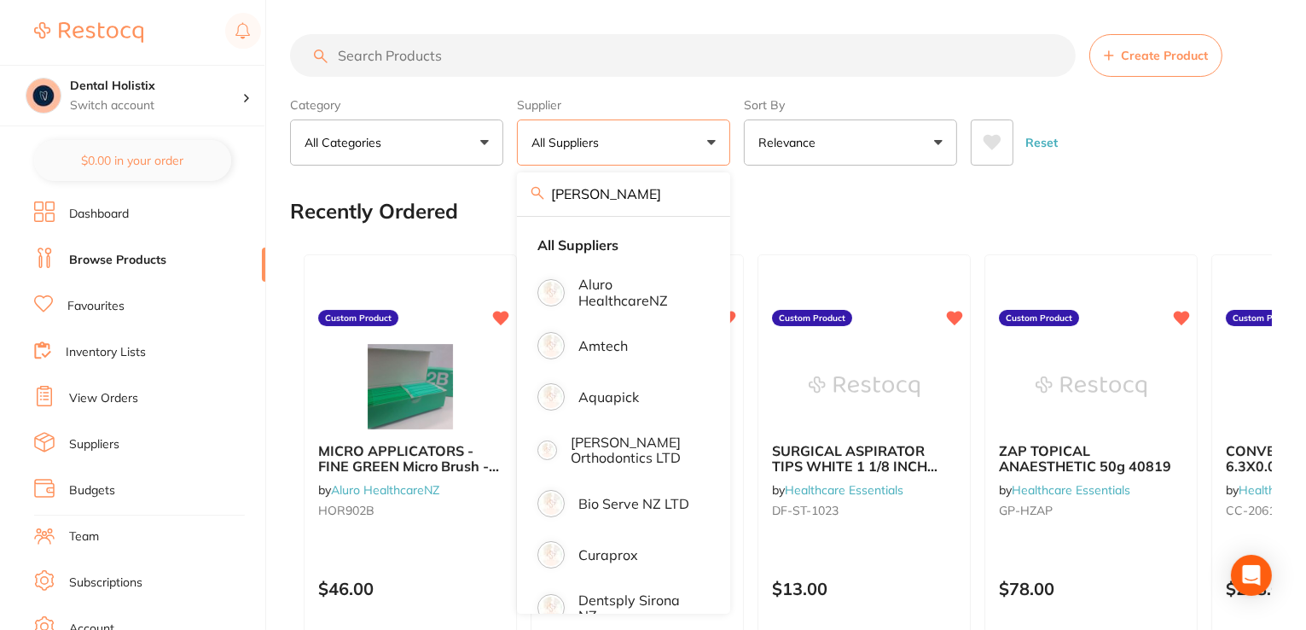
click at [597, 196] on input "pham" at bounding box center [623, 193] width 213 height 43
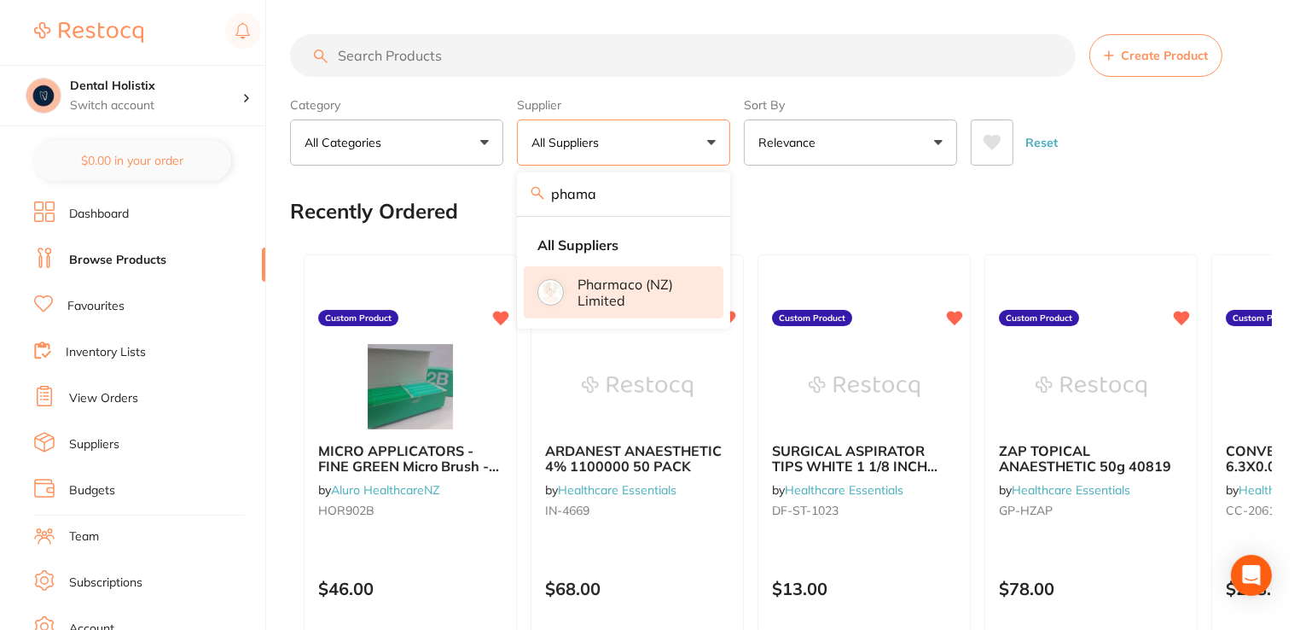
type input "phama"
click at [600, 286] on p "Pharmaco (NZ) Limited" at bounding box center [639, 292] width 122 height 32
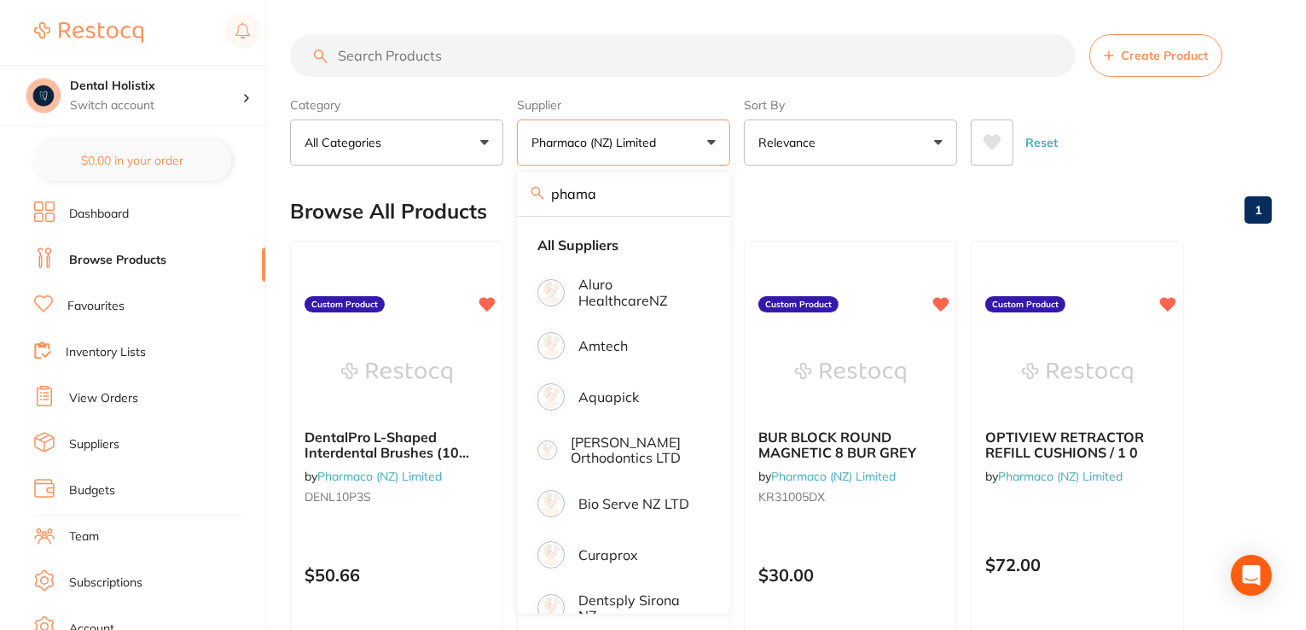
click at [846, 206] on div "Browse All Products 1" at bounding box center [781, 211] width 982 height 57
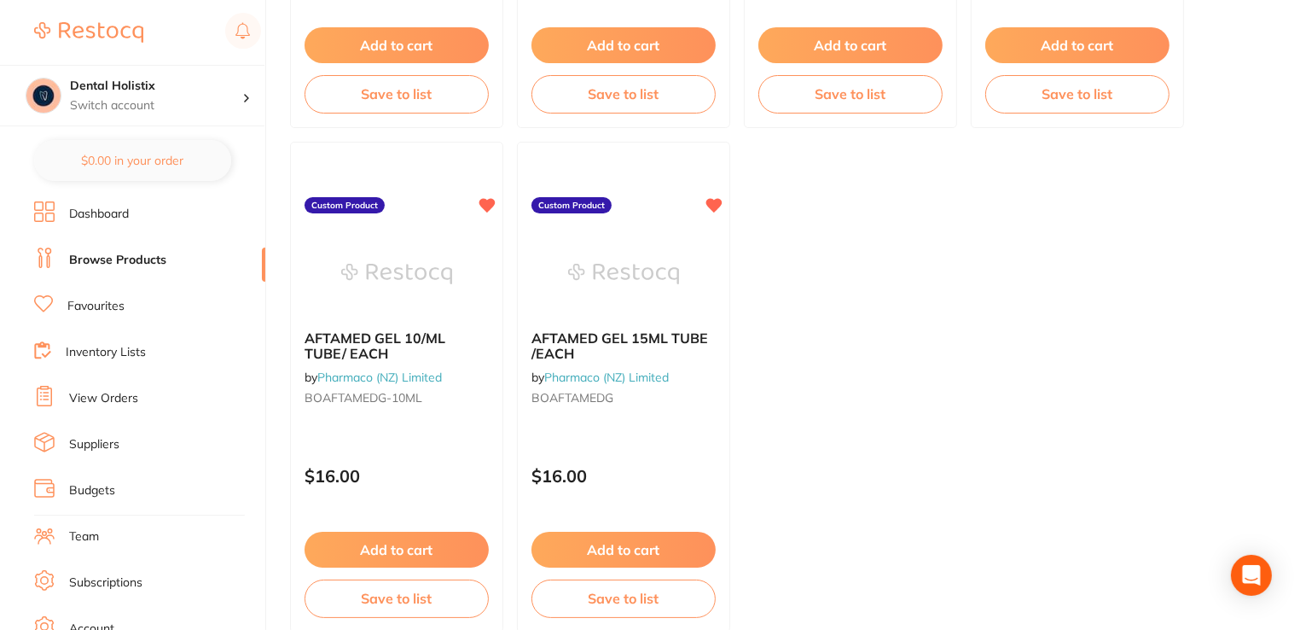
scroll to position [2711, 0]
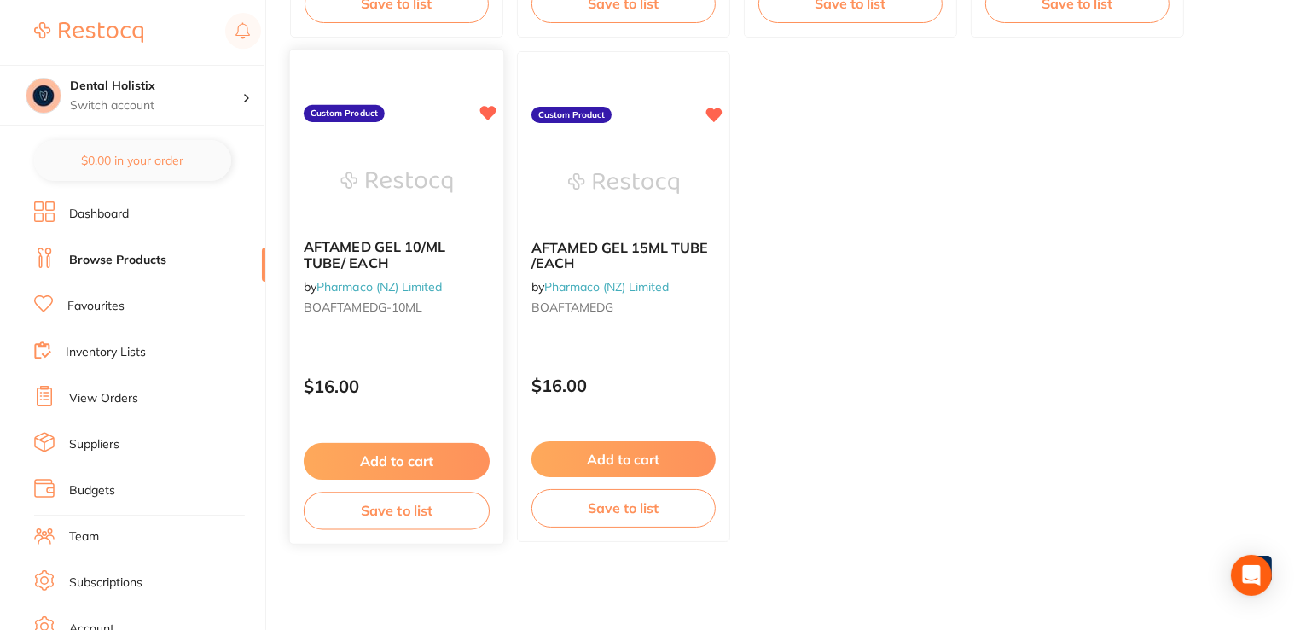
click at [397, 278] on link "Pharmaco (NZ) Limited" at bounding box center [379, 285] width 125 height 15
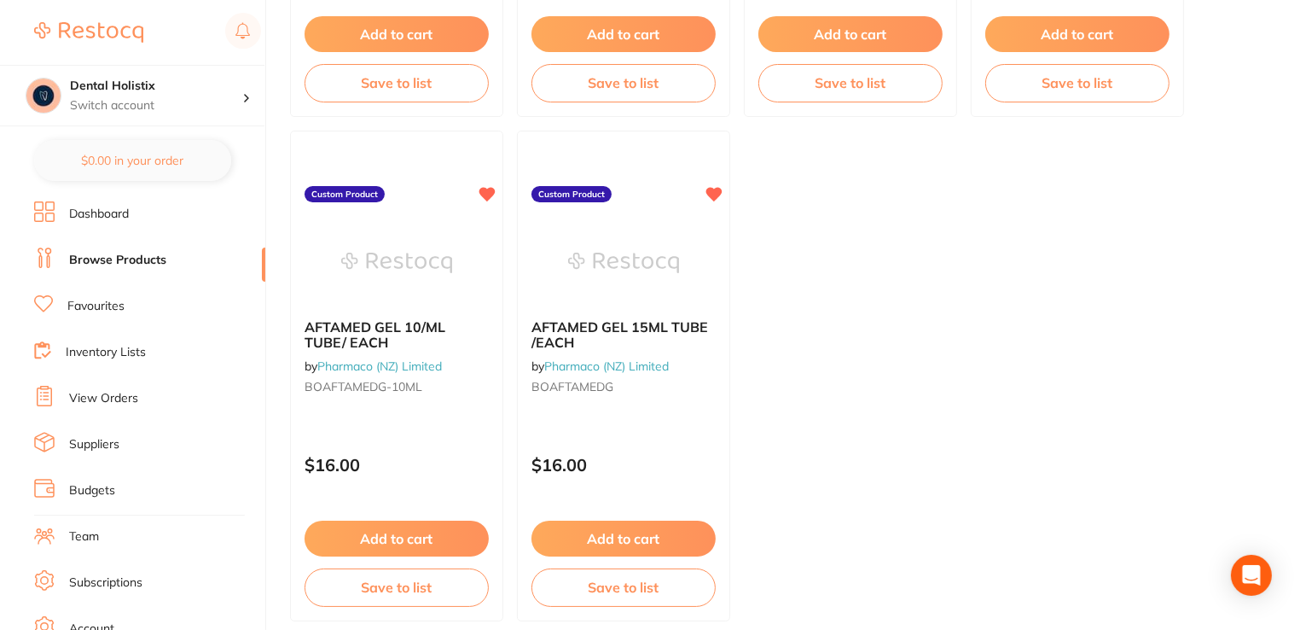
scroll to position [2711, 0]
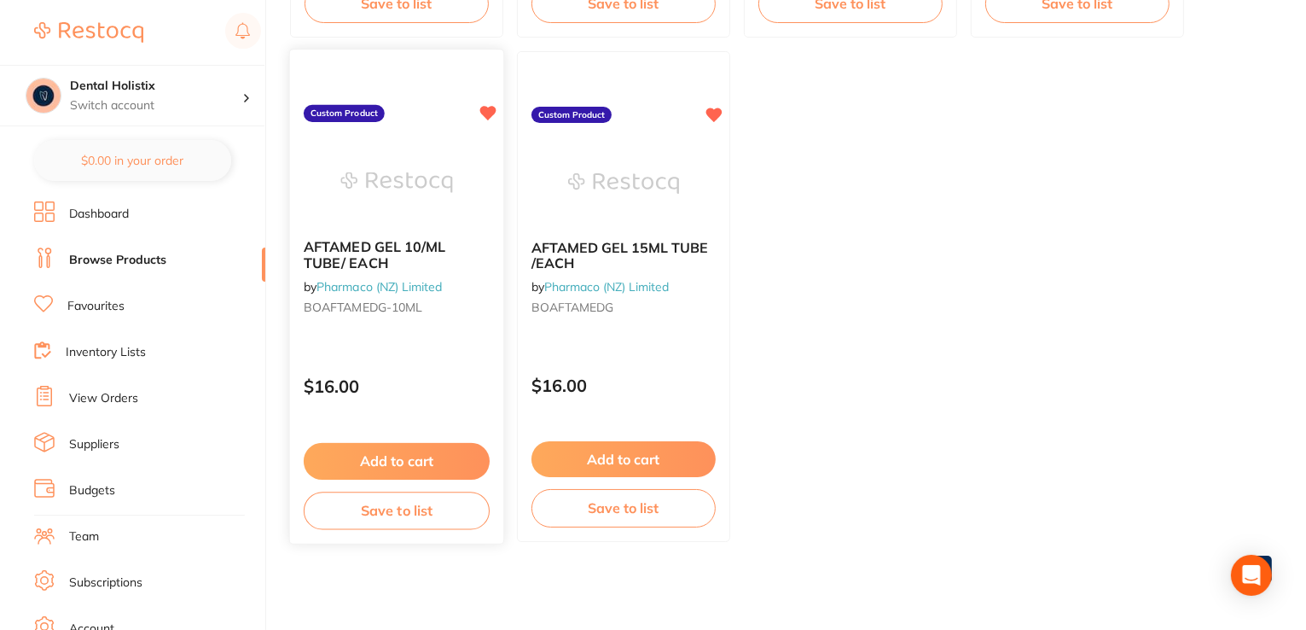
click at [418, 259] on b "AFTAMED GEL 10/ML TUBE/ EACH" at bounding box center [397, 255] width 186 height 32
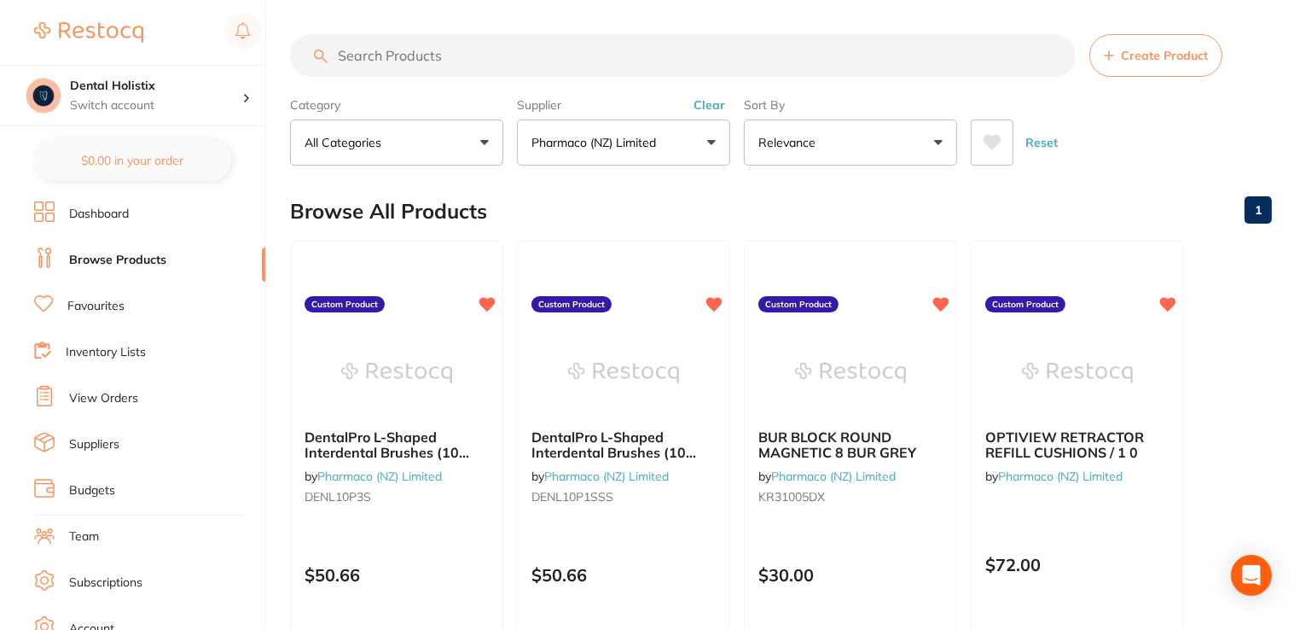
click at [410, 73] on input "search" at bounding box center [683, 55] width 786 height 43
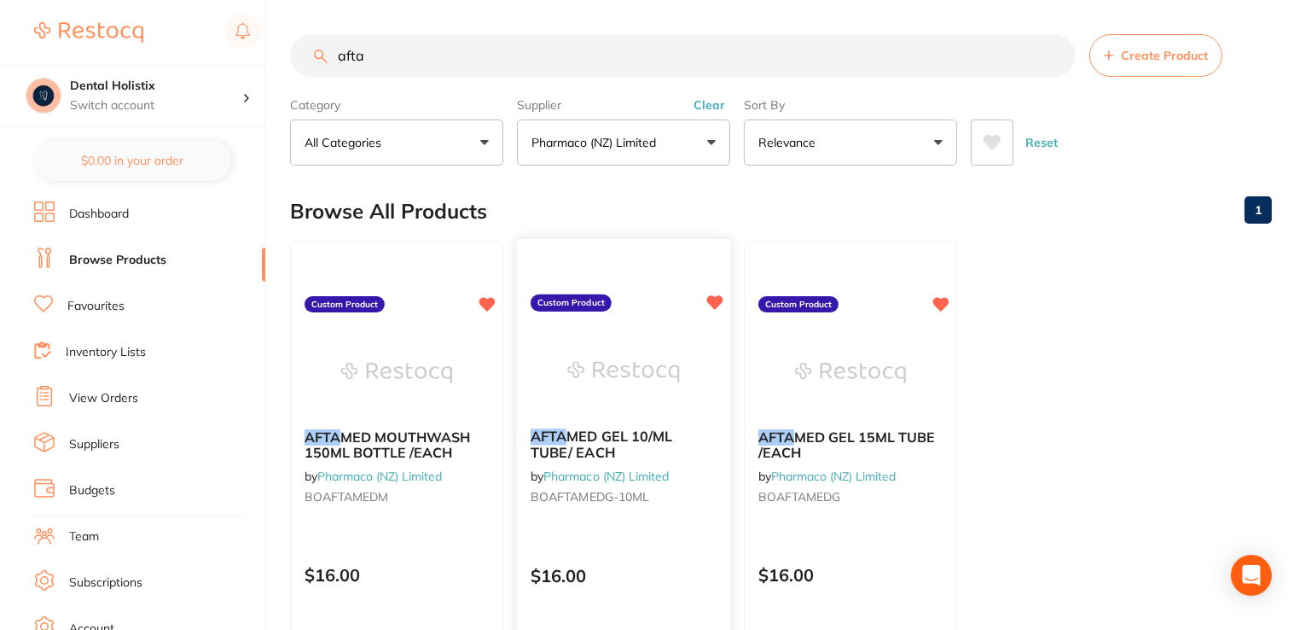
type input "afta"
click at [561, 480] on link "Pharmaco (NZ) Limited" at bounding box center [606, 475] width 125 height 15
click at [612, 412] on img at bounding box center [623, 372] width 112 height 86
click at [624, 439] on span "MED GEL 10/ML TUBE/ EACH" at bounding box center [602, 443] width 142 height 33
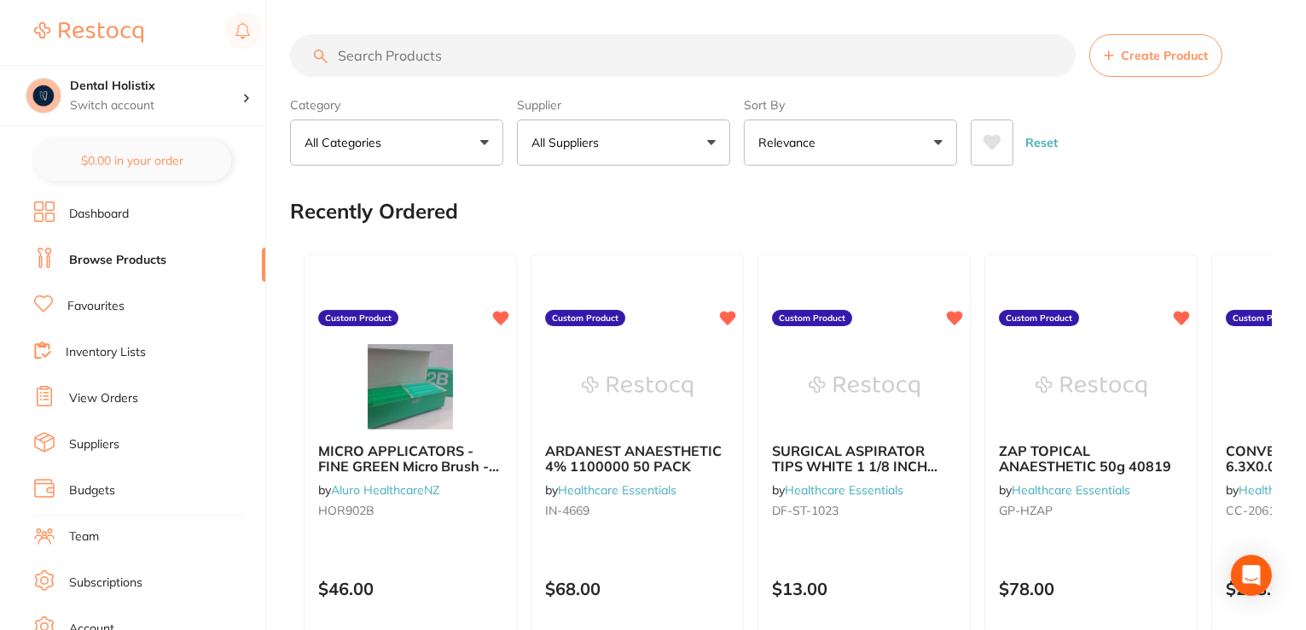
click at [412, 62] on input "search" at bounding box center [683, 55] width 786 height 43
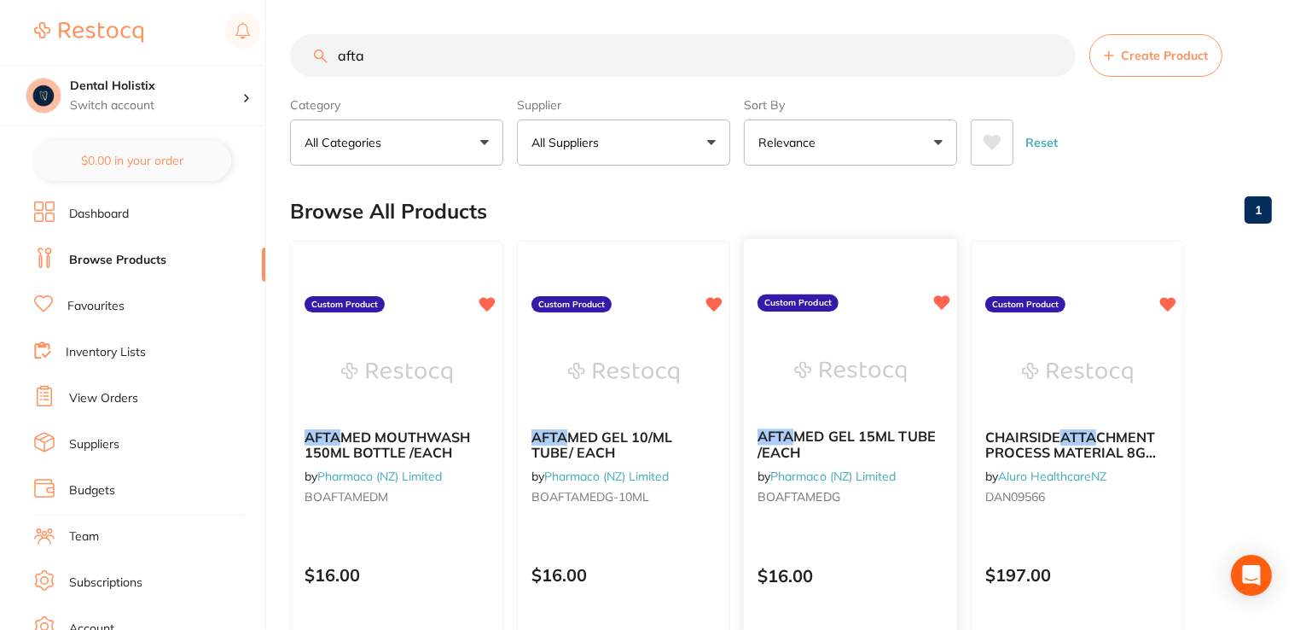
type input "afta"
click at [782, 430] on em "AFTA" at bounding box center [776, 435] width 36 height 17
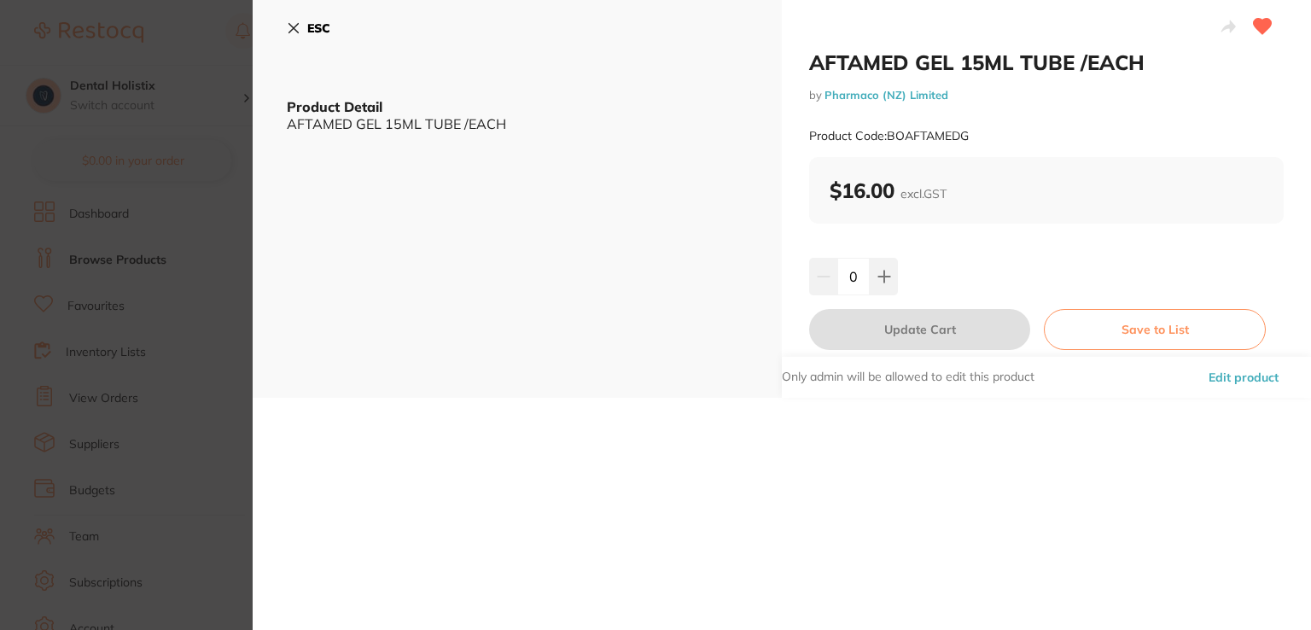
click at [1233, 376] on button "Edit product" at bounding box center [1243, 377] width 80 height 41
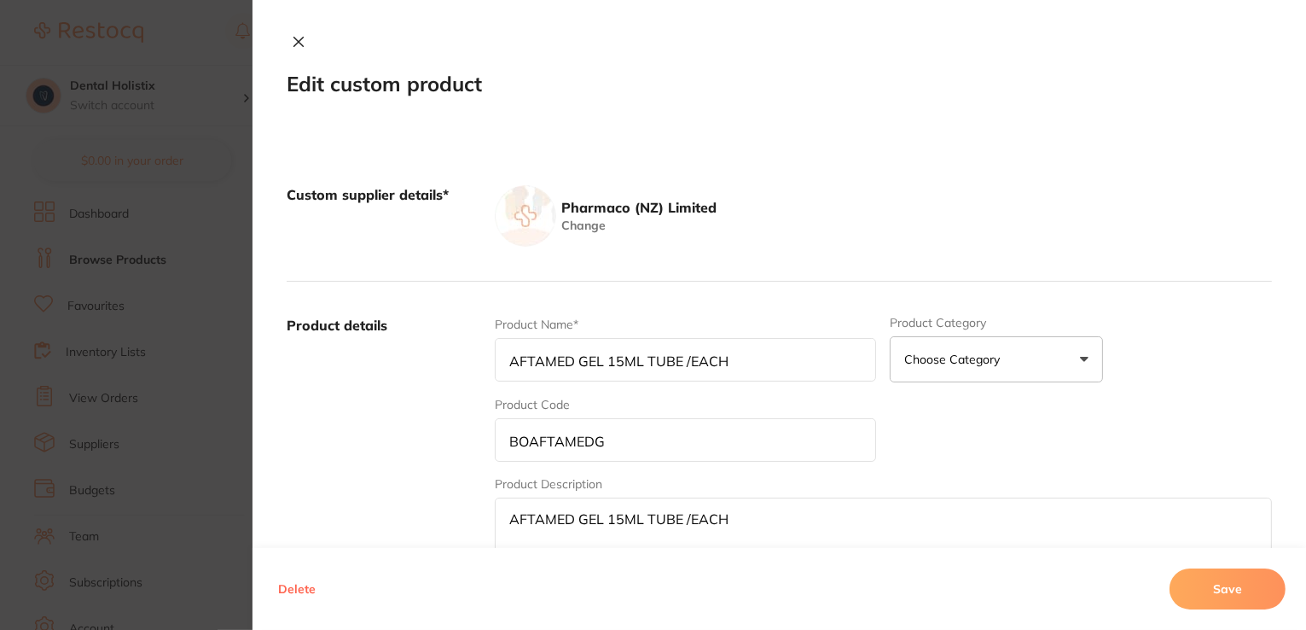
click at [295, 583] on button "Delete" at bounding box center [297, 588] width 48 height 41
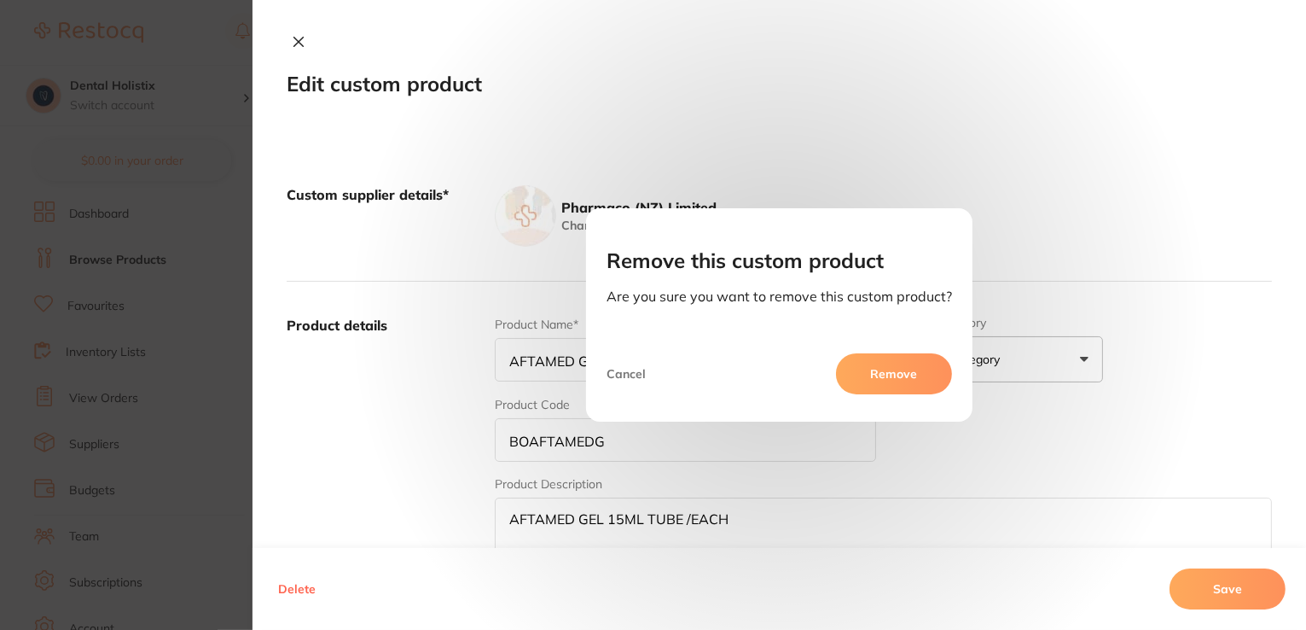
click at [904, 369] on button "Remove" at bounding box center [894, 373] width 116 height 41
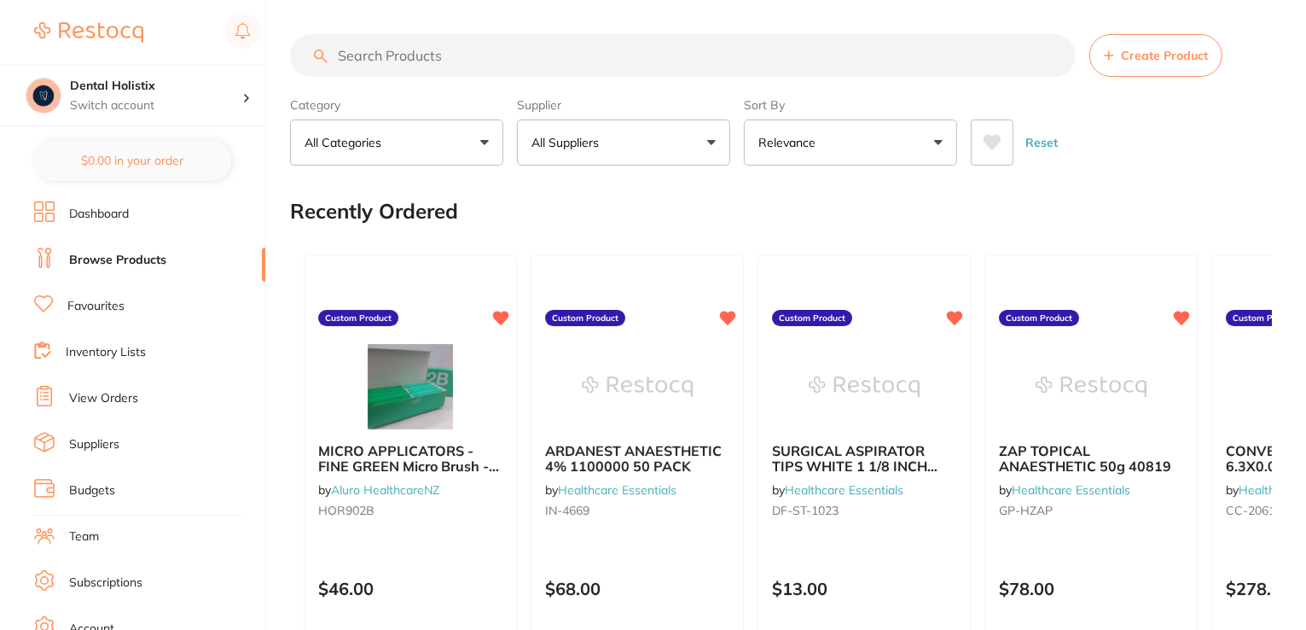
click at [432, 59] on input "search" at bounding box center [683, 55] width 786 height 43
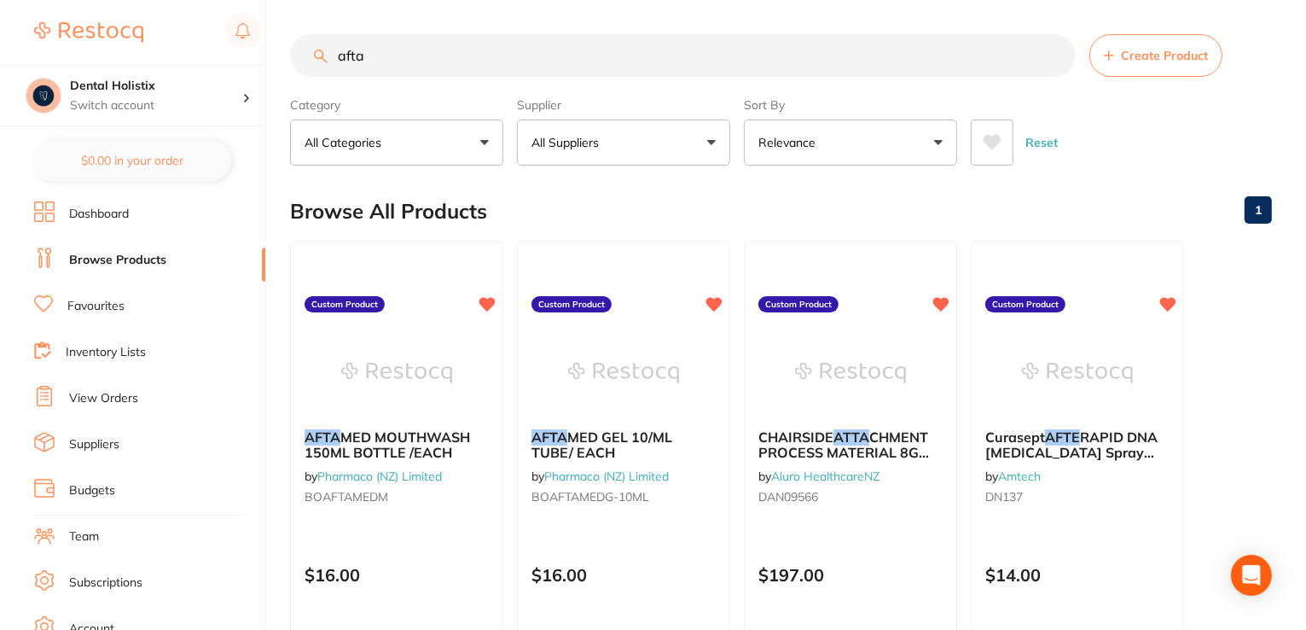
drag, startPoint x: 380, startPoint y: 68, endPoint x: 276, endPoint y: 45, distance: 105.8
click at [276, 45] on div "$0.00 Dental Holistix Switch account Dental Holistix $0.00 in your order Dashbo…" at bounding box center [653, 315] width 1306 height 630
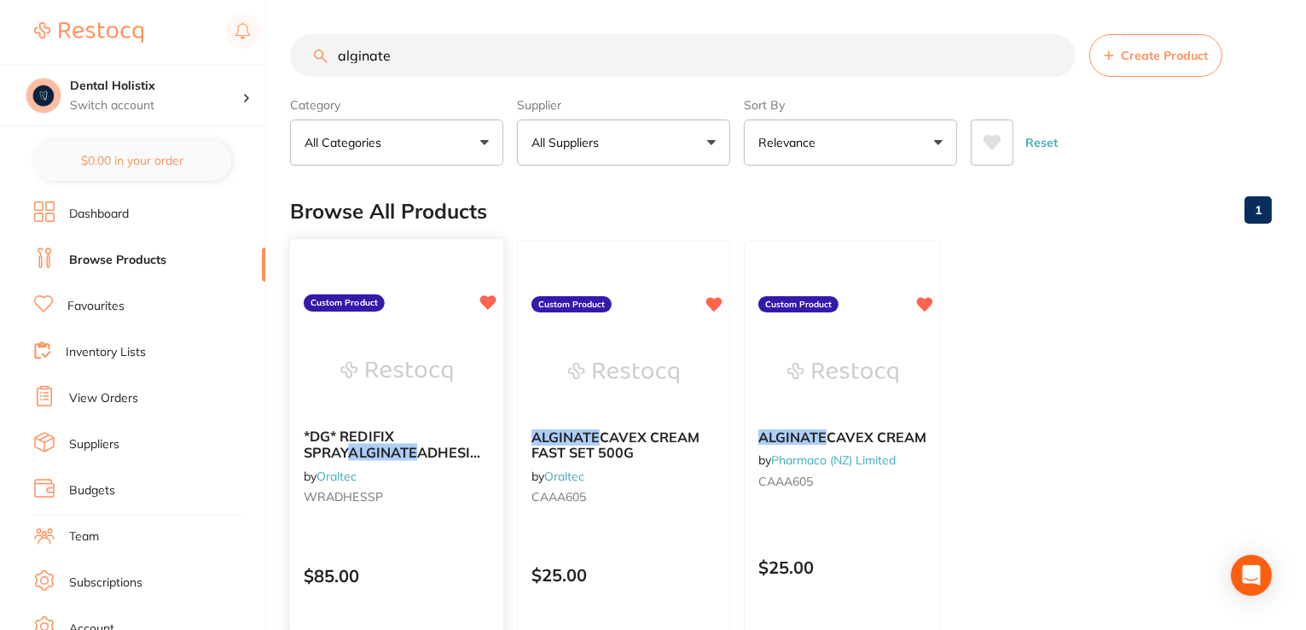
type input "alginate"
click at [372, 462] on div "*DG* REDIFIX SPRAY ALGINATE ADHESIVE 200ML by Oraltec WRADHESSP" at bounding box center [396, 470] width 213 height 110
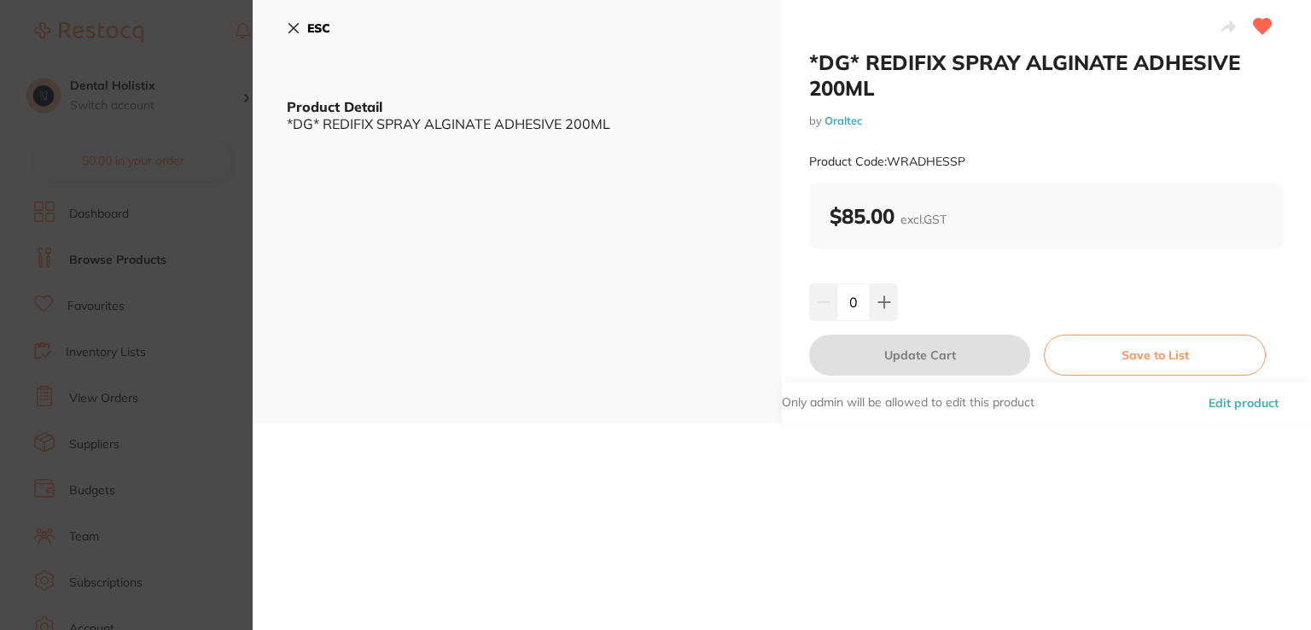
click at [1251, 398] on button "Edit product" at bounding box center [1243, 402] width 80 height 41
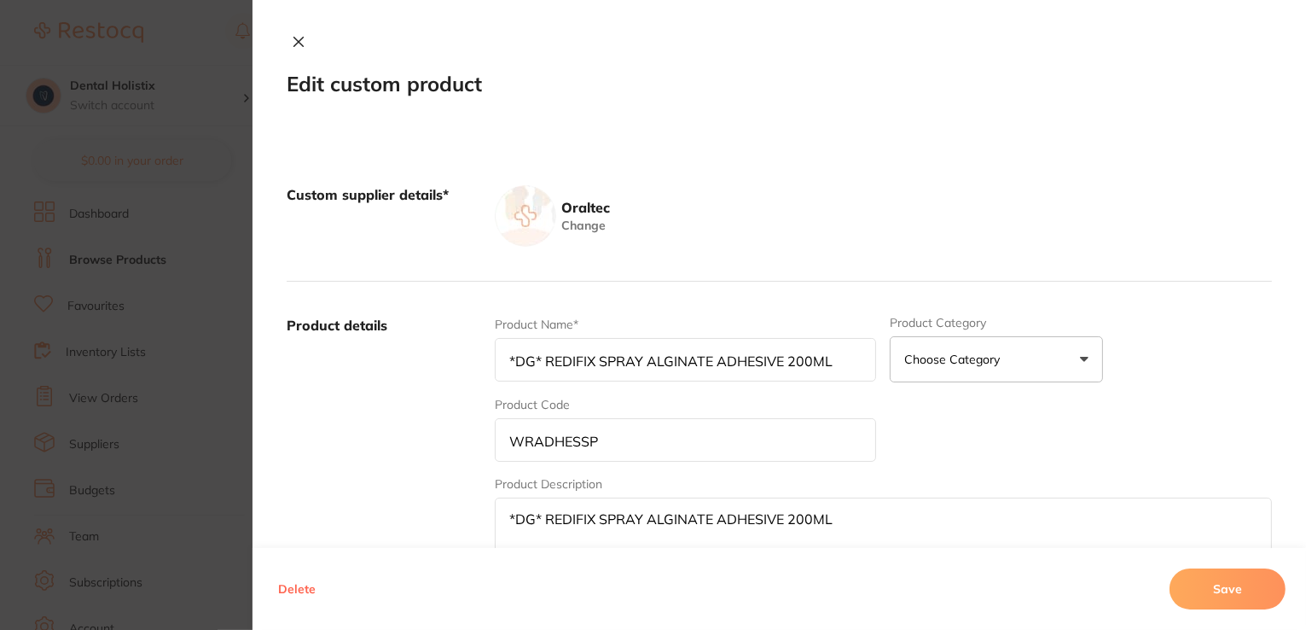
click at [581, 205] on aside "Oraltec" at bounding box center [583, 207] width 54 height 19
click at [518, 212] on img at bounding box center [525, 215] width 61 height 61
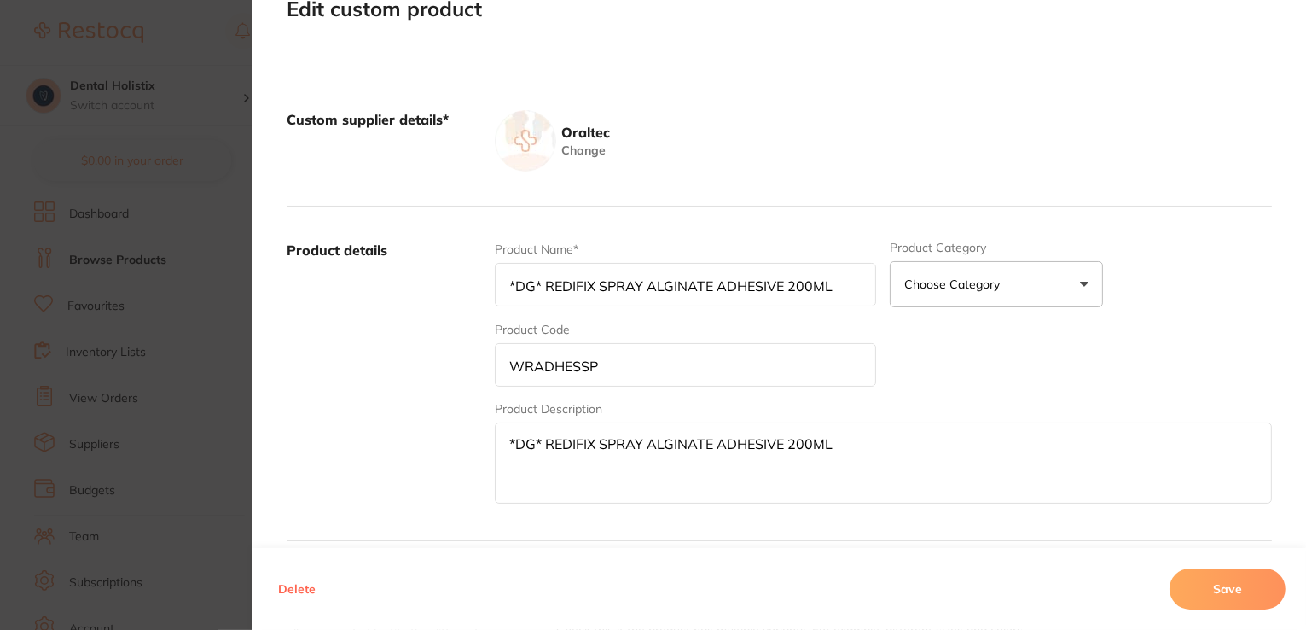
scroll to position [96, 0]
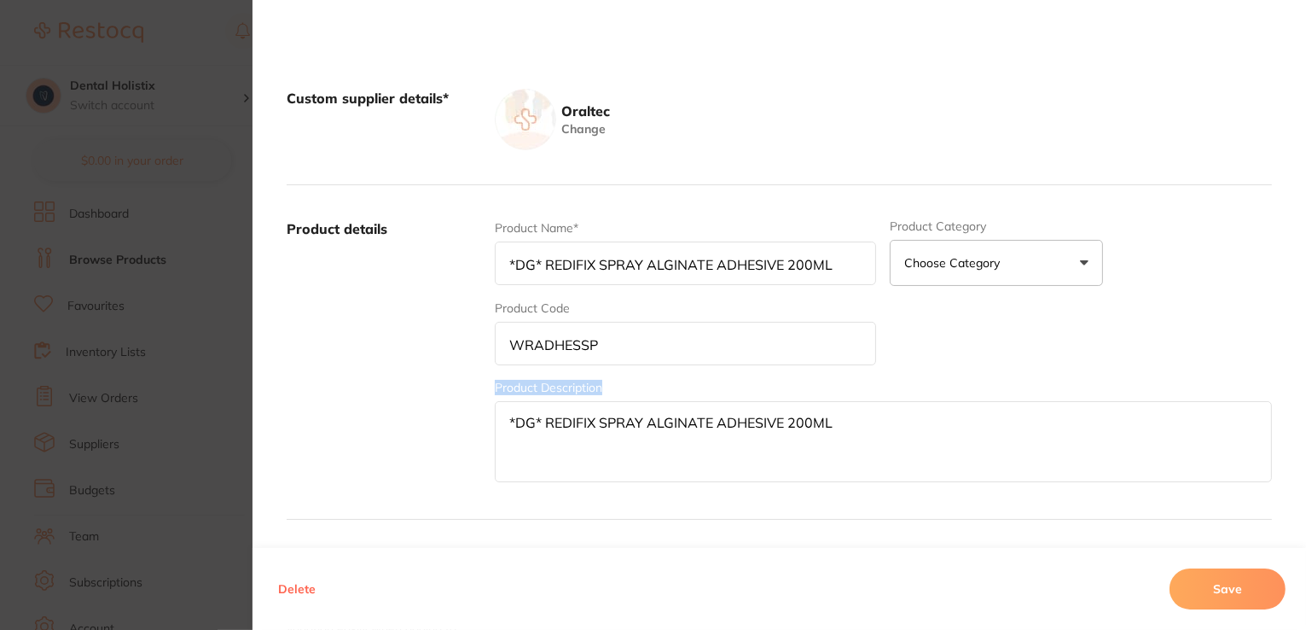
drag, startPoint x: 1300, startPoint y: 359, endPoint x: 1300, endPoint y: 416, distance: 56.3
click at [1300, 416] on div "Custom supplier details* Oraltec Change Product details Product Name* *DG* REDI…" at bounding box center [780, 592] width 1054 height 1116
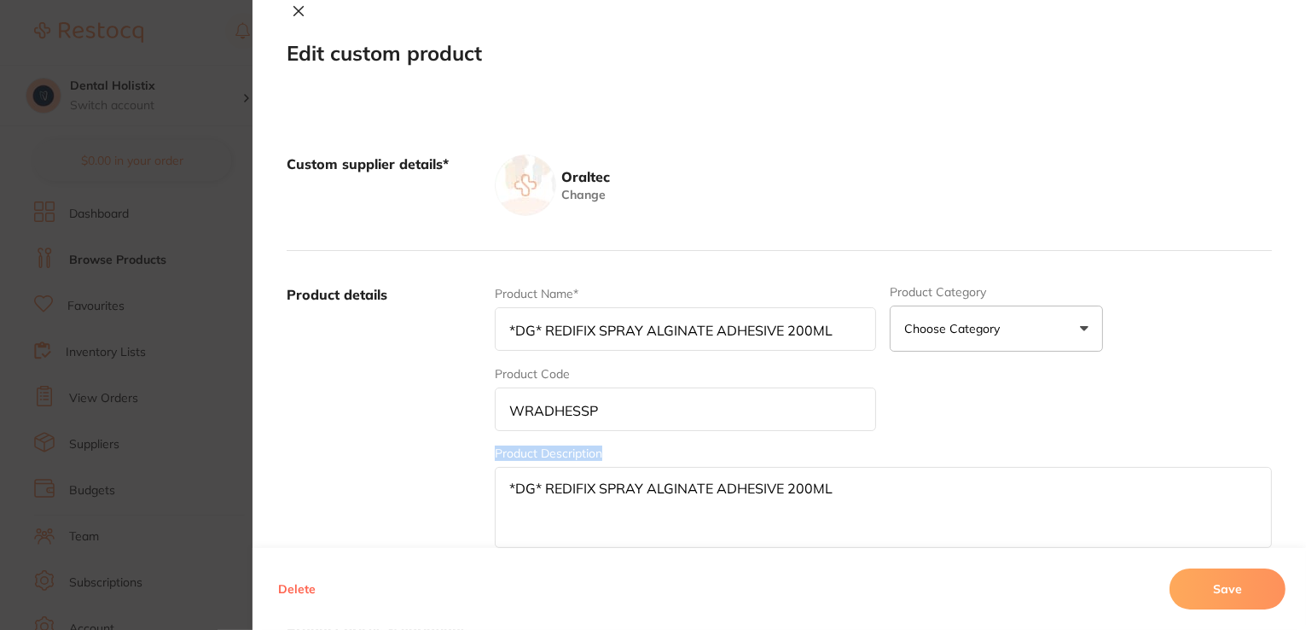
scroll to position [28, 0]
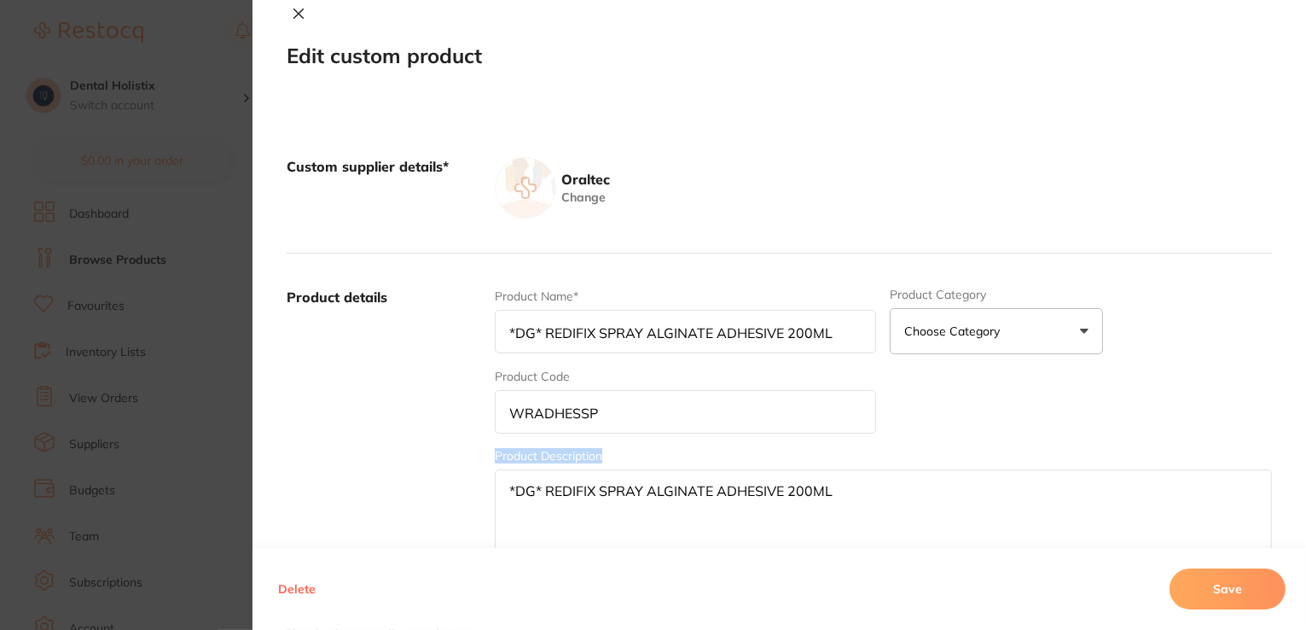
click at [1073, 334] on button "Choose Category" at bounding box center [996, 331] width 213 height 46
click at [294, 6] on button at bounding box center [299, 15] width 24 height 18
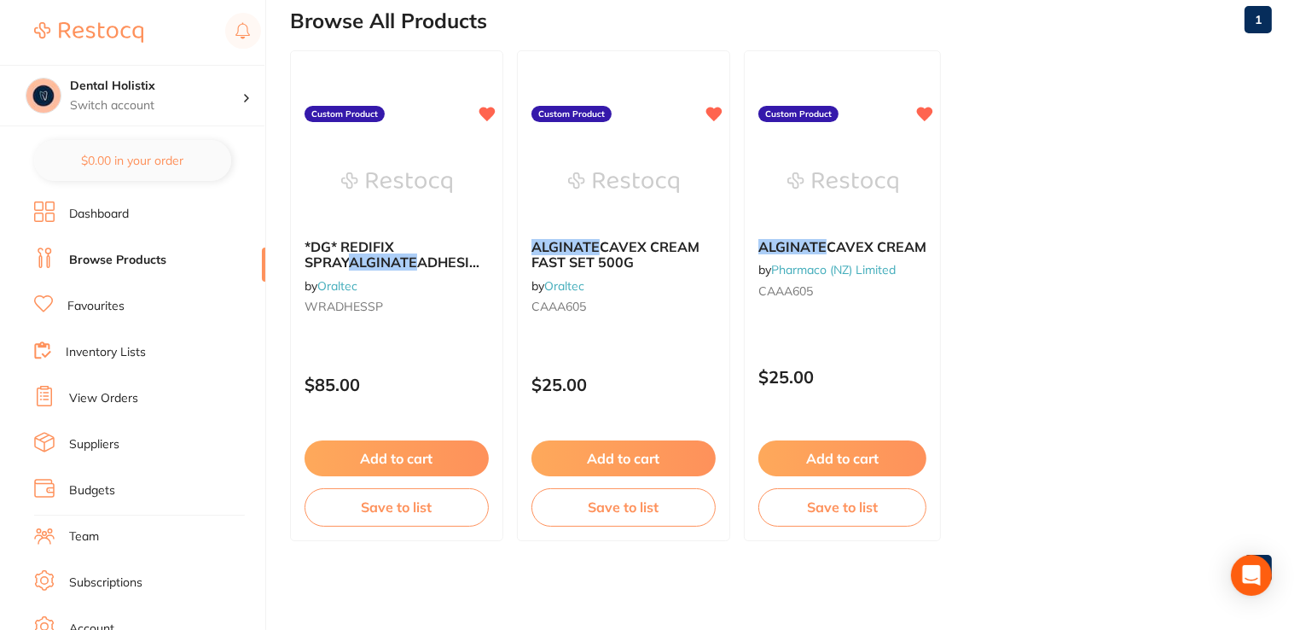
drag, startPoint x: 259, startPoint y: 260, endPoint x: 259, endPoint y: 270, distance: 10.2
click at [259, 270] on li "Browse Products" at bounding box center [149, 260] width 231 height 26
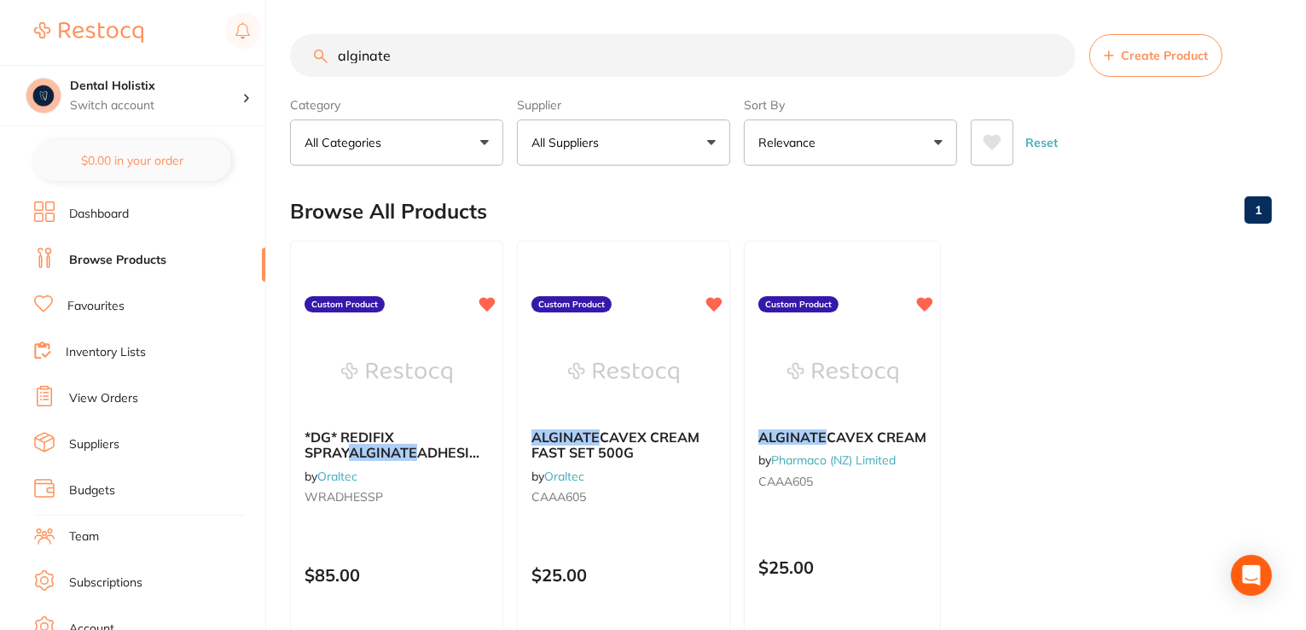
click at [92, 353] on link "Inventory Lists" at bounding box center [106, 352] width 80 height 17
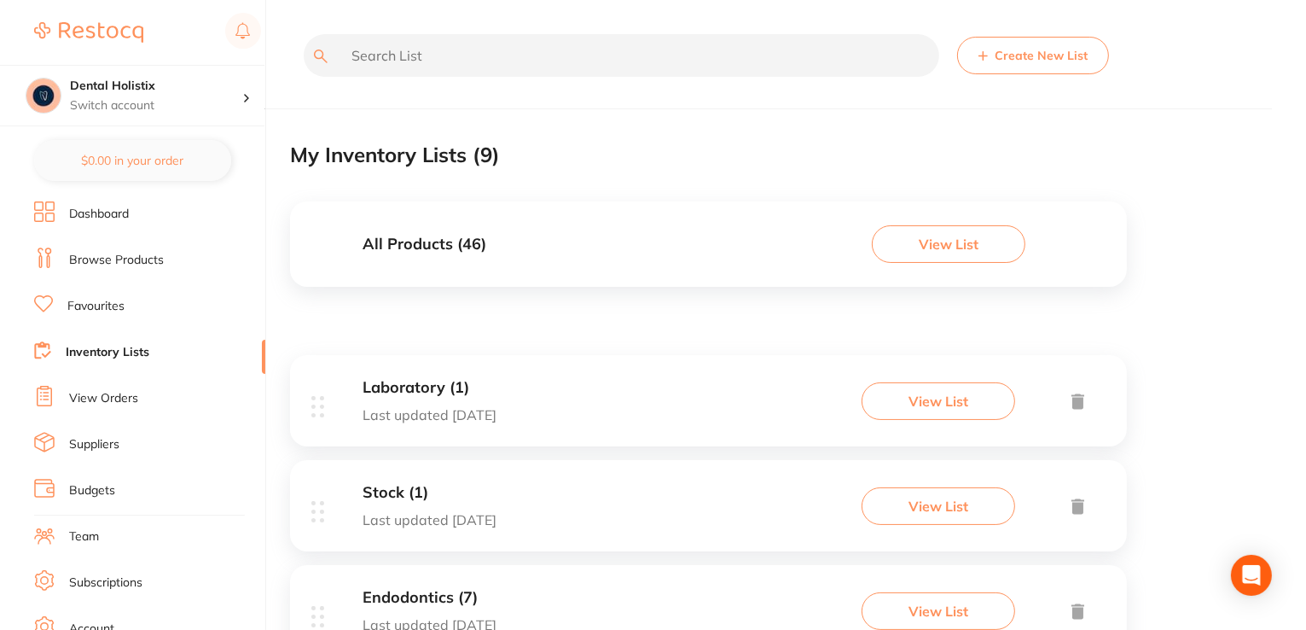
click at [913, 247] on button "View List" at bounding box center [949, 244] width 154 height 38
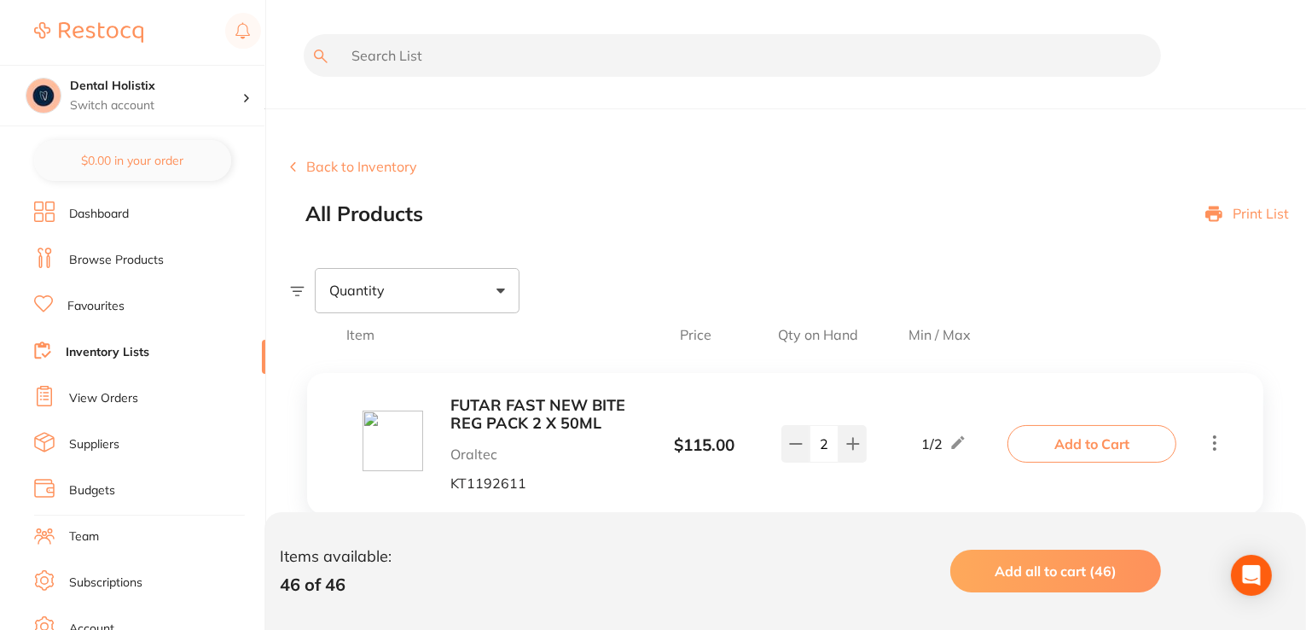
click at [128, 264] on link "Browse Products" at bounding box center [116, 260] width 95 height 17
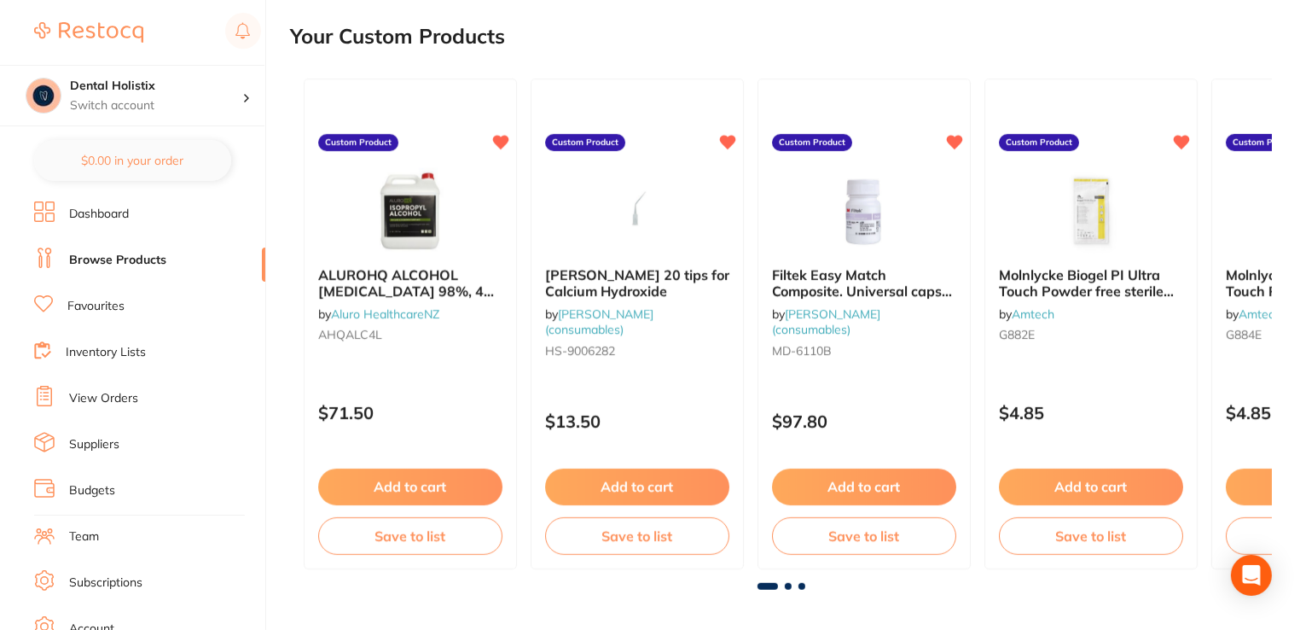
scroll to position [839, 0]
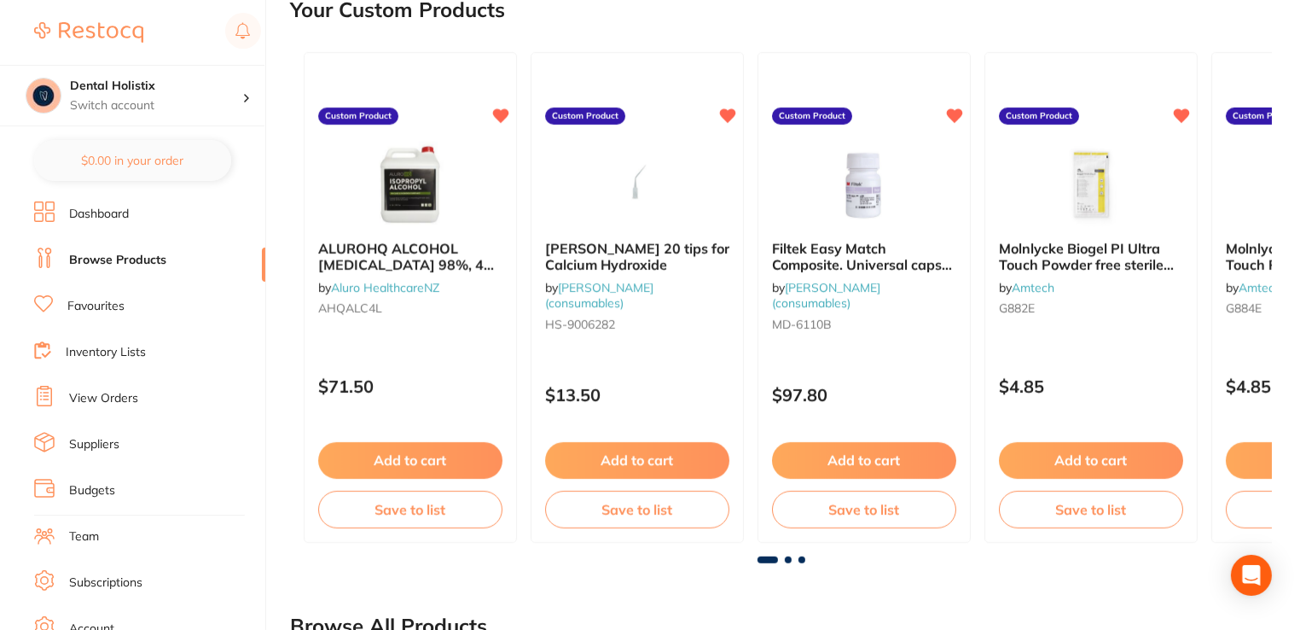
click at [119, 451] on link "Suppliers" at bounding box center [94, 444] width 50 height 17
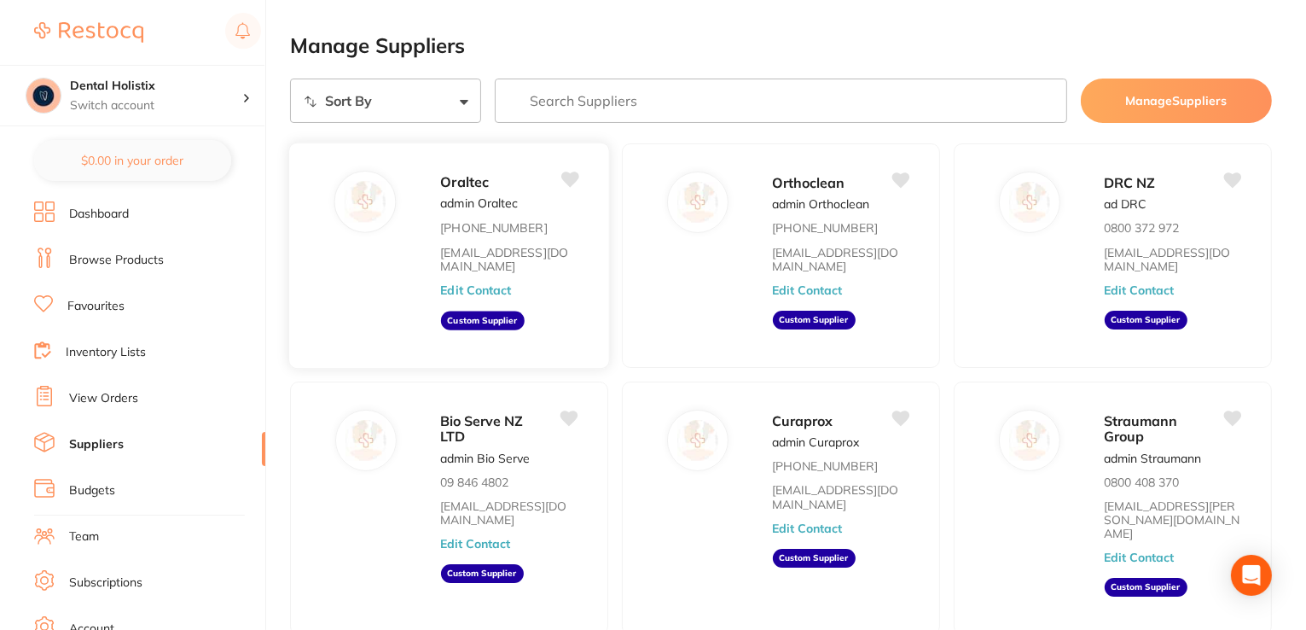
drag, startPoint x: 501, startPoint y: 298, endPoint x: 501, endPoint y: 288, distance: 10.2
click at [501, 288] on div "Oraltec admin Oraltec [PHONE_NUMBER] [EMAIL_ADDRESS][DOMAIN_NAME] Edit Contact …" at bounding box center [515, 261] width 151 height 180
click at [501, 288] on button "Edit Contact" at bounding box center [475, 290] width 71 height 14
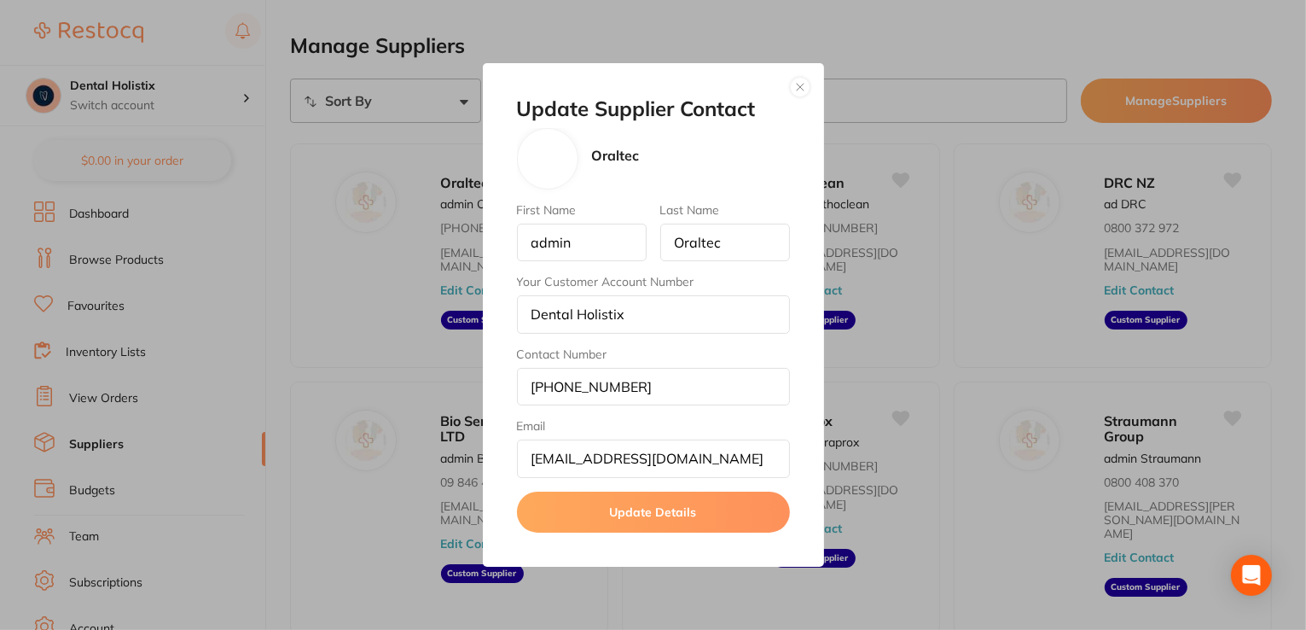
click at [796, 92] on button "button" at bounding box center [800, 87] width 20 height 20
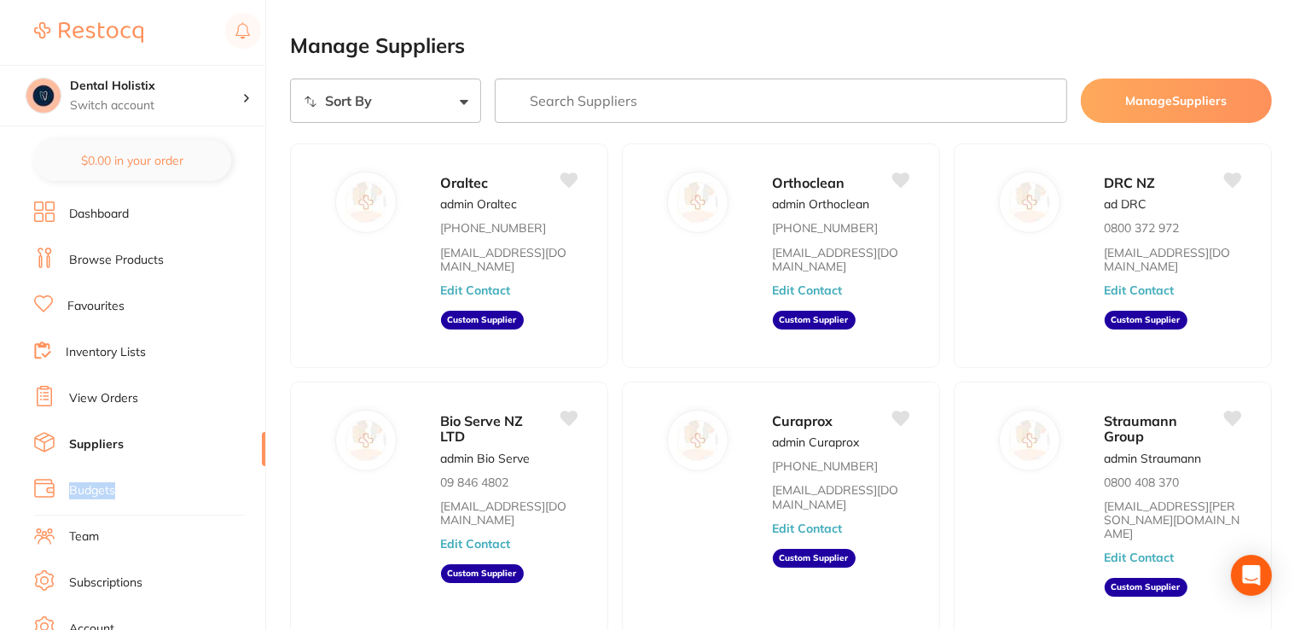
drag, startPoint x: 259, startPoint y: 445, endPoint x: 259, endPoint y: 458, distance: 13.7
click at [259, 473] on ul "Dashboard Browse Products Favourites Inventory Lists View Orders Suppliers Budg…" at bounding box center [149, 495] width 231 height 589
click at [102, 219] on link "Dashboard" at bounding box center [99, 214] width 60 height 17
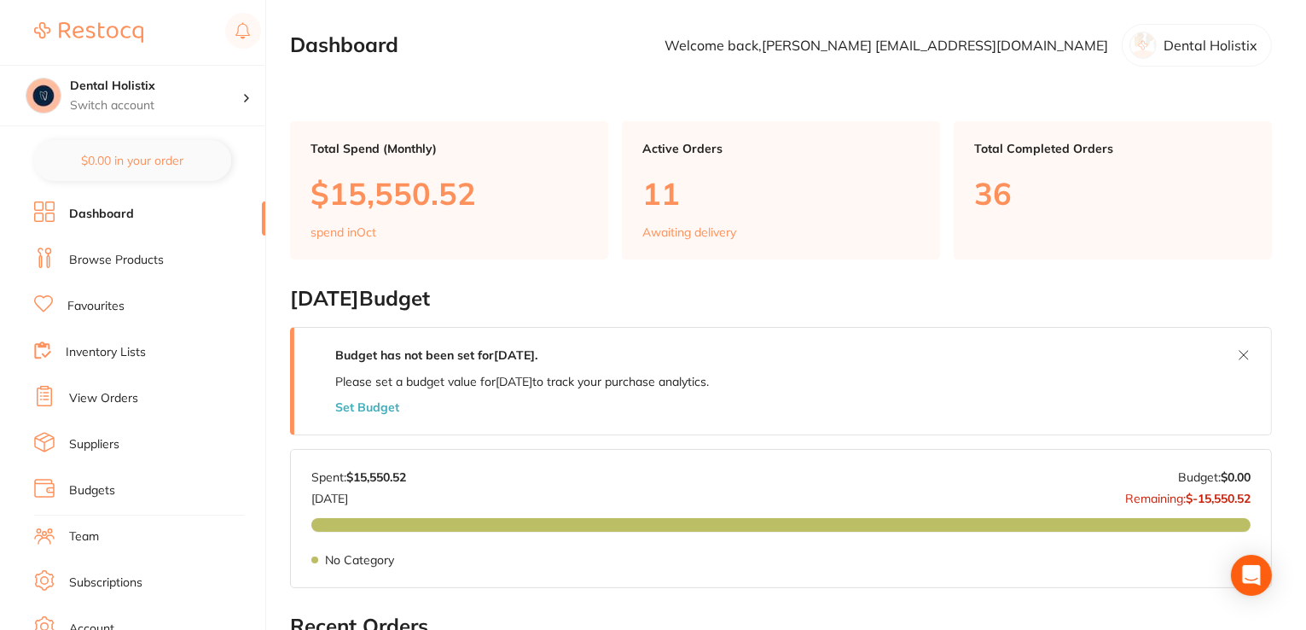
click at [102, 267] on link "Browse Products" at bounding box center [116, 260] width 95 height 17
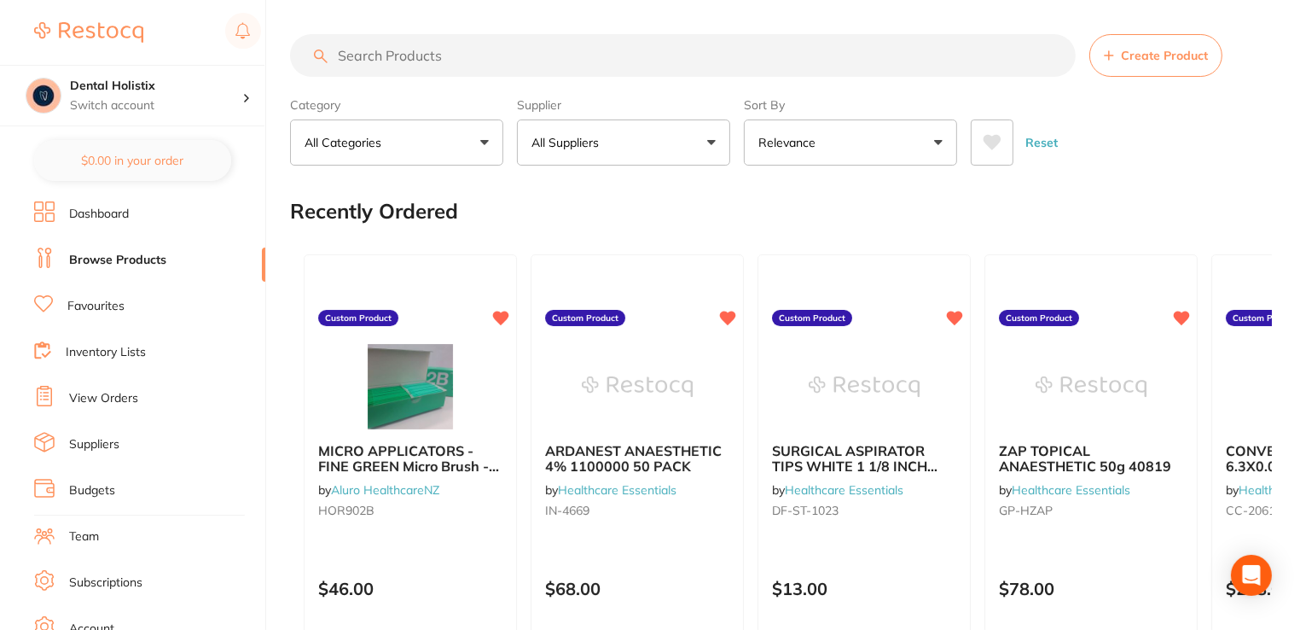
click at [364, 48] on input "search" at bounding box center [683, 55] width 786 height 43
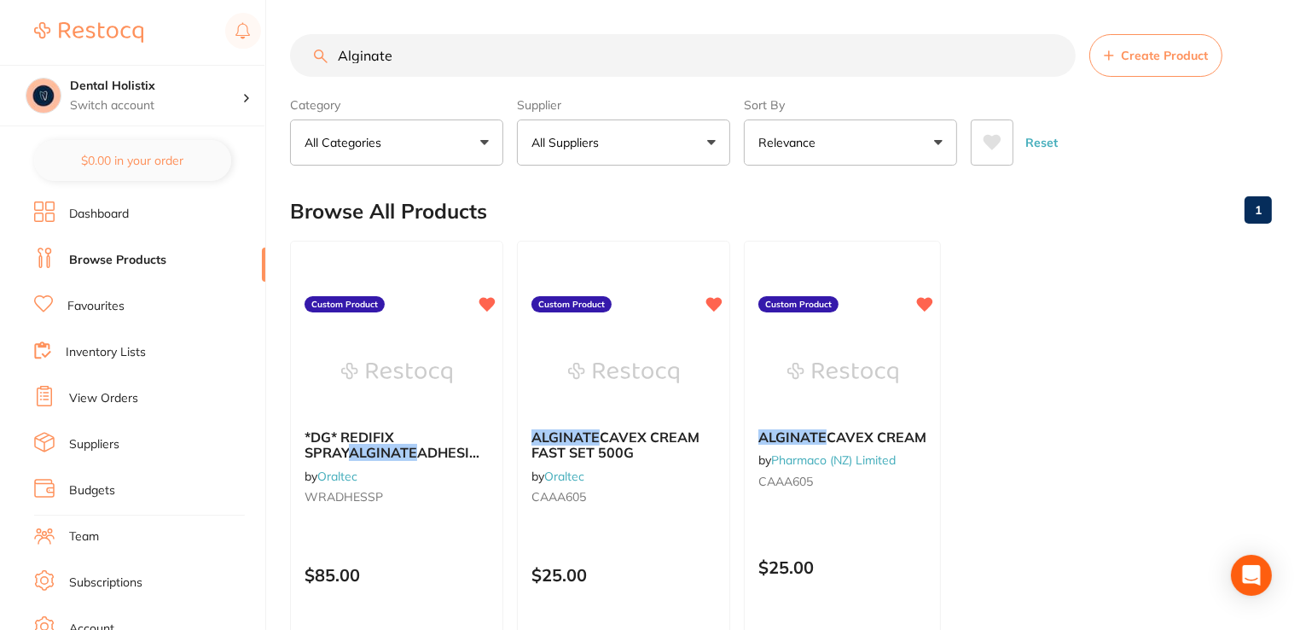
scroll to position [190, 0]
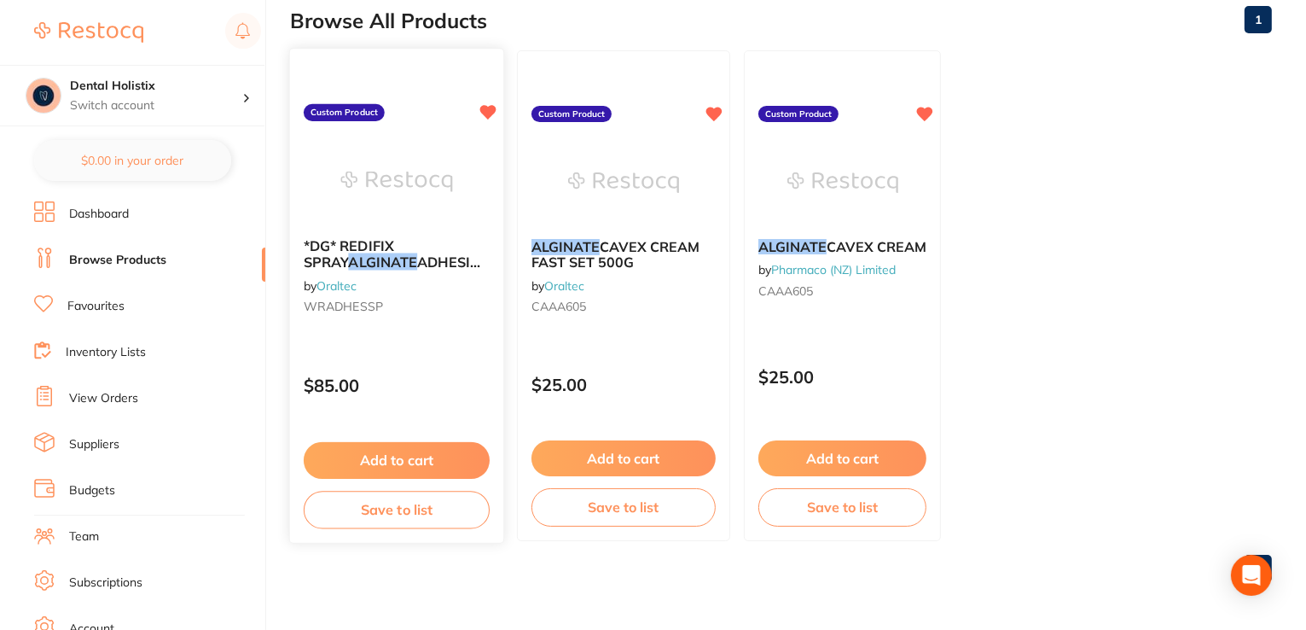
click at [382, 247] on span "*DG* REDIFIX SPRAY" at bounding box center [349, 253] width 90 height 33
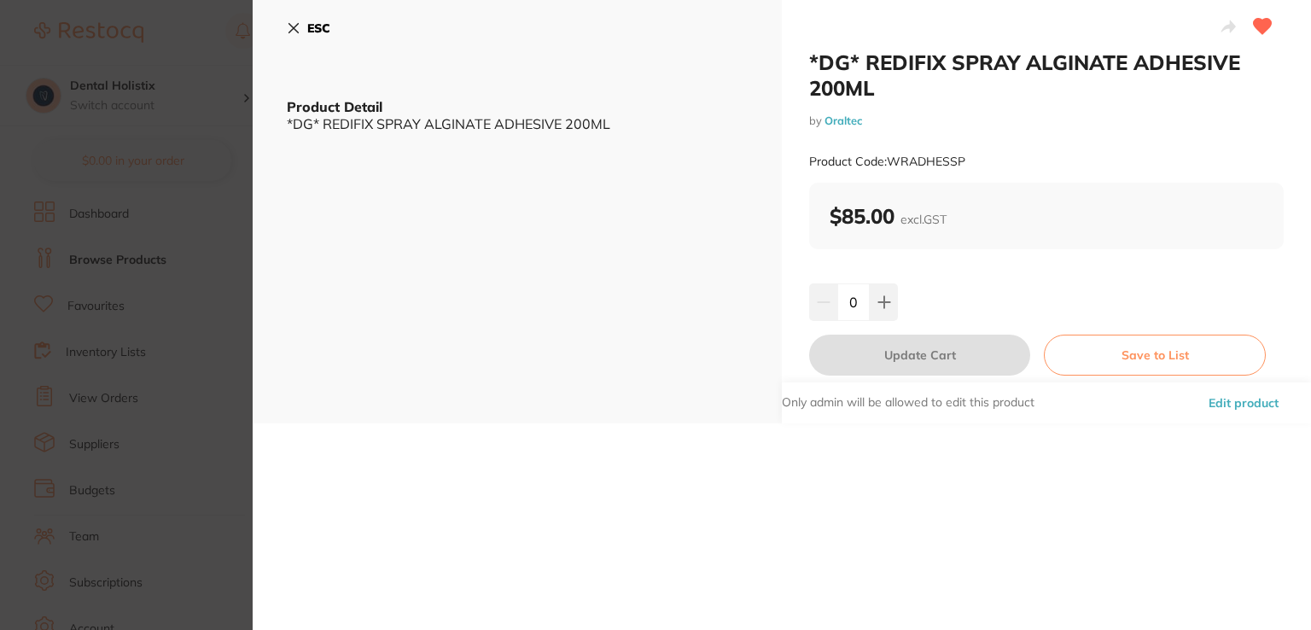
click at [1224, 407] on button "Edit product" at bounding box center [1243, 402] width 80 height 41
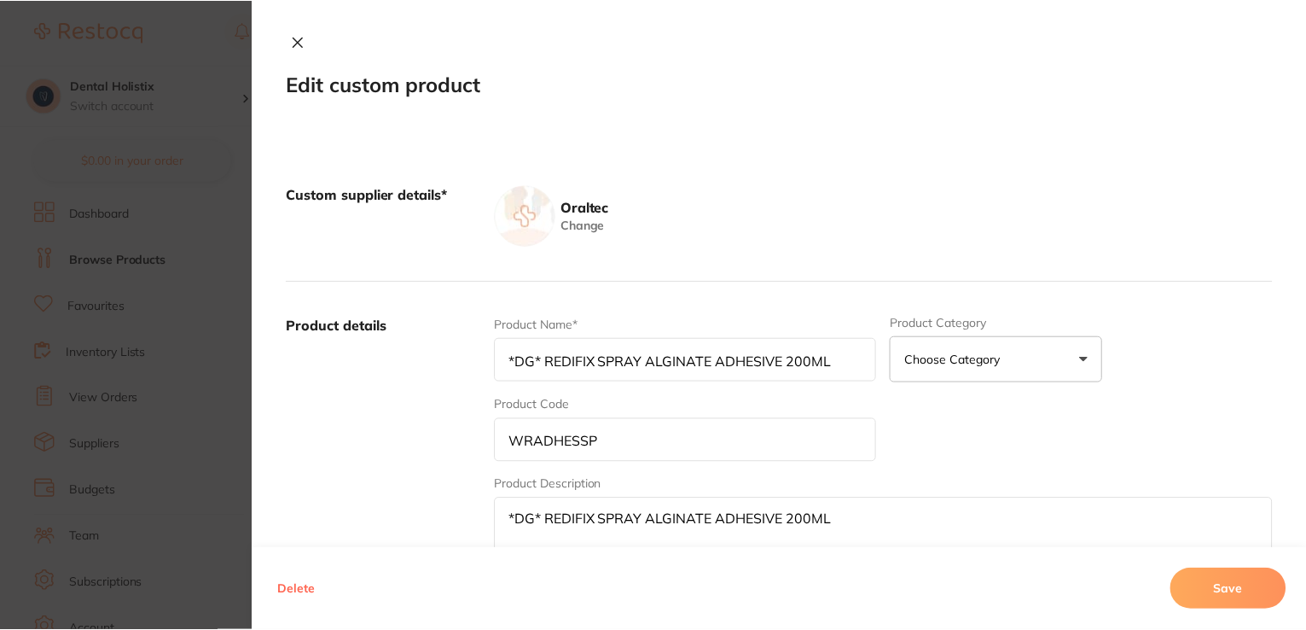
scroll to position [190, 0]
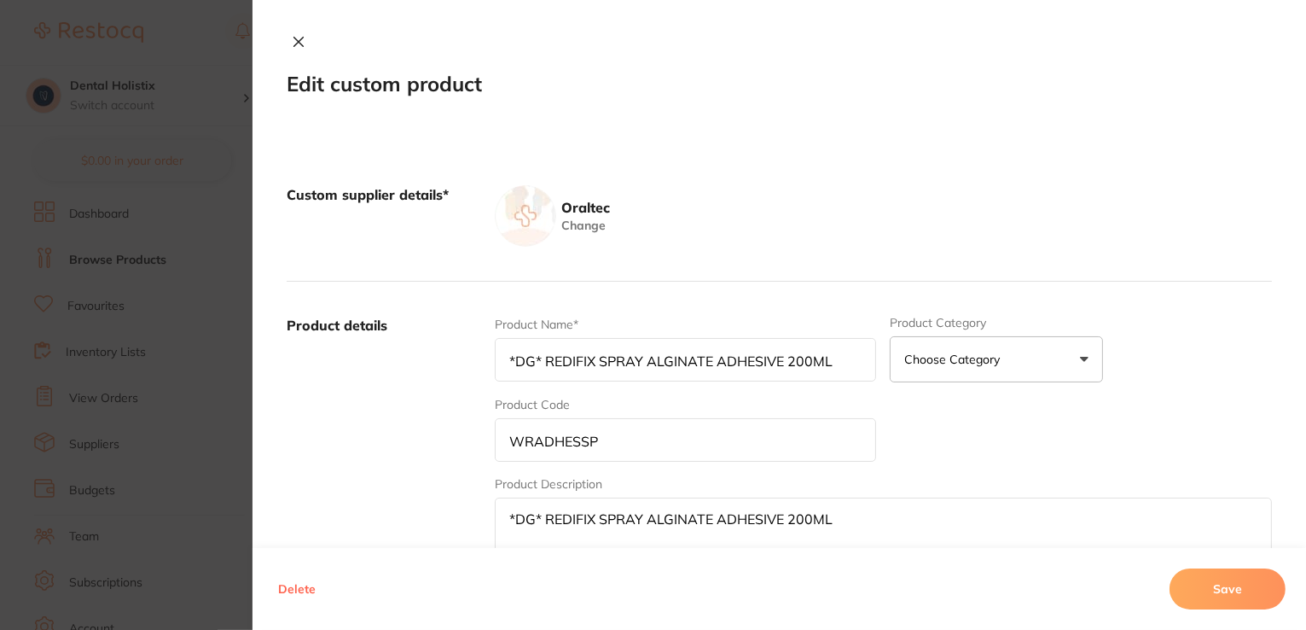
click at [296, 37] on icon at bounding box center [299, 42] width 14 height 14
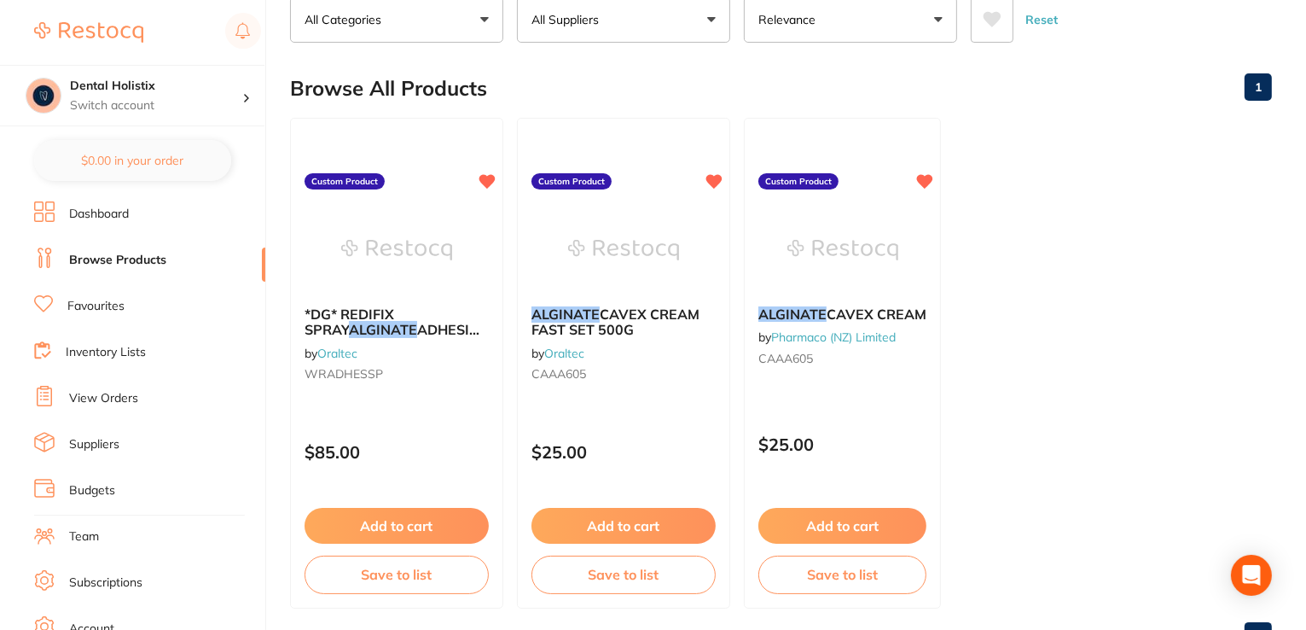
scroll to position [95, 0]
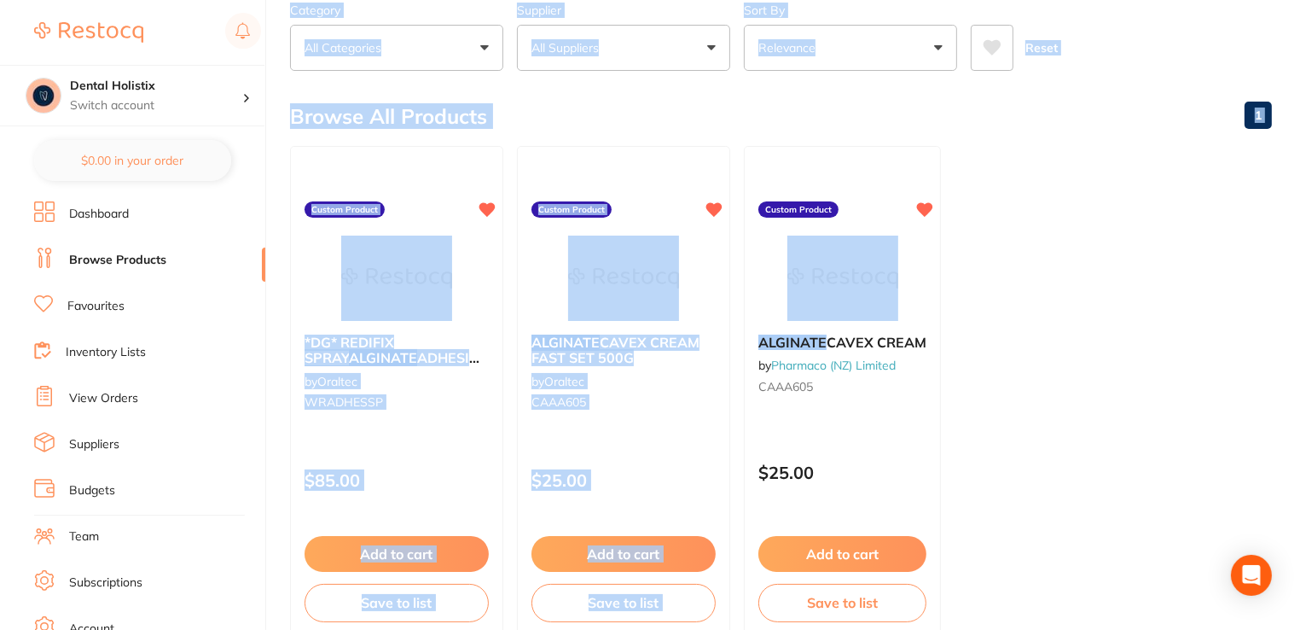
drag, startPoint x: 1304, startPoint y: 315, endPoint x: 1310, endPoint y: 153, distance: 162.2
click at [1306, 153] on html "$0.00 Dental Holistix Switch account Dental Holistix $0.00 in your order Dashbo…" at bounding box center [653, 220] width 1306 height 630
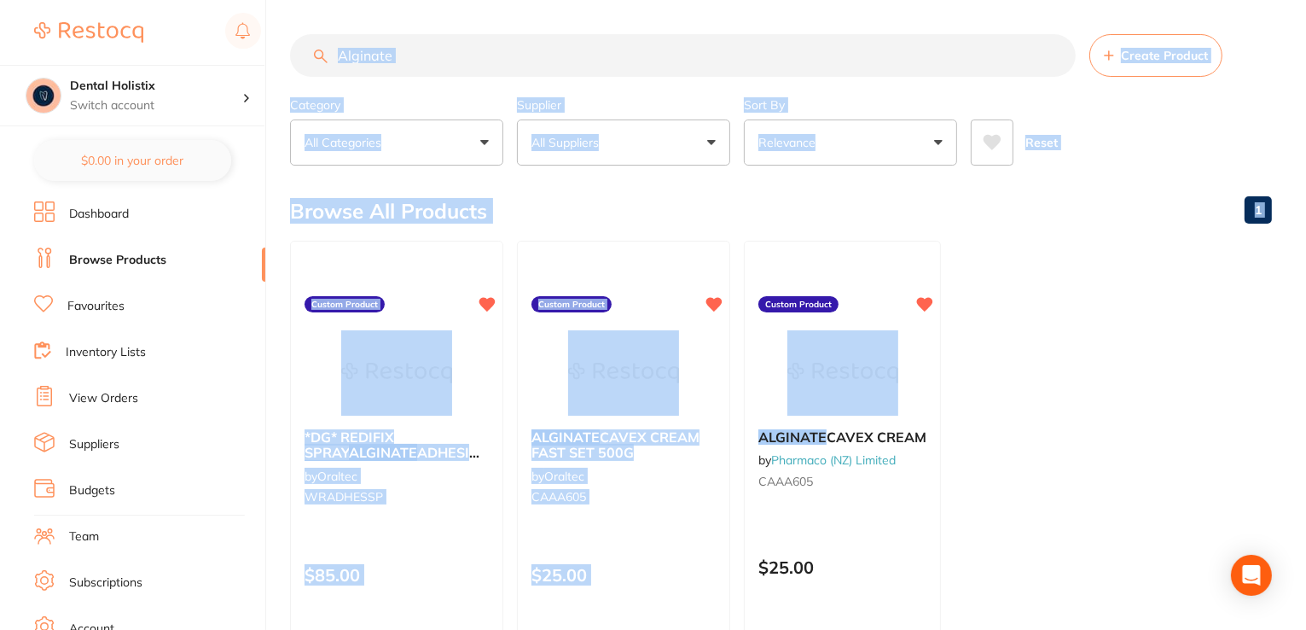
click at [401, 60] on input "Alginate" at bounding box center [683, 55] width 786 height 43
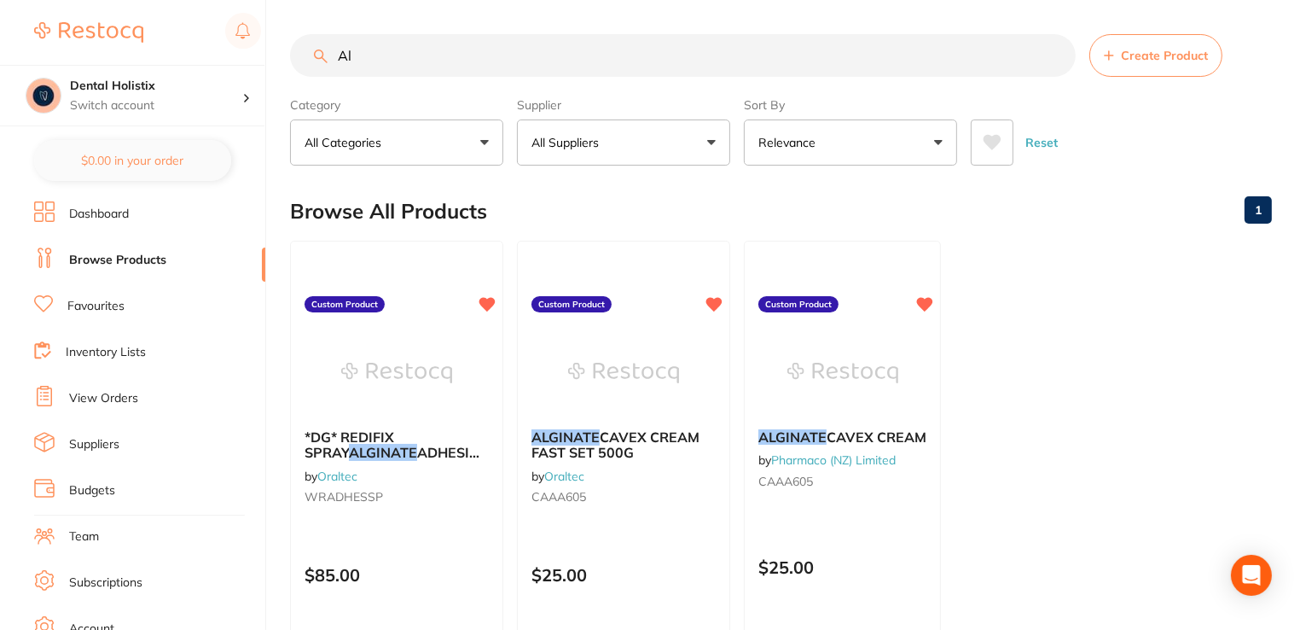
type input "A"
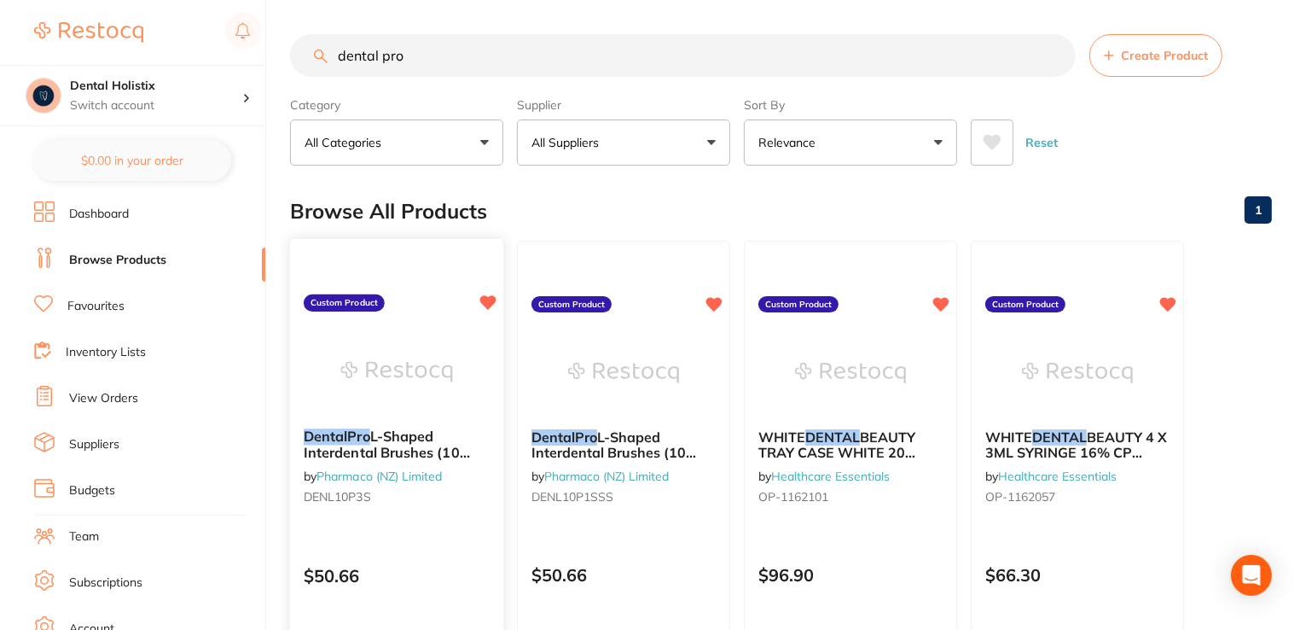
type input "dental pro"
click at [361, 414] on img at bounding box center [396, 372] width 112 height 86
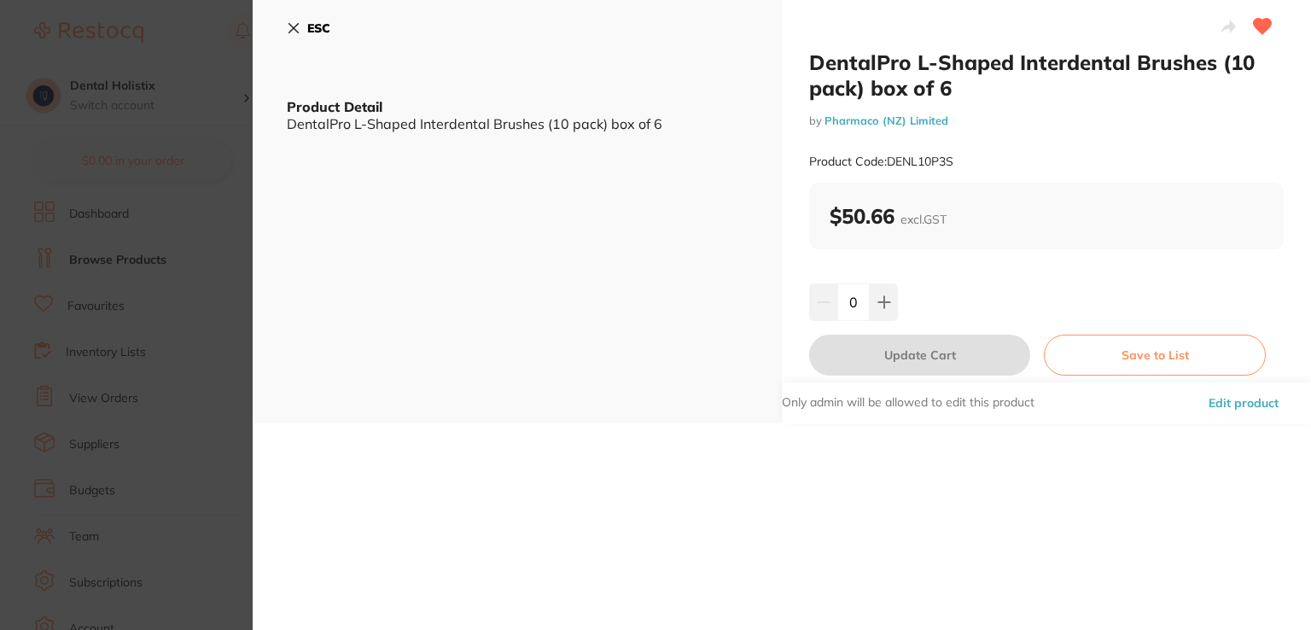
click at [297, 25] on icon at bounding box center [293, 28] width 9 height 9
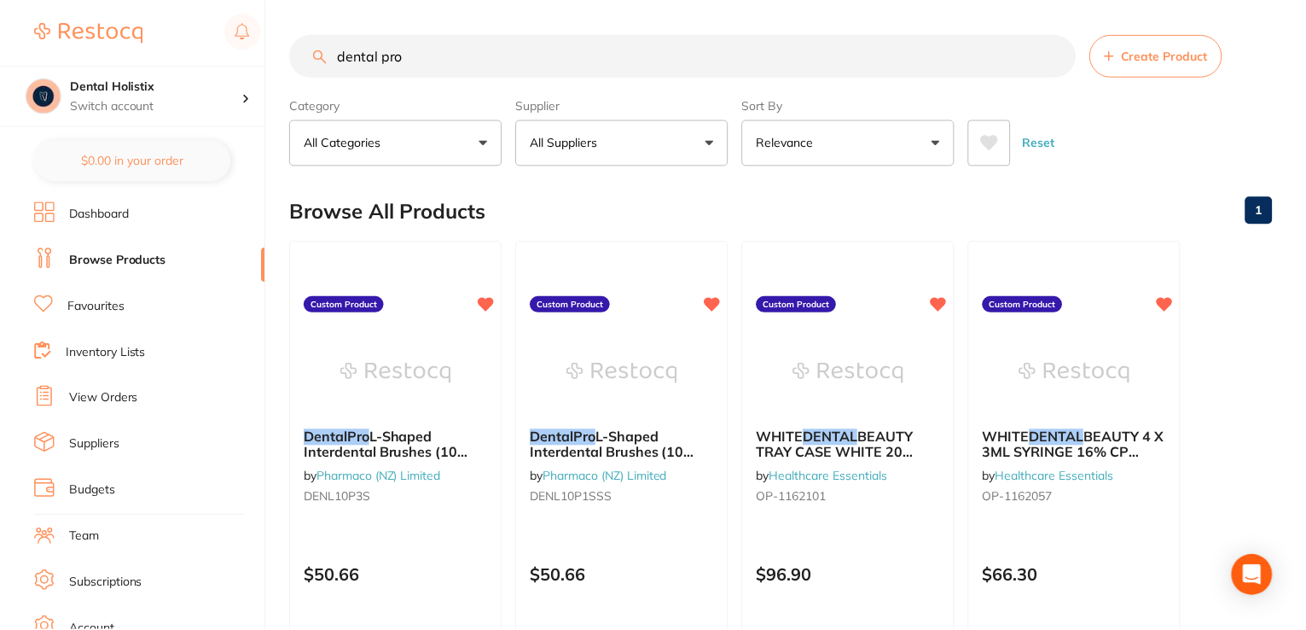
scroll to position [4, 0]
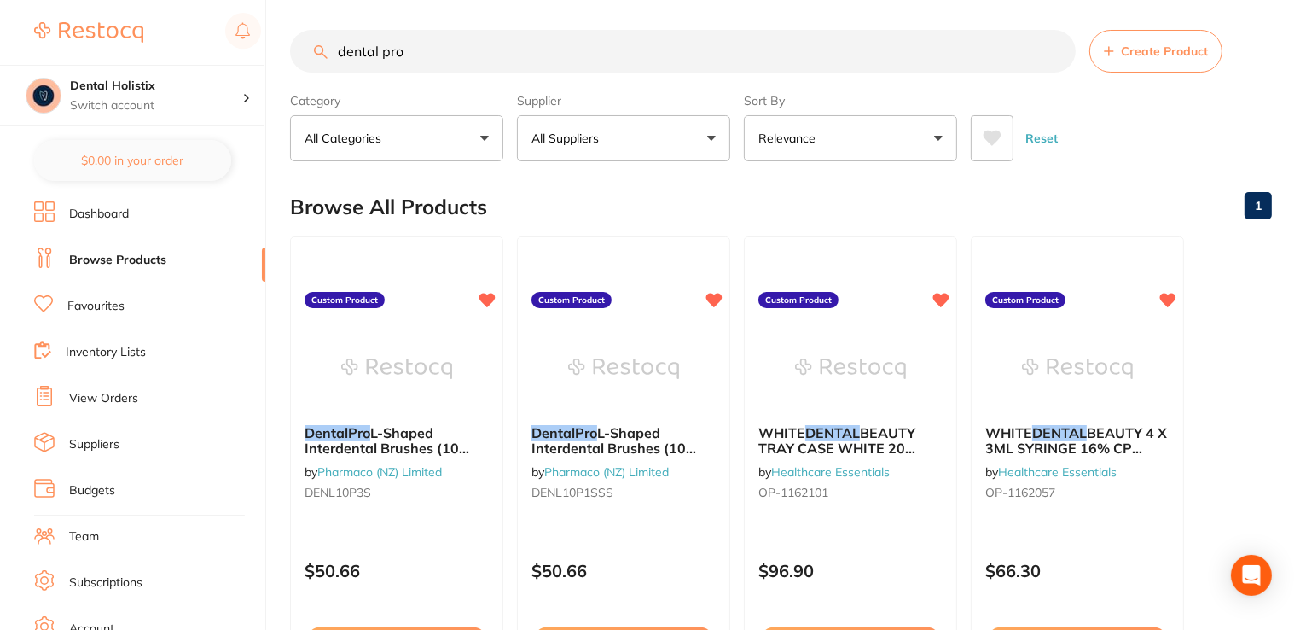
click at [1106, 212] on div "Browse All Products 1" at bounding box center [781, 206] width 982 height 57
